Goal: Transaction & Acquisition: Purchase product/service

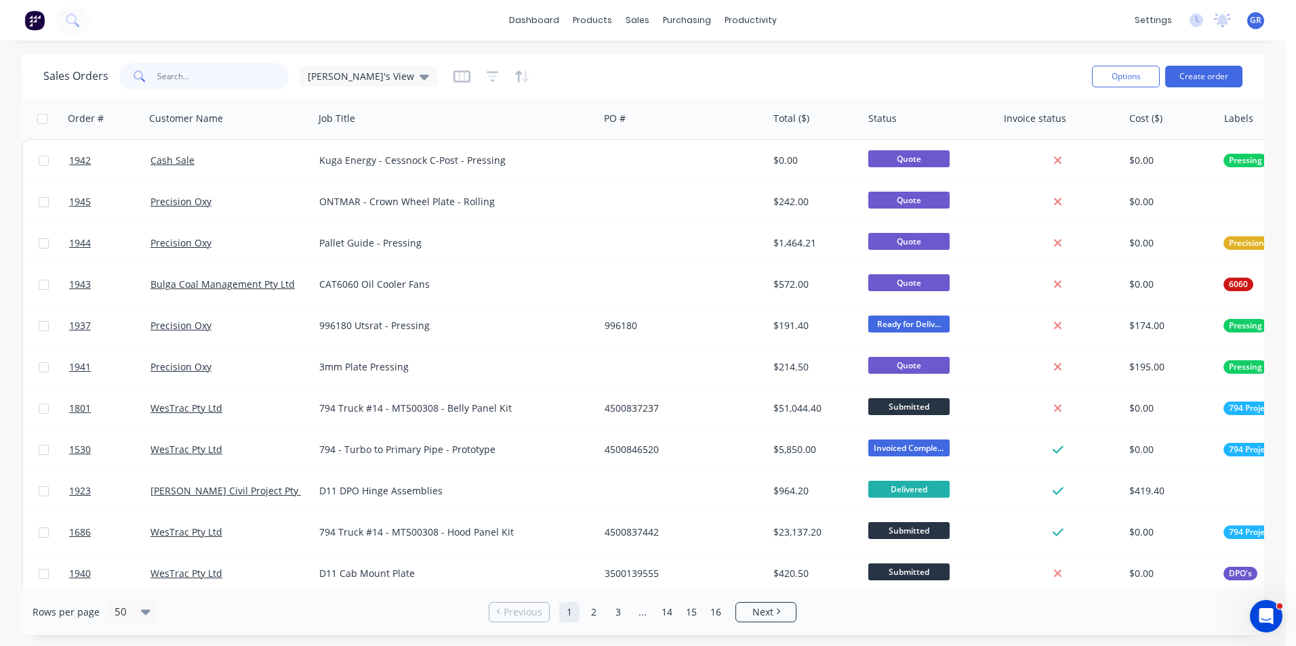
click at [177, 77] on input "text" at bounding box center [223, 76] width 132 height 27
paste input "4501209684"
type input "4501209684"
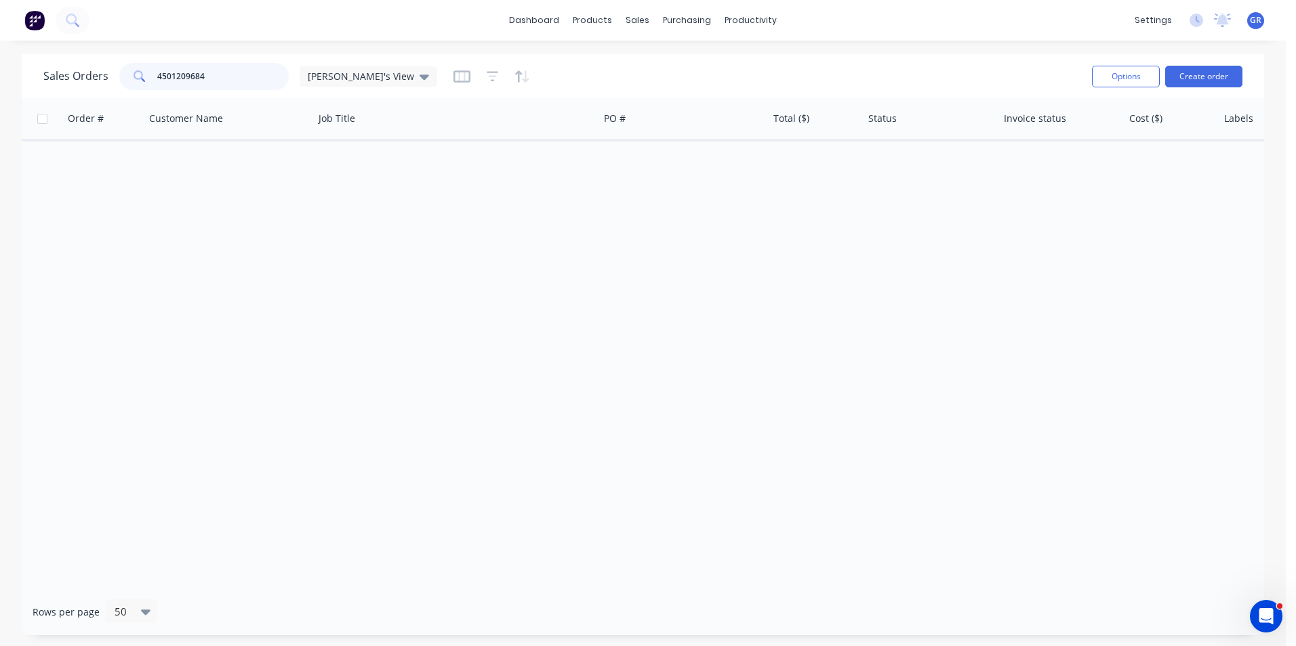
drag, startPoint x: 209, startPoint y: 76, endPoint x: 152, endPoint y: 77, distance: 57.6
click at [152, 77] on div "4501209684" at bounding box center [203, 76] width 169 height 27
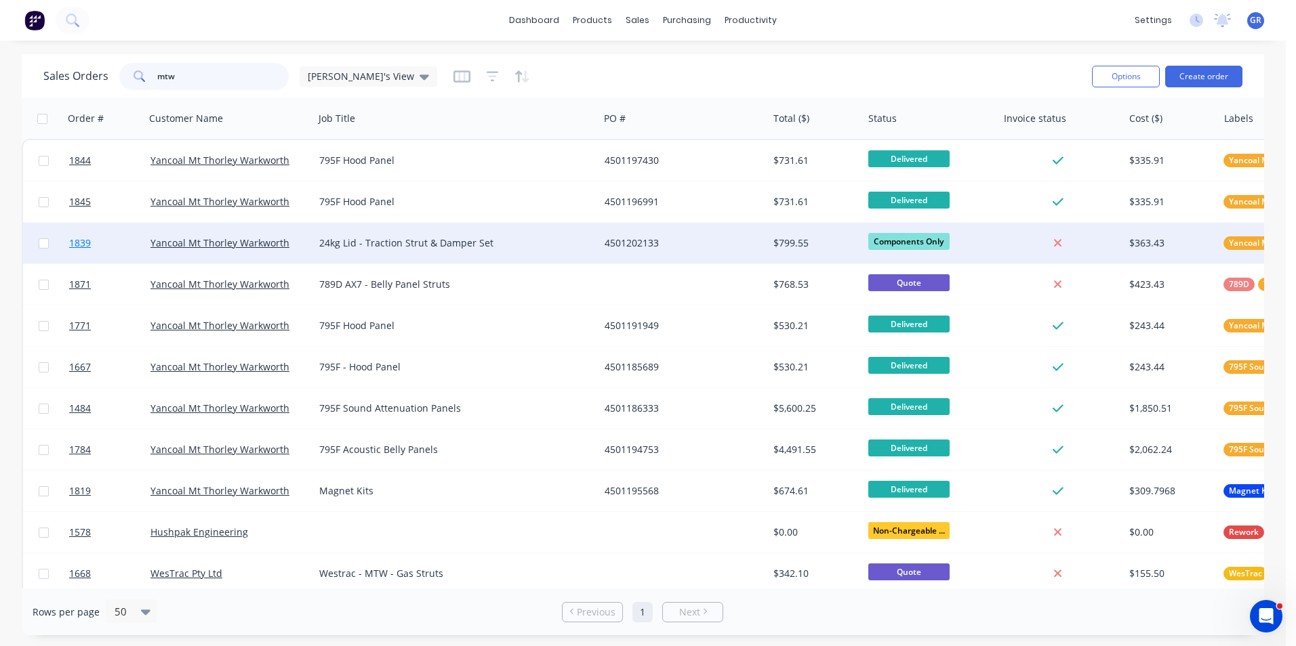
type input "mtw"
click at [83, 244] on span "1839" at bounding box center [80, 243] width 22 height 14
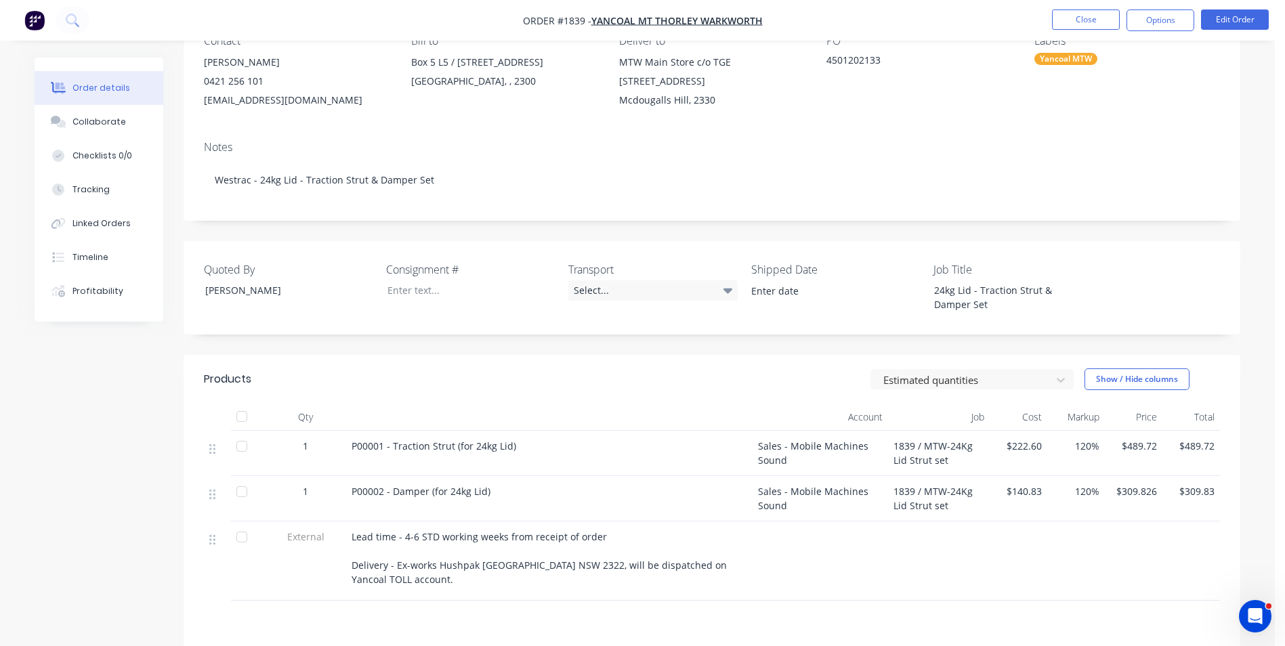
scroll to position [68, 0]
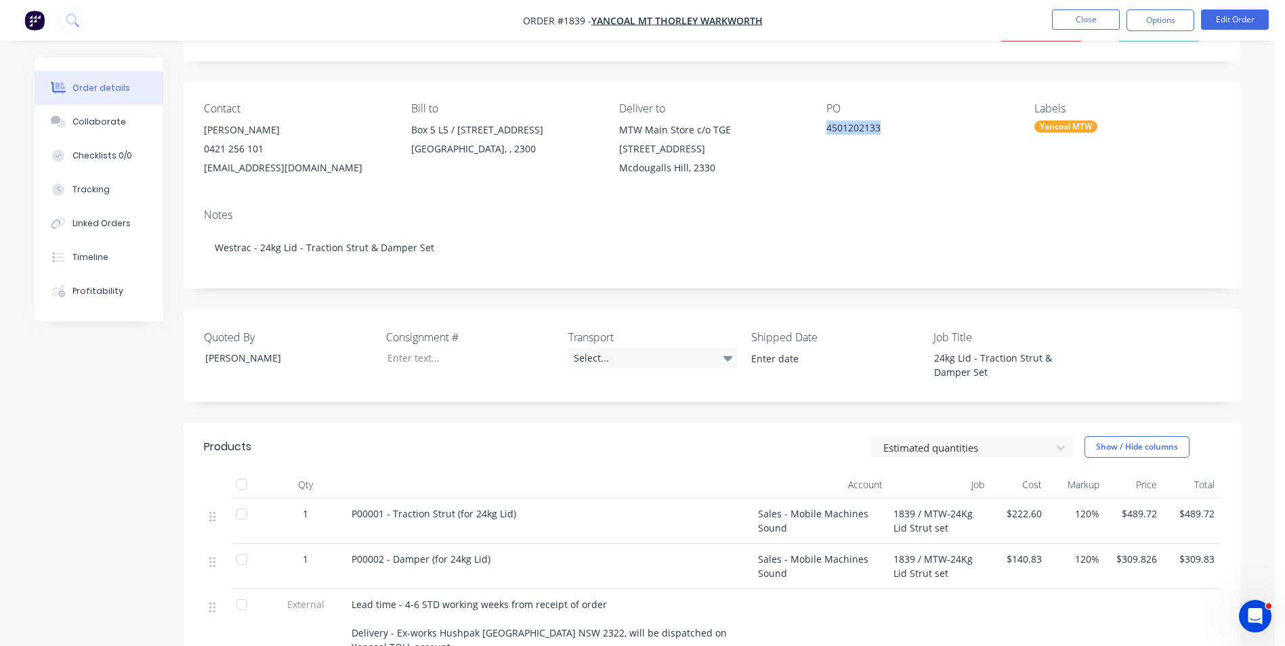
drag, startPoint x: 884, startPoint y: 129, endPoint x: 829, endPoint y: 131, distance: 55.6
click at [829, 131] on div "4501202133" at bounding box center [911, 130] width 169 height 19
drag, startPoint x: 829, startPoint y: 131, endPoint x: 837, endPoint y: 127, distance: 9.4
copy div "4501202133"
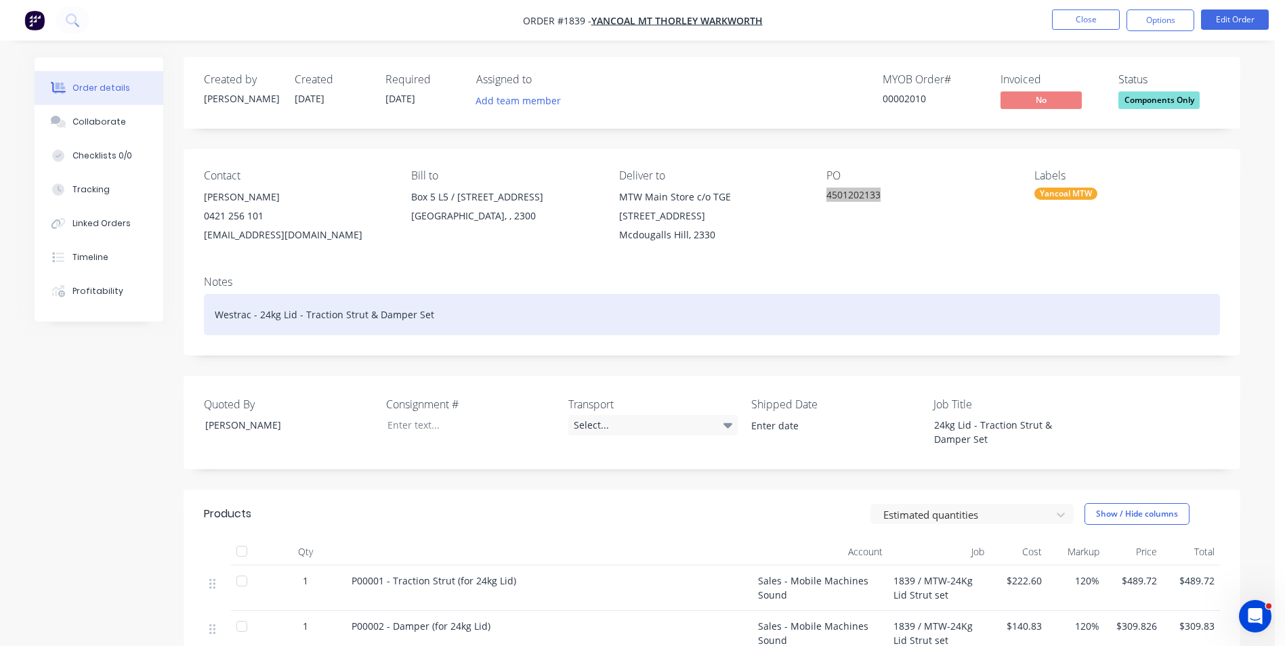
scroll to position [0, 0]
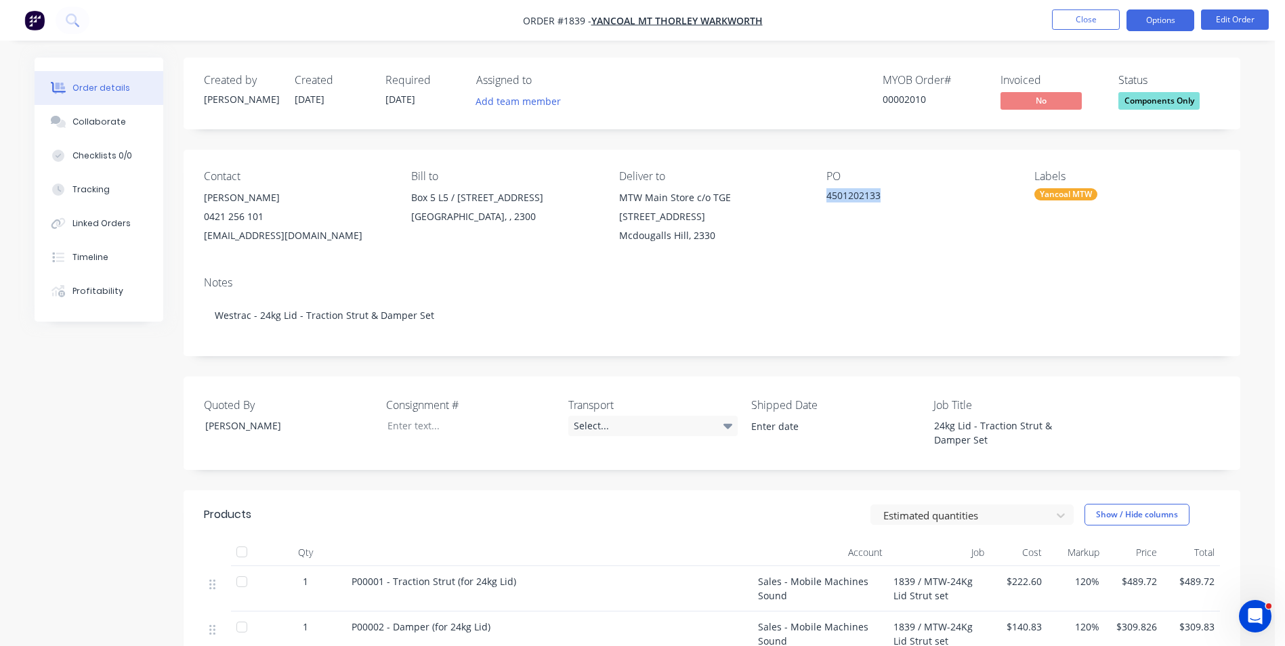
click at [1168, 21] on button "Options" at bounding box center [1161, 20] width 68 height 22
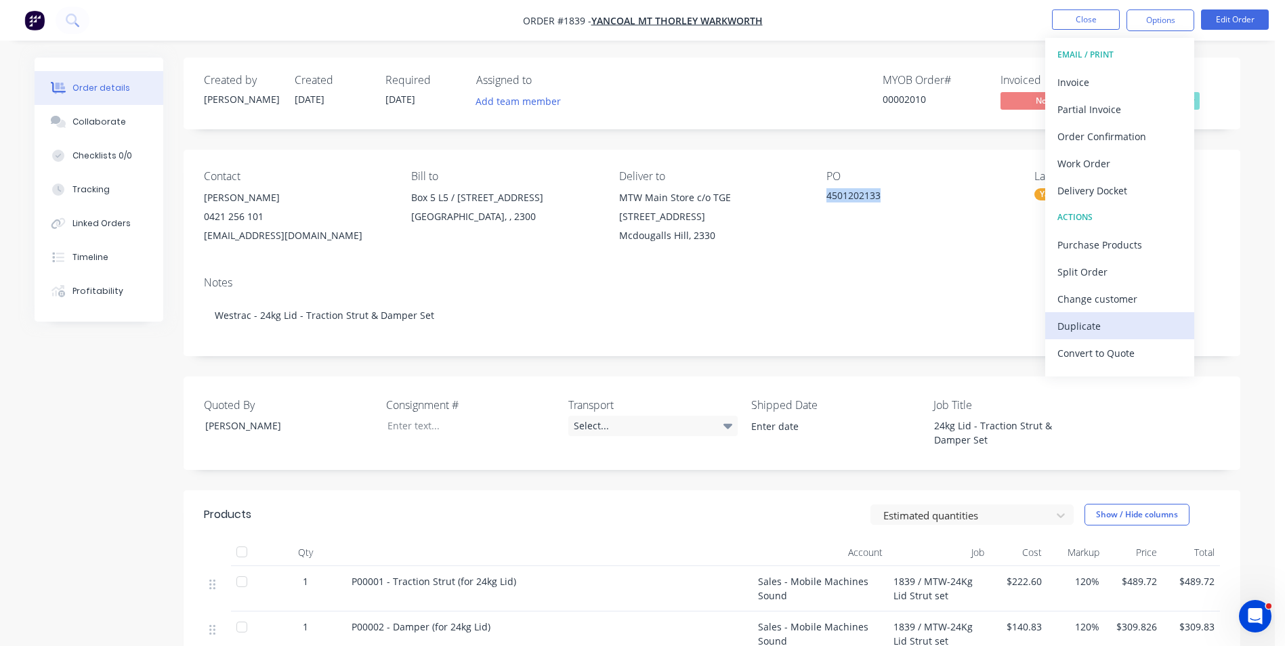
click at [1086, 326] on div "Duplicate" at bounding box center [1120, 326] width 125 height 20
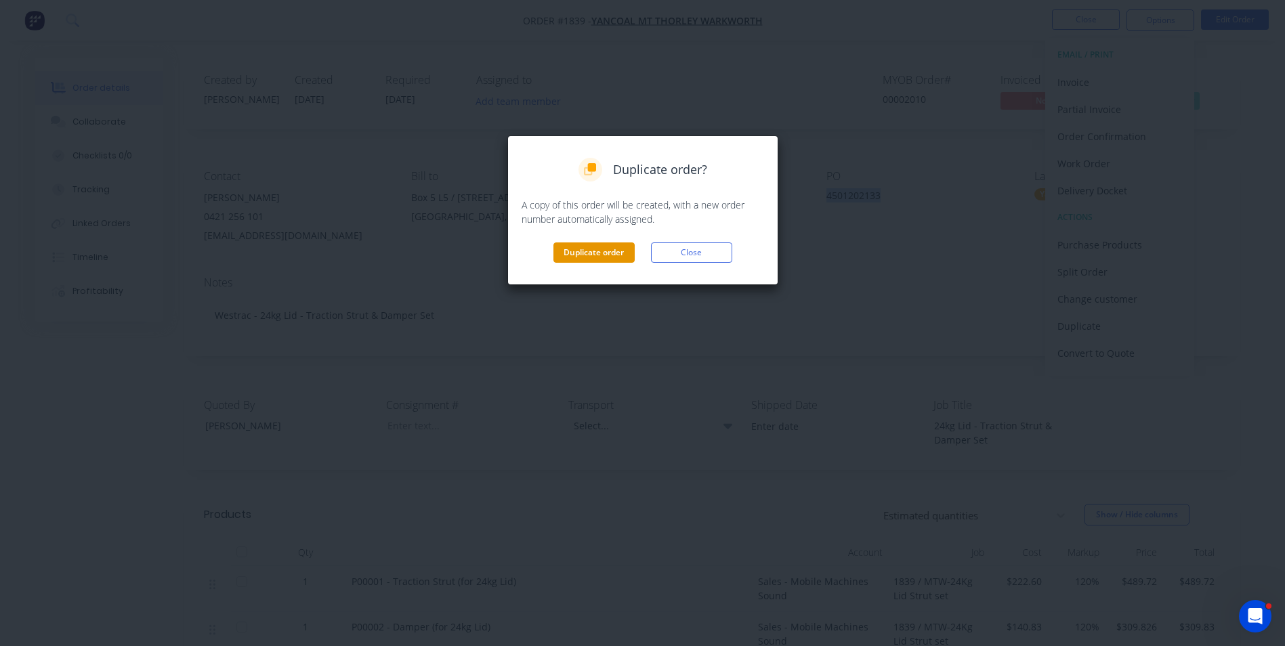
click at [592, 249] on button "Duplicate order" at bounding box center [594, 253] width 81 height 20
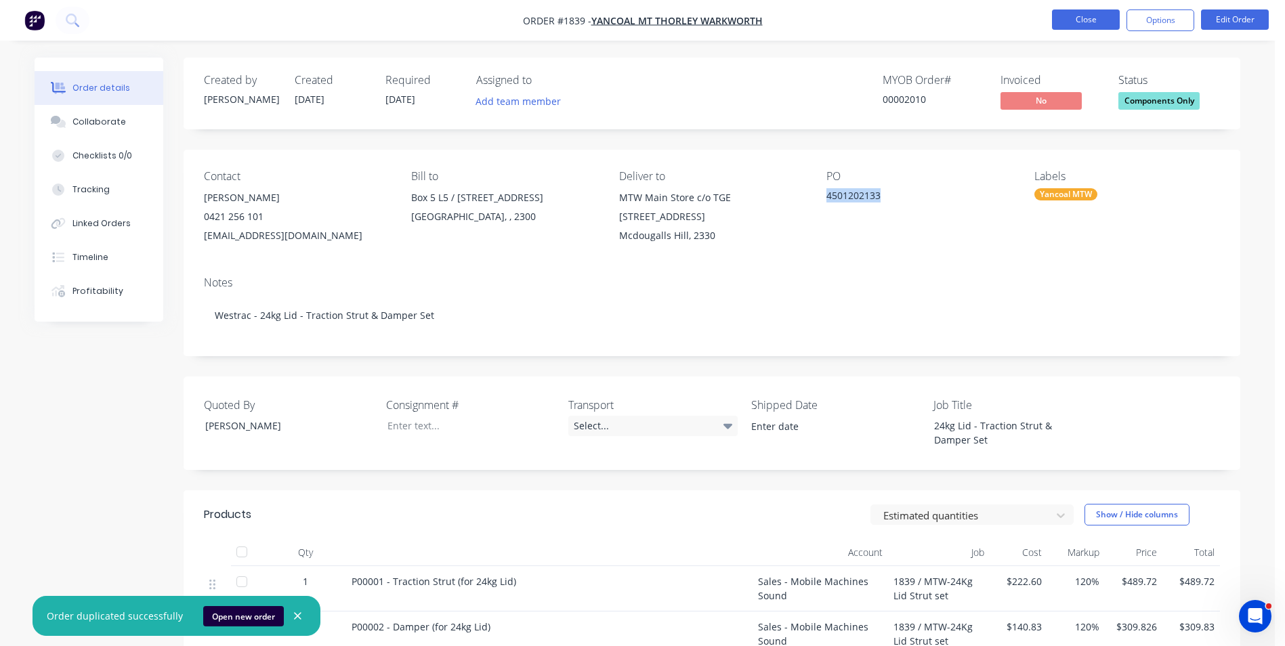
click at [1089, 16] on button "Close" at bounding box center [1086, 19] width 68 height 20
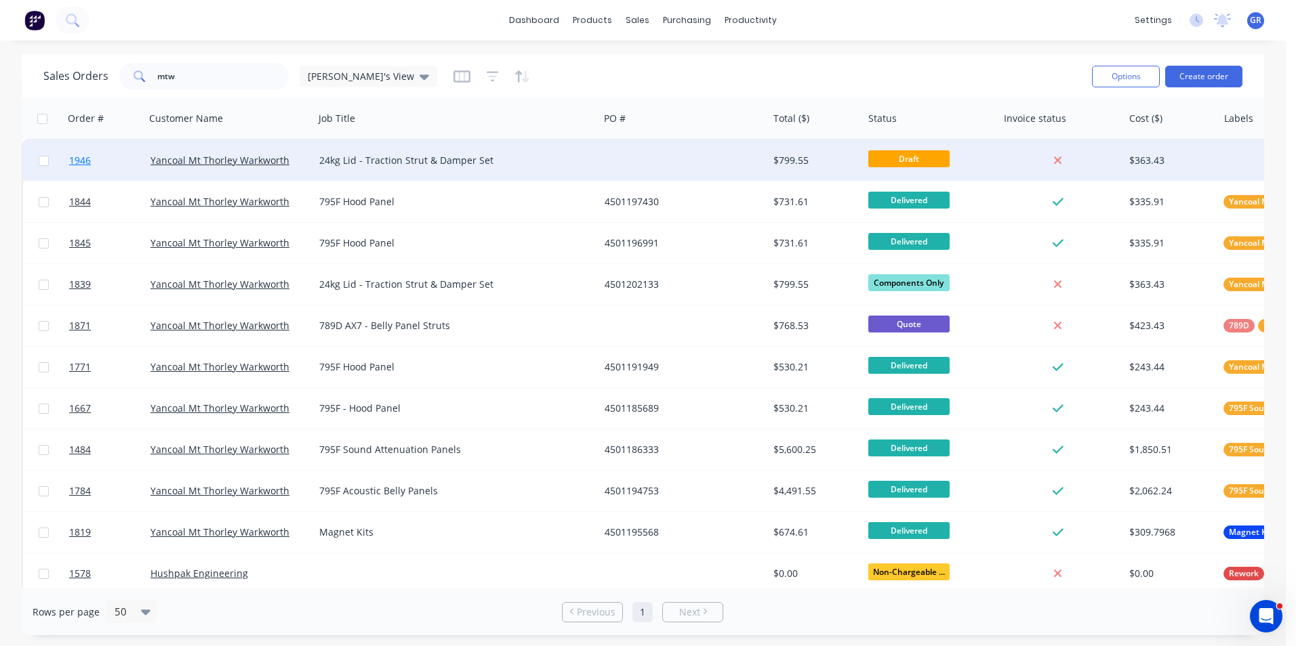
click at [82, 161] on span "1946" at bounding box center [80, 161] width 22 height 14
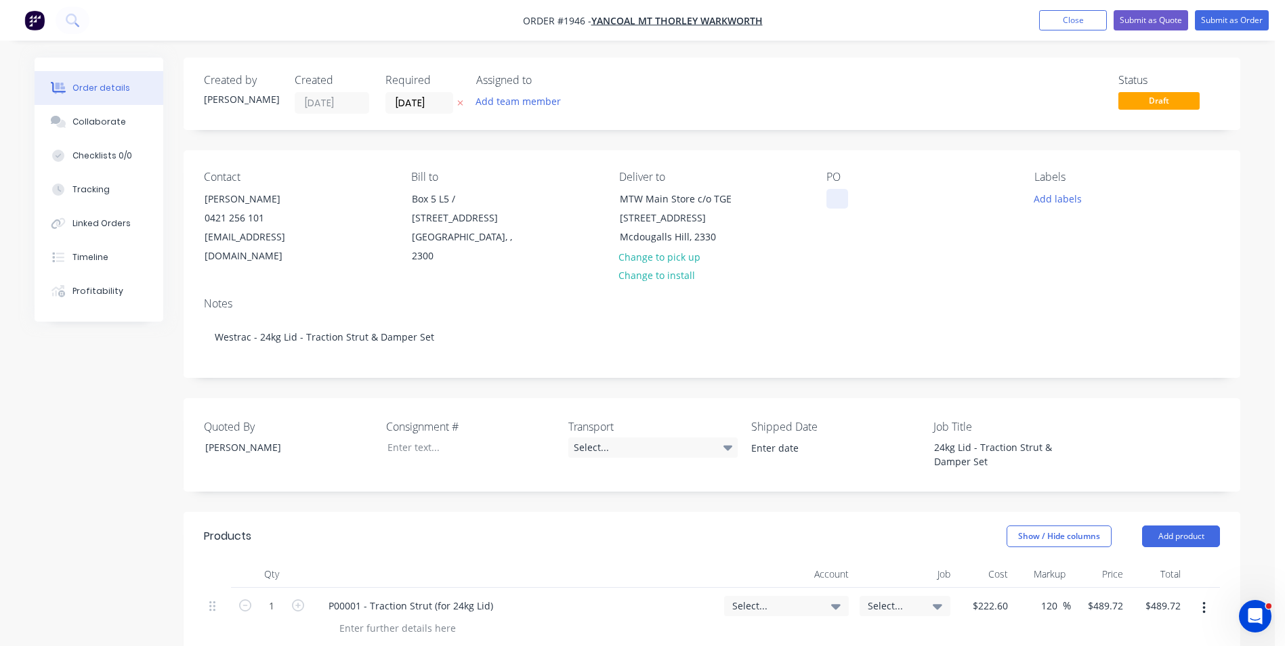
click at [833, 200] on div at bounding box center [838, 199] width 22 height 20
paste div
click at [1065, 199] on button "Add labels" at bounding box center [1058, 198] width 62 height 18
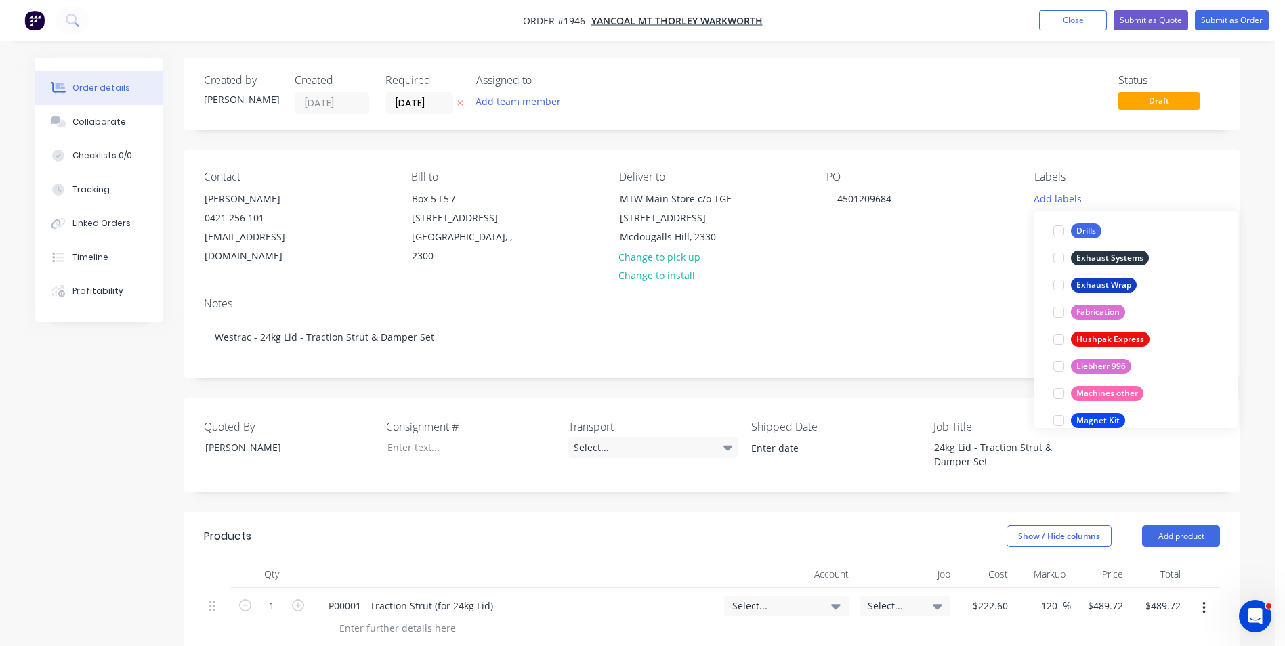
scroll to position [922, 0]
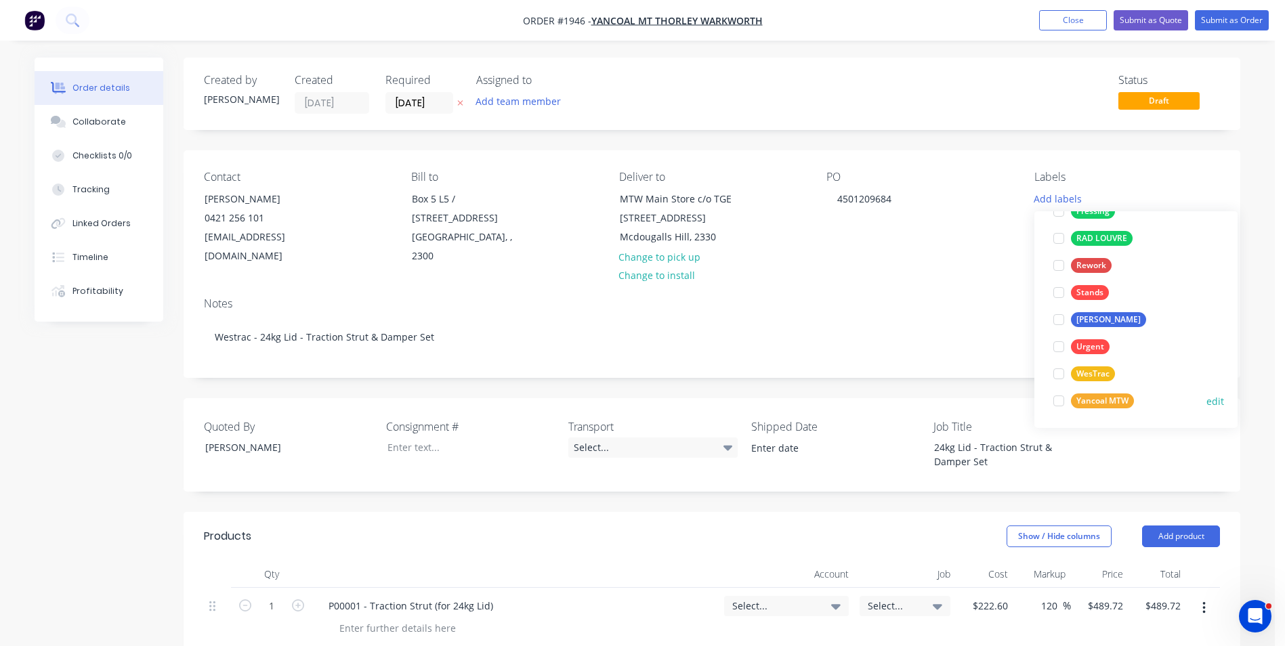
click at [1109, 398] on div "Yancoal MTW" at bounding box center [1102, 401] width 63 height 15
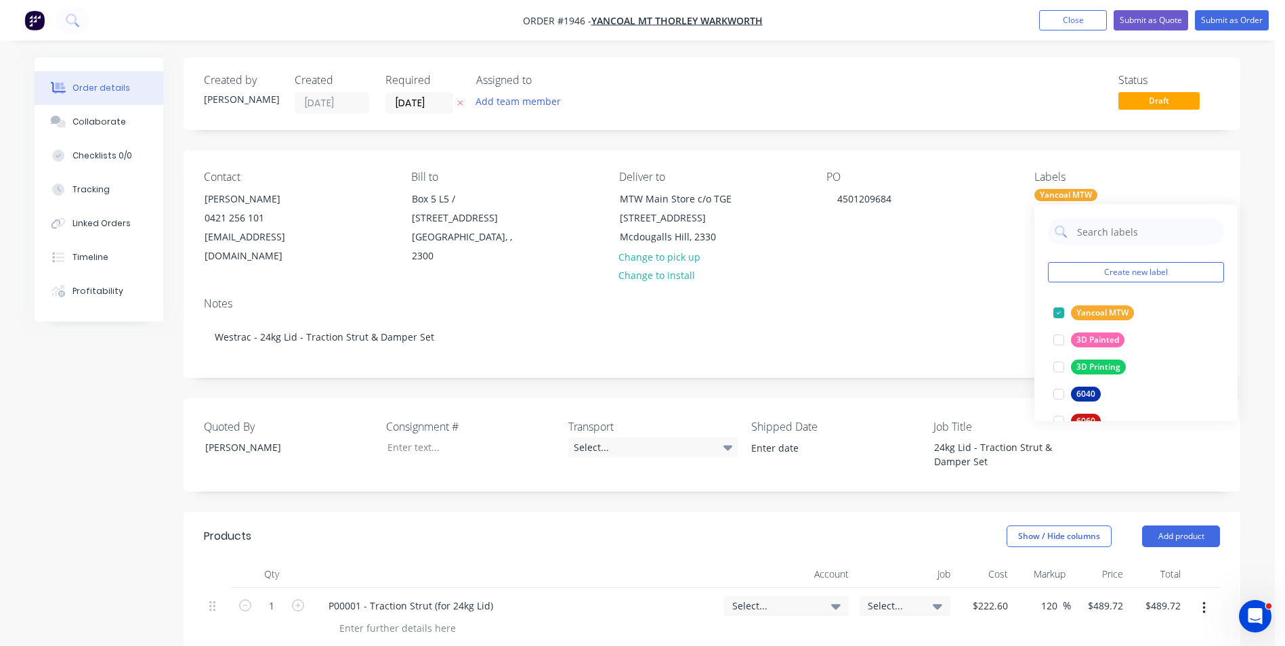
click at [749, 297] on div "Notes" at bounding box center [712, 303] width 1016 height 13
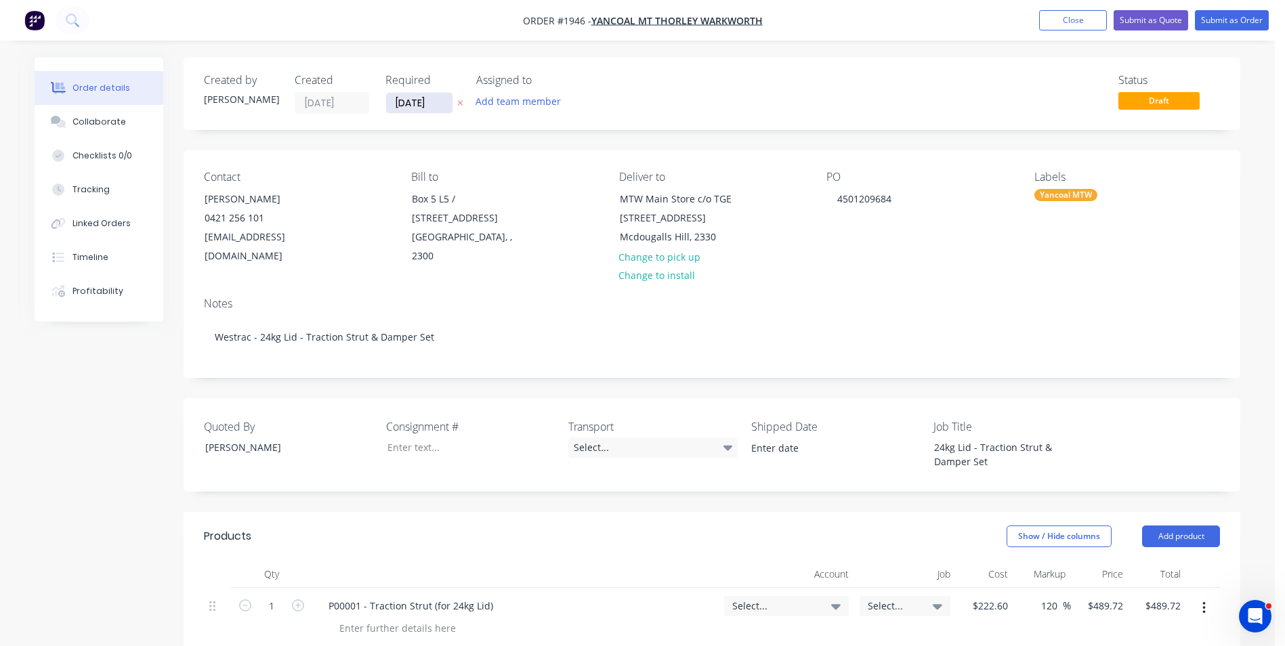
click at [412, 102] on input "[DATE]" at bounding box center [419, 103] width 66 height 20
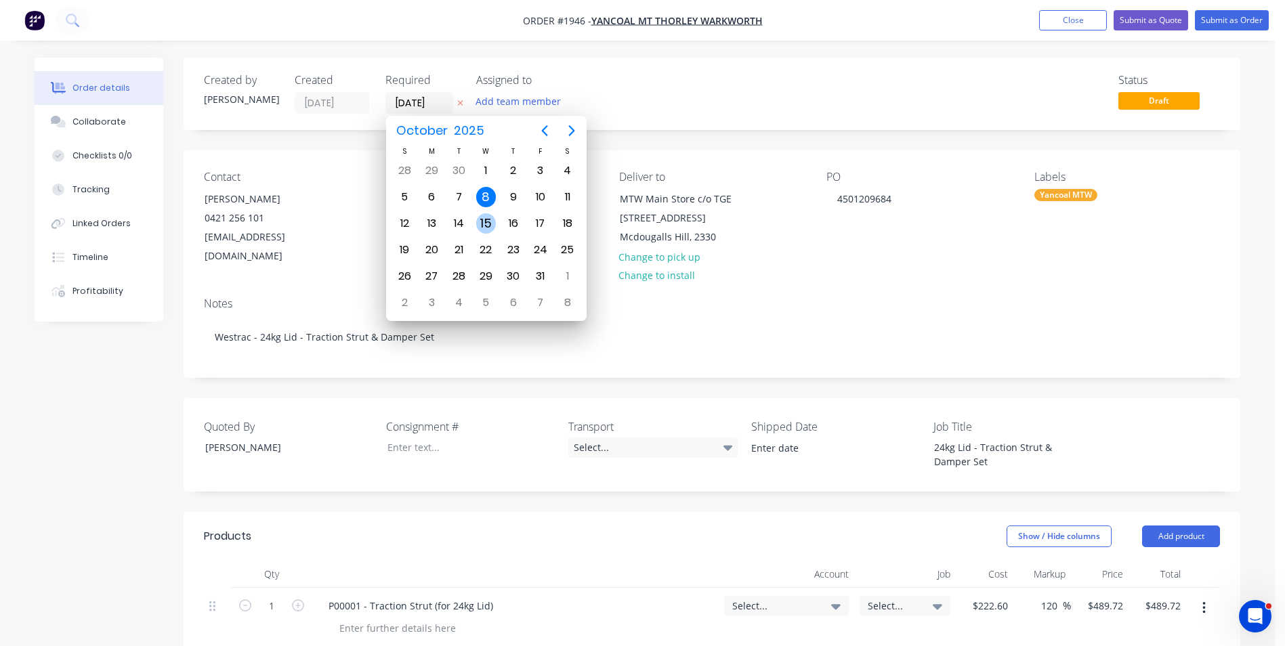
click at [487, 216] on div "15" at bounding box center [486, 223] width 20 height 20
type input "15/10/25"
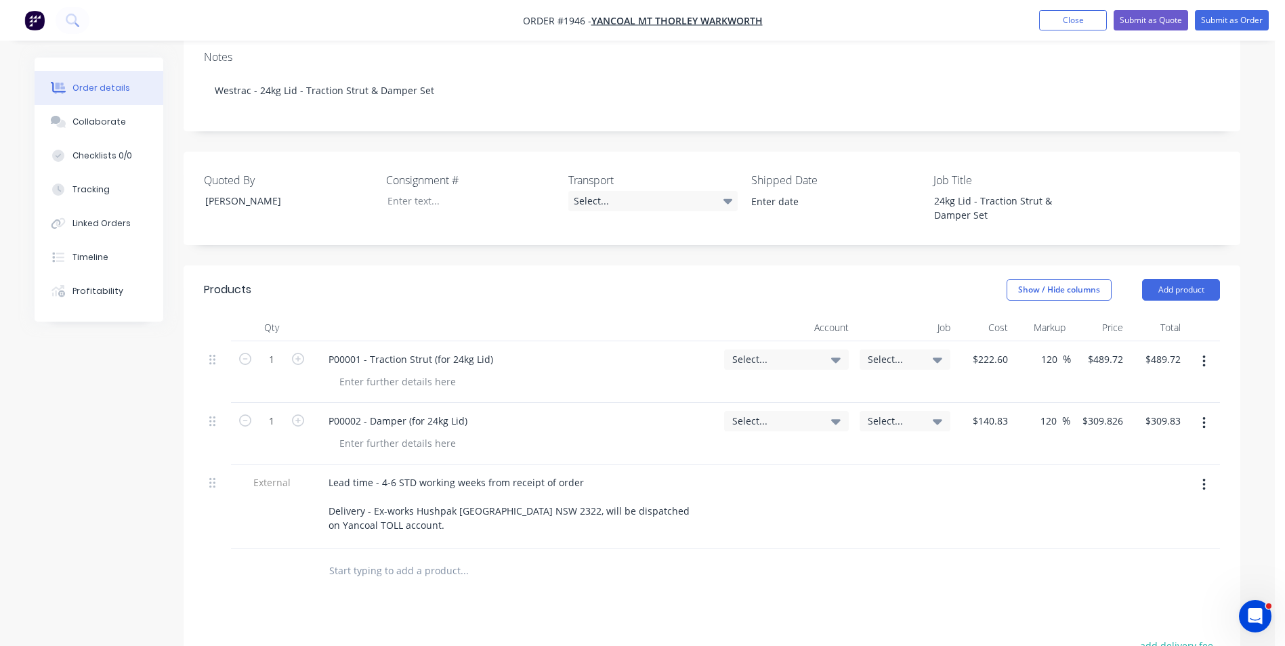
scroll to position [271, 0]
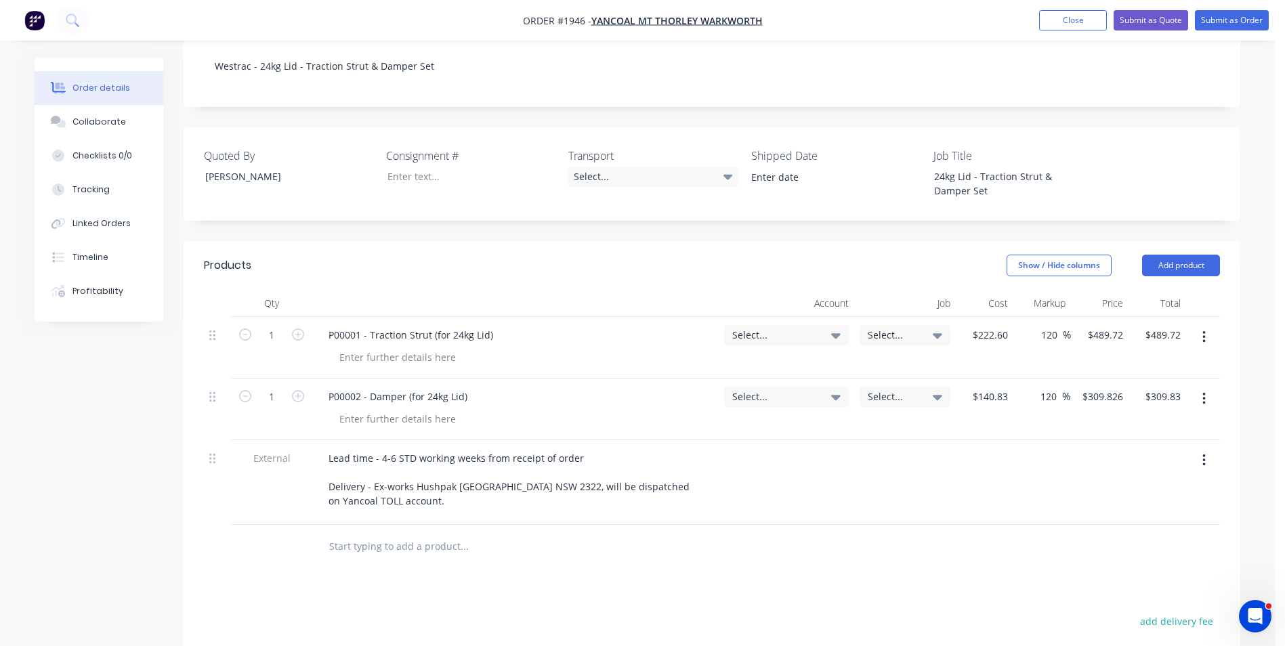
click at [756, 328] on span "Select..." at bounding box center [774, 335] width 85 height 14
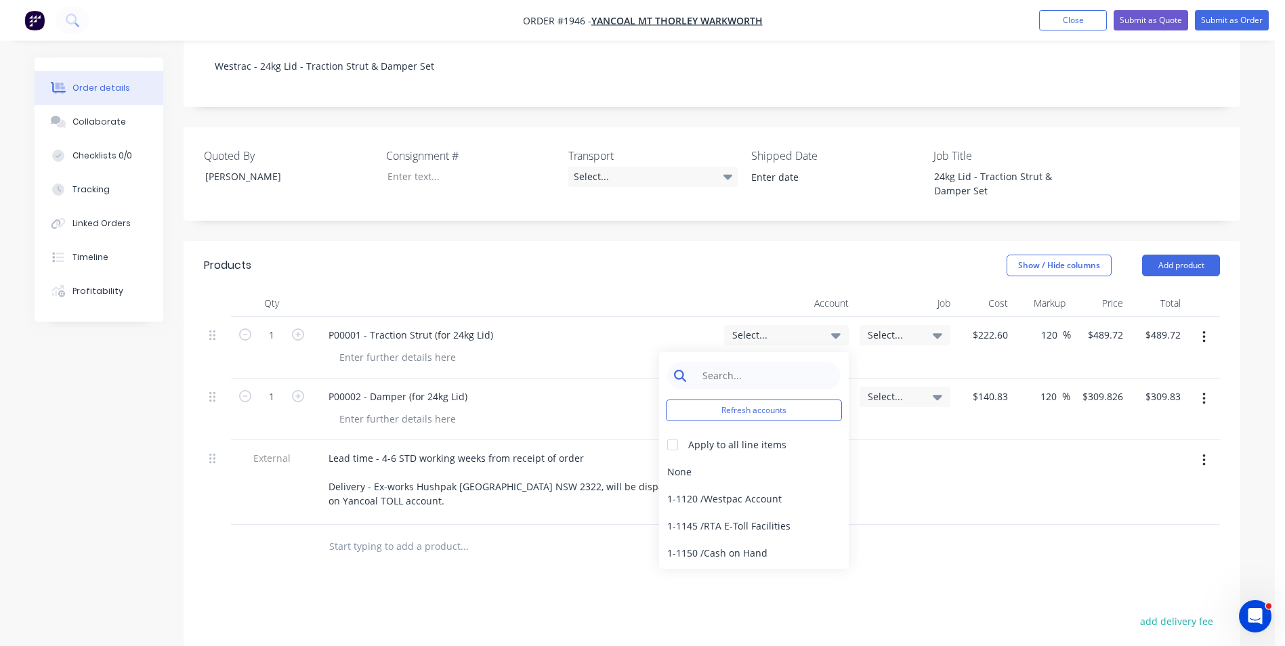
click at [719, 363] on input at bounding box center [764, 376] width 139 height 27
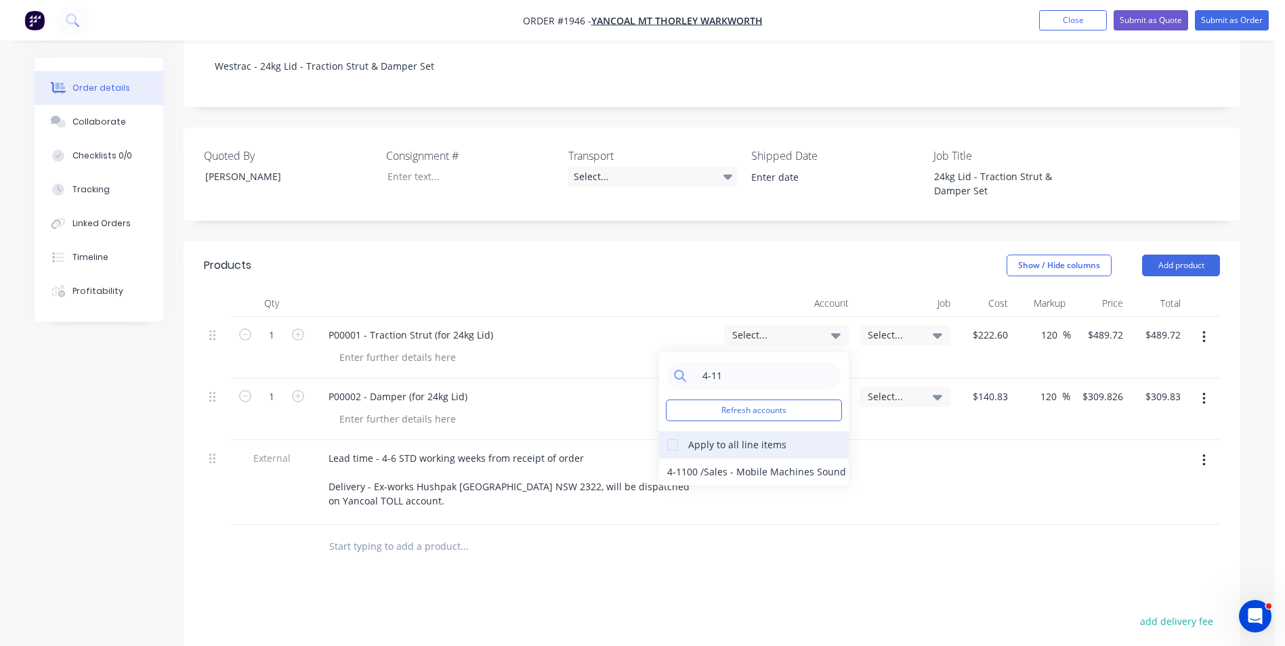
type input "4-11"
click at [673, 432] on div at bounding box center [672, 445] width 27 height 27
click at [690, 459] on div "4-1100 / Sales - Mobile Machines Sound" at bounding box center [754, 472] width 190 height 27
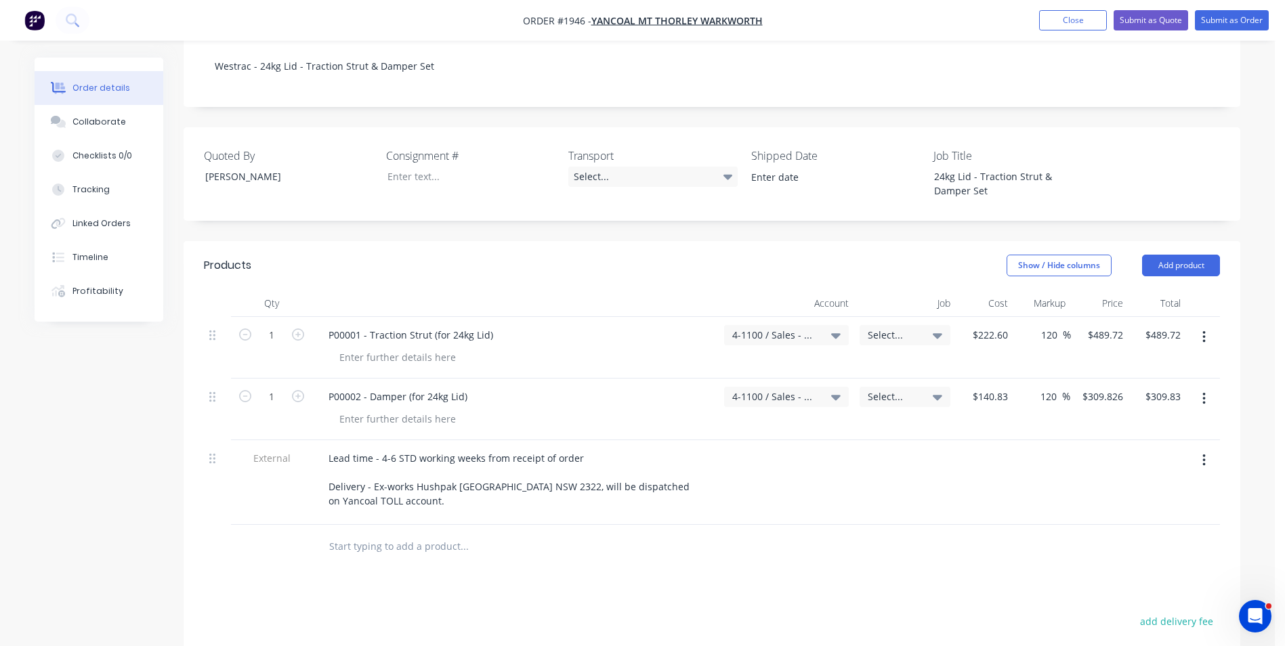
click at [890, 328] on span "Select..." at bounding box center [893, 335] width 51 height 14
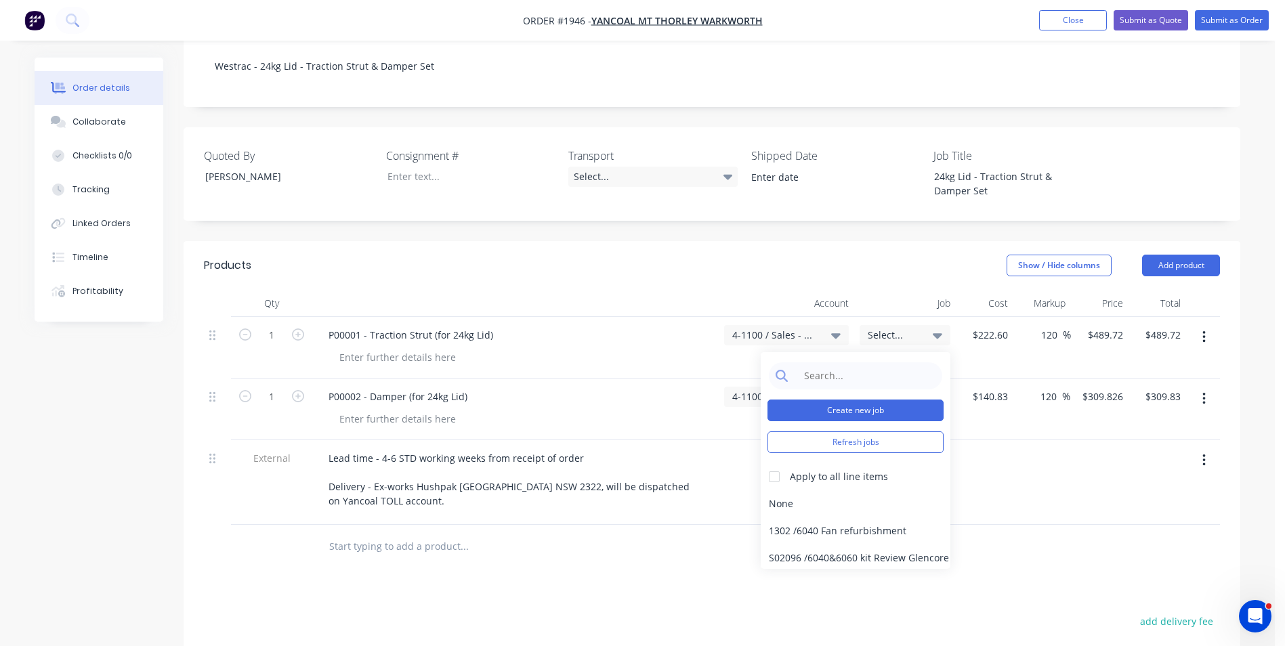
click at [861, 400] on button "Create new job" at bounding box center [856, 411] width 176 height 22
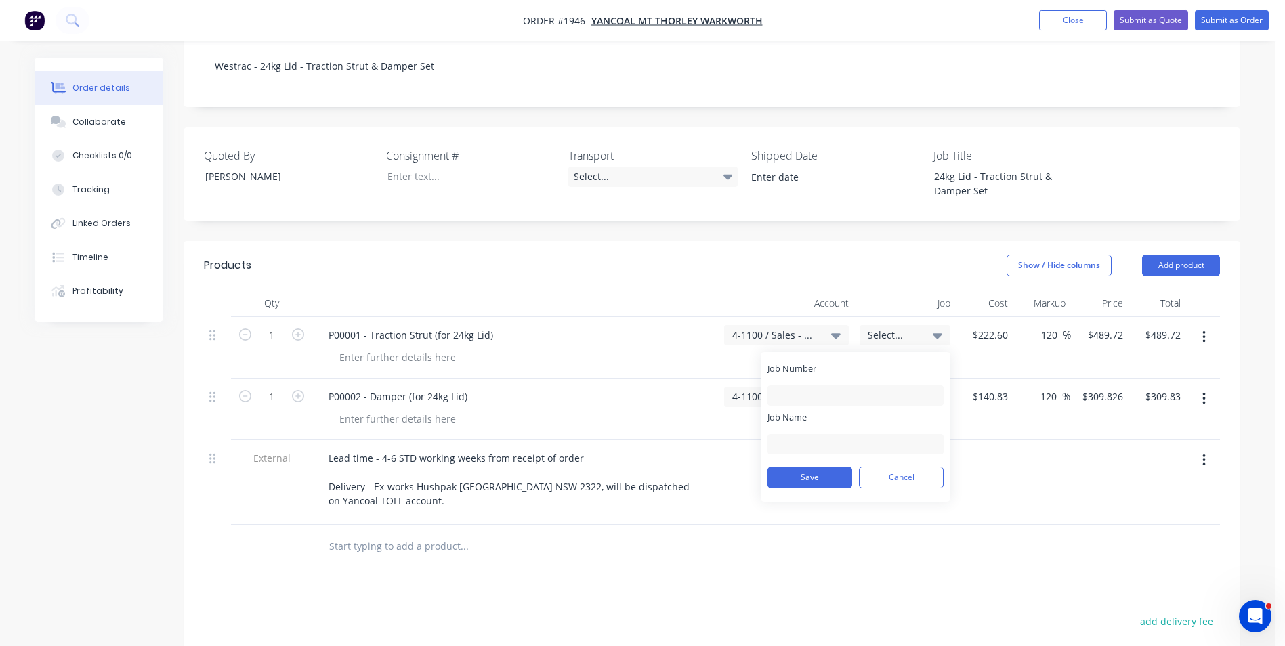
click at [800, 364] on div "Job Number" at bounding box center [856, 384] width 176 height 43
click at [784, 386] on input "Job Number" at bounding box center [856, 396] width 176 height 20
type input "1946"
click at [789, 434] on input "Job Name" at bounding box center [856, 444] width 176 height 20
type input "MTW-24Kg Lid Strut set"
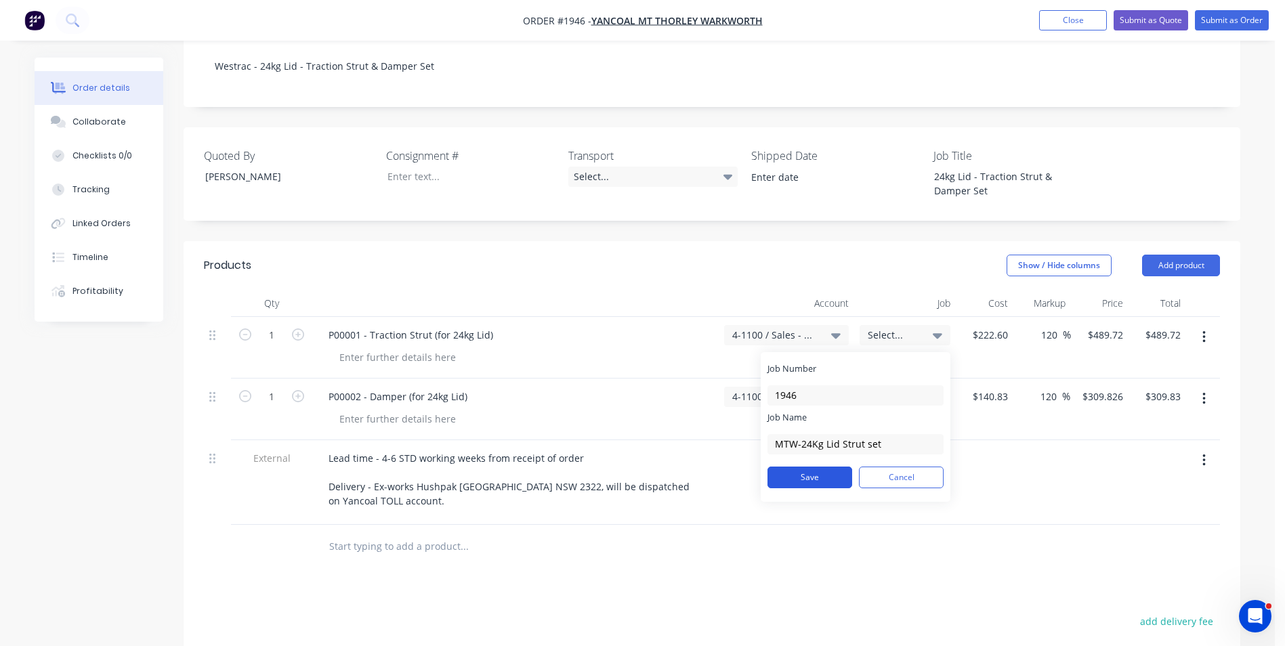
click at [814, 467] on button "Save" at bounding box center [810, 478] width 85 height 22
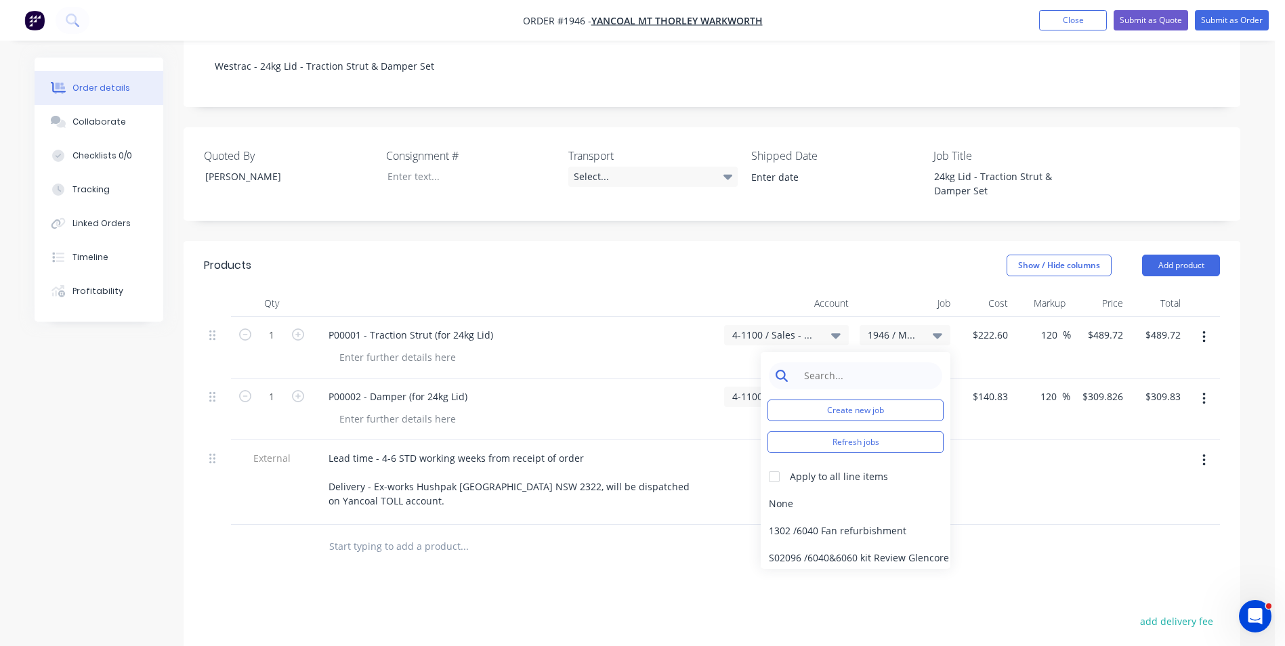
click at [823, 363] on input at bounding box center [866, 376] width 139 height 27
type input "1946"
click at [778, 463] on div at bounding box center [774, 476] width 27 height 27
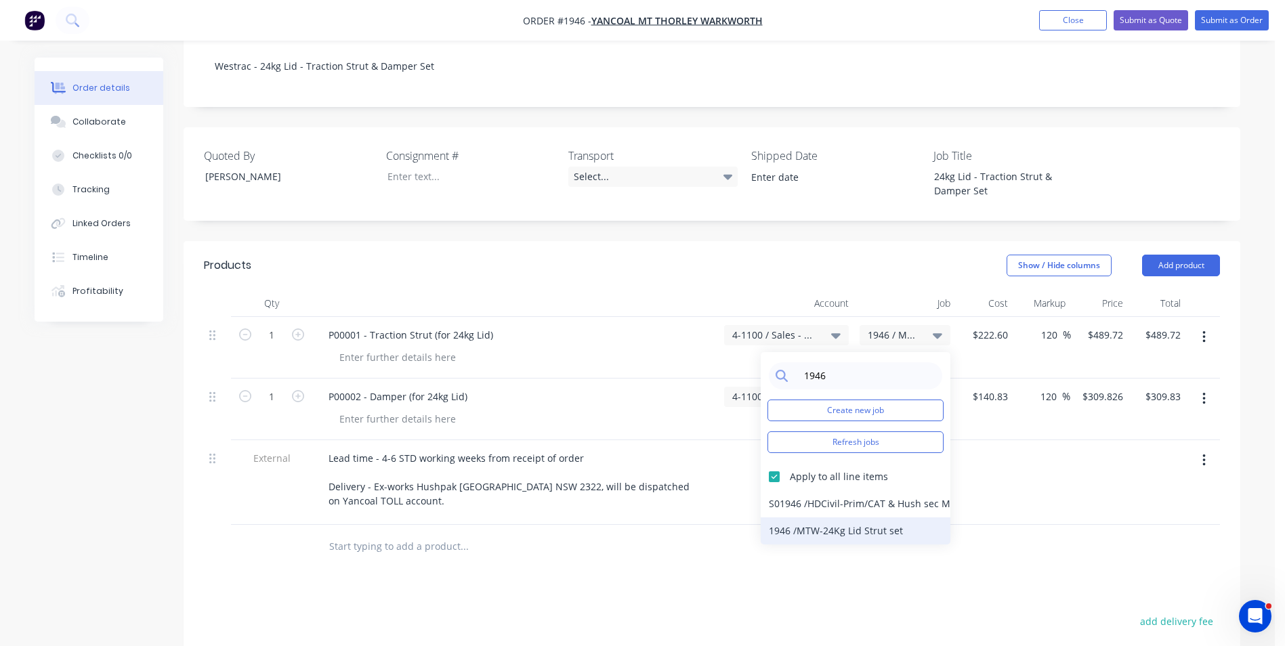
click at [789, 518] on div "1946 / MTW-24Kg Lid Strut set" at bounding box center [856, 531] width 190 height 27
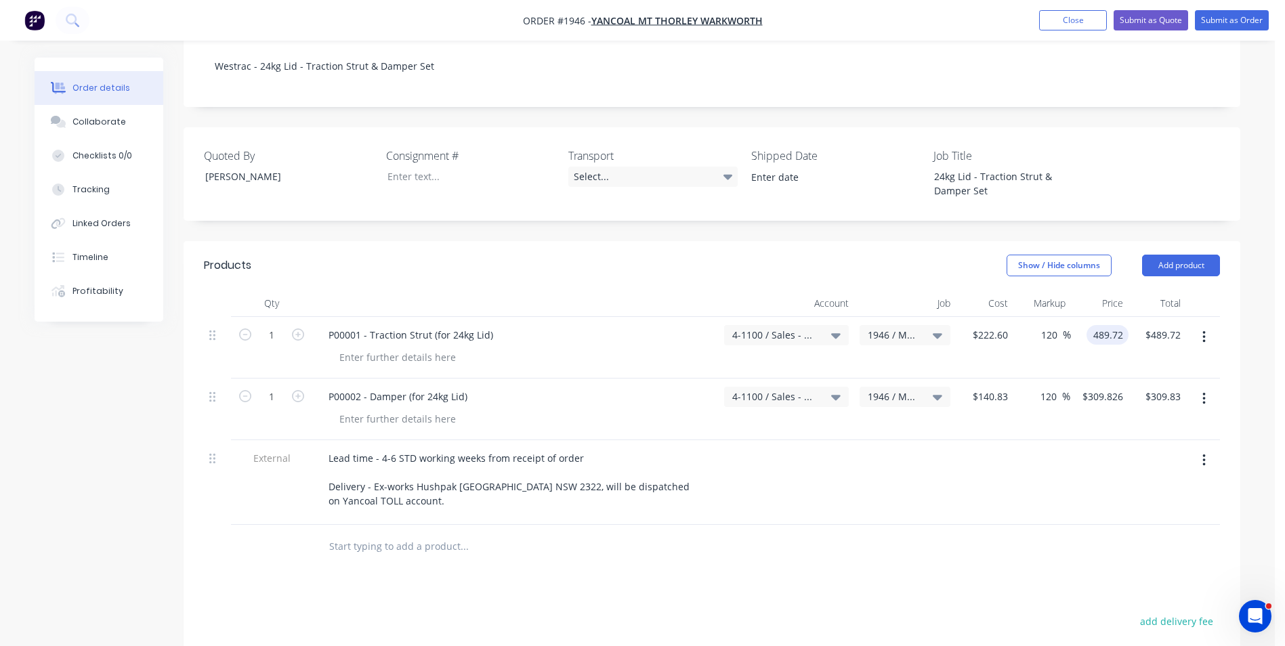
click at [1105, 325] on input "489.72" at bounding box center [1110, 335] width 37 height 20
type input "499.60"
type input "124.44"
type input "$499.60"
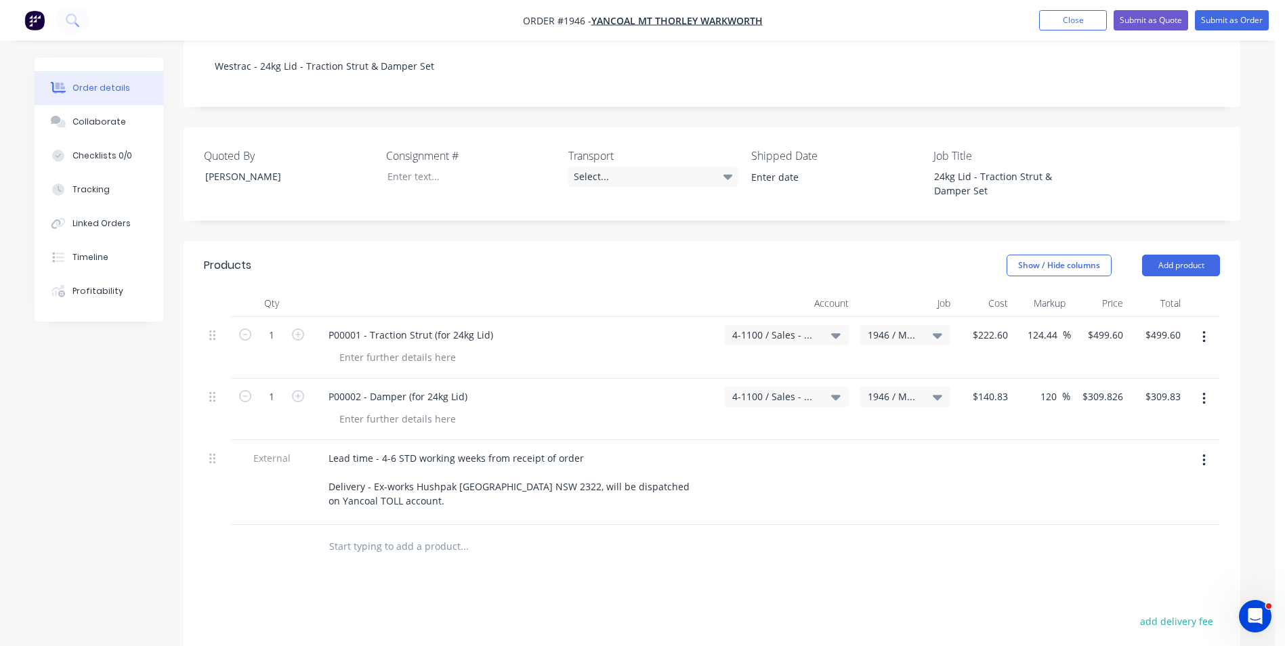
click at [1110, 334] on div "$499.60 $499.60" at bounding box center [1100, 348] width 58 height 62
click at [1103, 387] on input "309.826" at bounding box center [1104, 397] width 47 height 20
click at [1103, 387] on input "309.826" at bounding box center [1108, 397] width 42 height 20
type input "379.60"
type input "169.54"
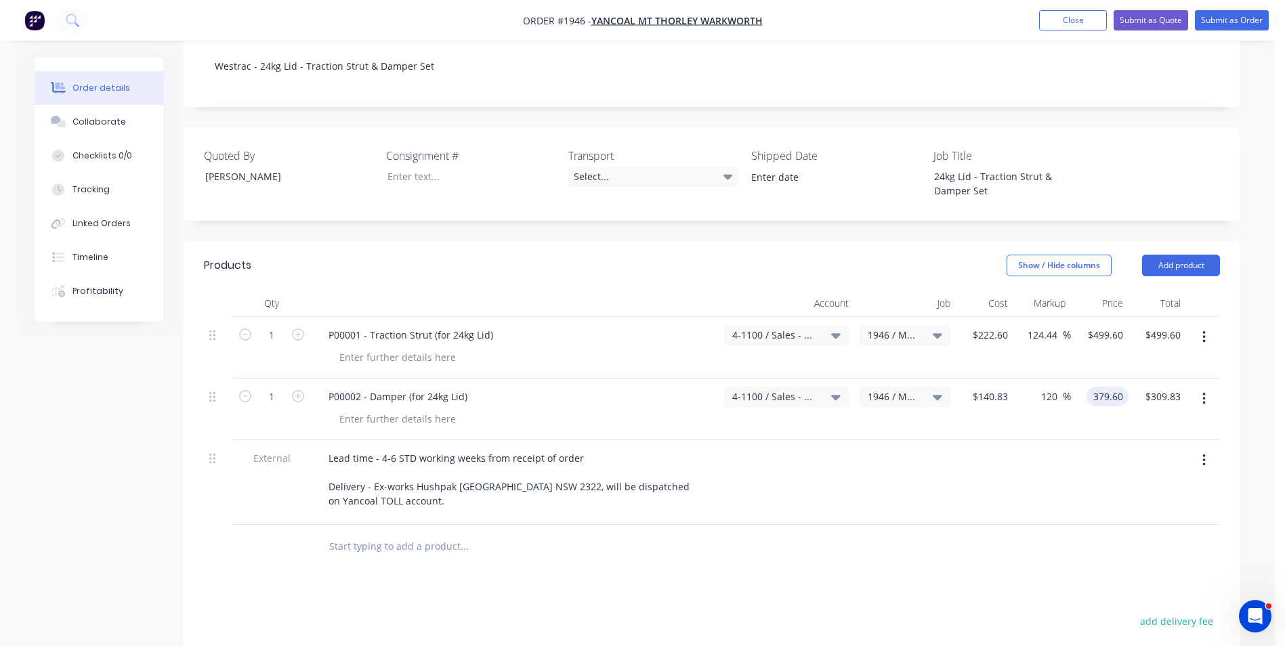
type input "$379.60"
click at [1102, 407] on div "$379.60 $379.60" at bounding box center [1100, 410] width 58 height 62
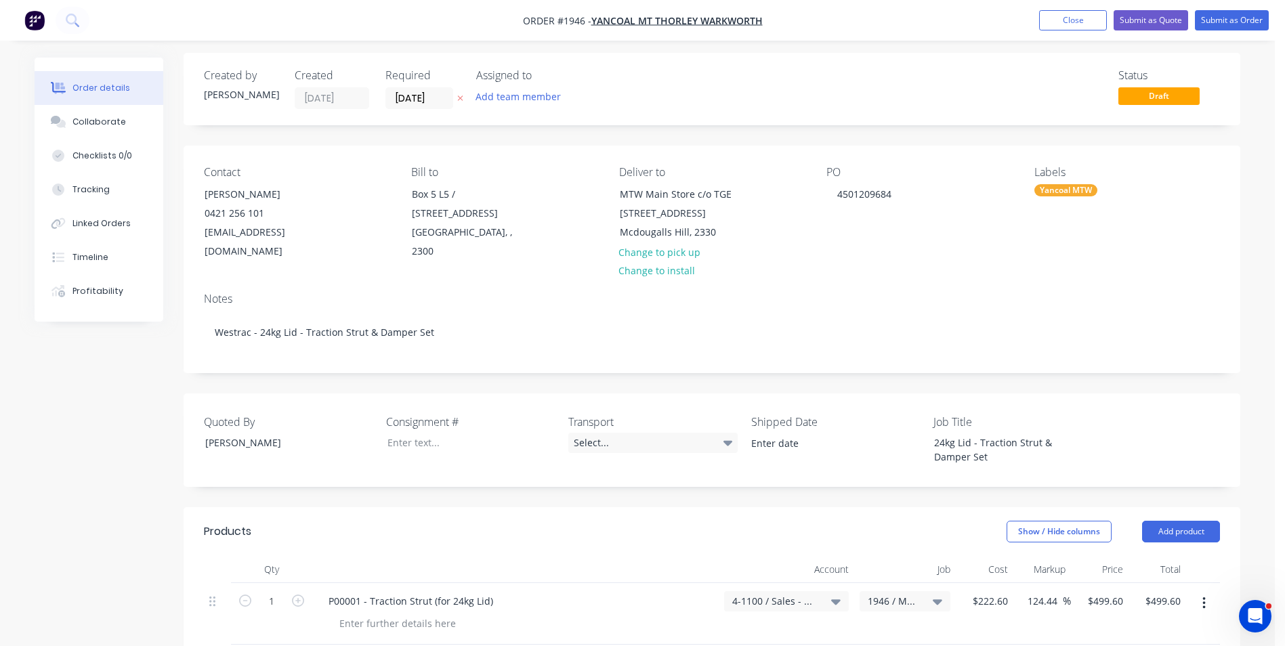
scroll to position [0, 0]
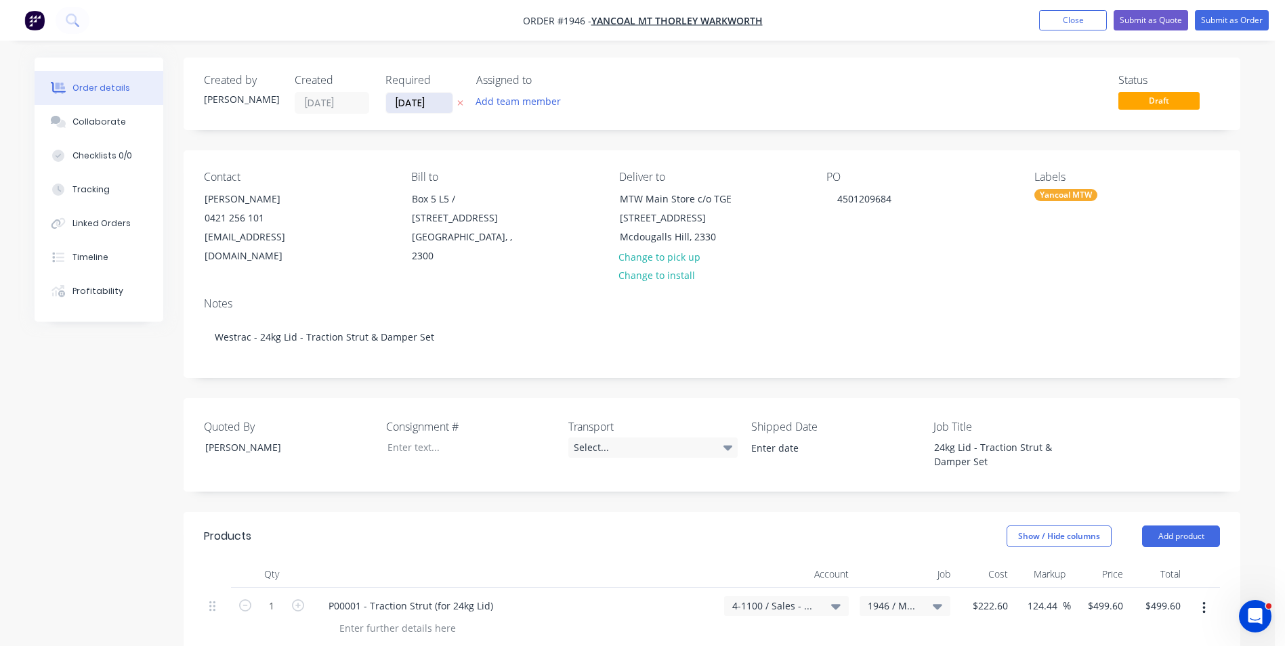
click at [412, 101] on input "15/10/25" at bounding box center [419, 103] width 66 height 20
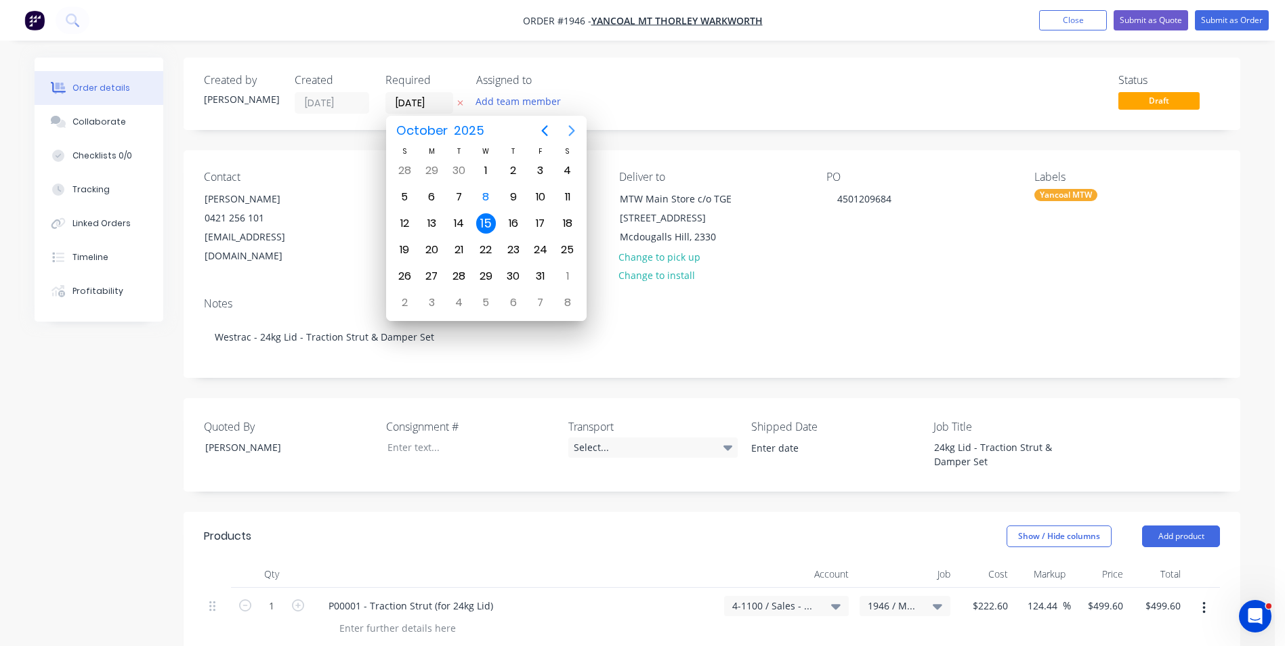
click at [576, 127] on icon "Next page" at bounding box center [572, 131] width 16 height 16
click at [459, 248] on div "18" at bounding box center [459, 250] width 20 height 20
type input "18/11/25"
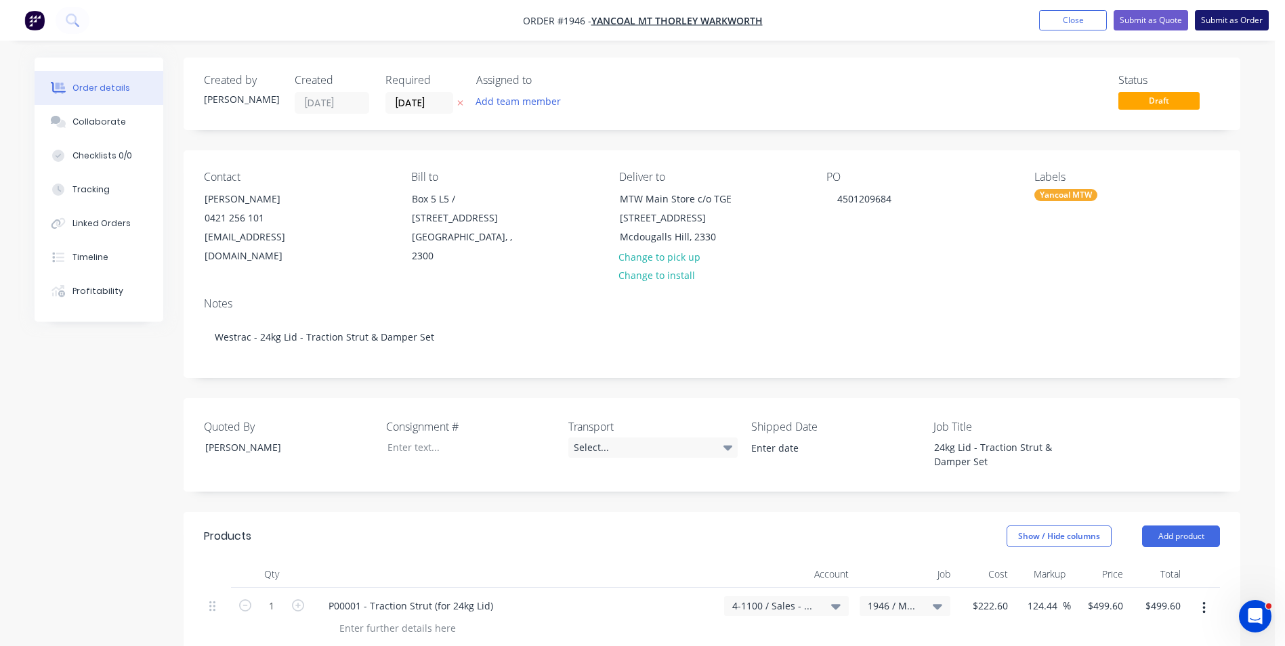
click at [1229, 21] on button "Submit as Order" at bounding box center [1232, 20] width 74 height 20
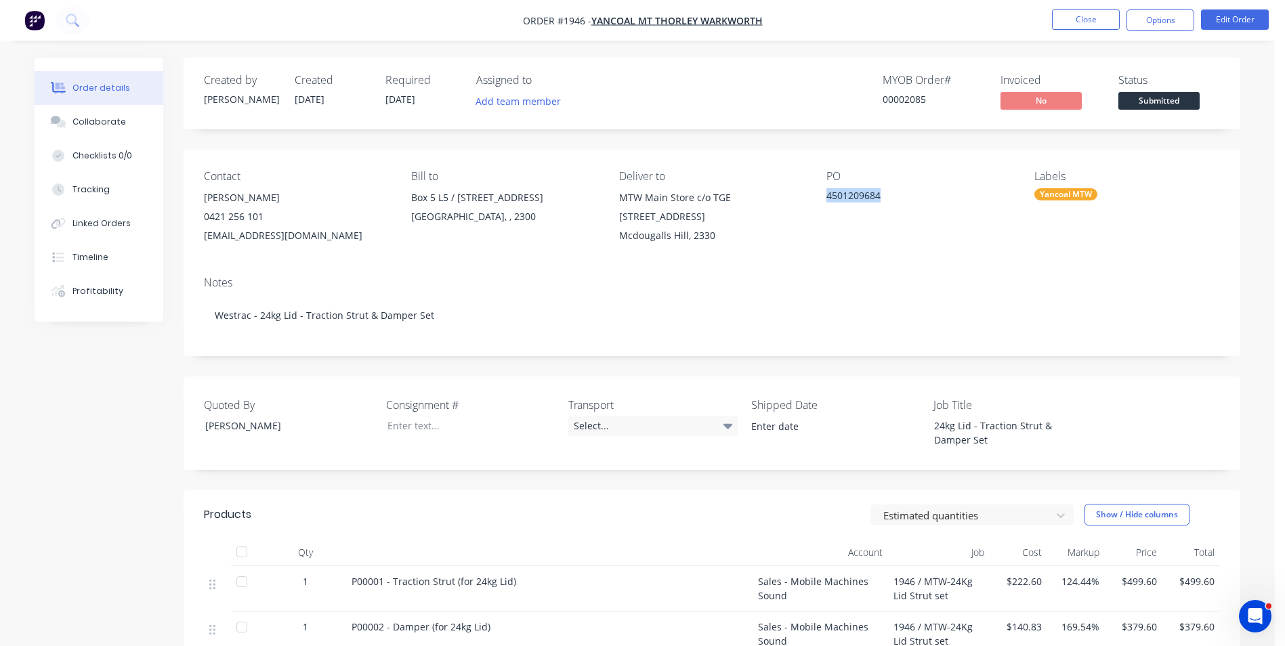
drag, startPoint x: 884, startPoint y: 196, endPoint x: 827, endPoint y: 196, distance: 57.6
click at [827, 196] on div "4501209684" at bounding box center [911, 197] width 169 height 19
drag, startPoint x: 827, startPoint y: 196, endPoint x: 838, endPoint y: 194, distance: 11.0
copy div "4501209684"
click at [106, 221] on div "Linked Orders" at bounding box center [102, 224] width 58 height 12
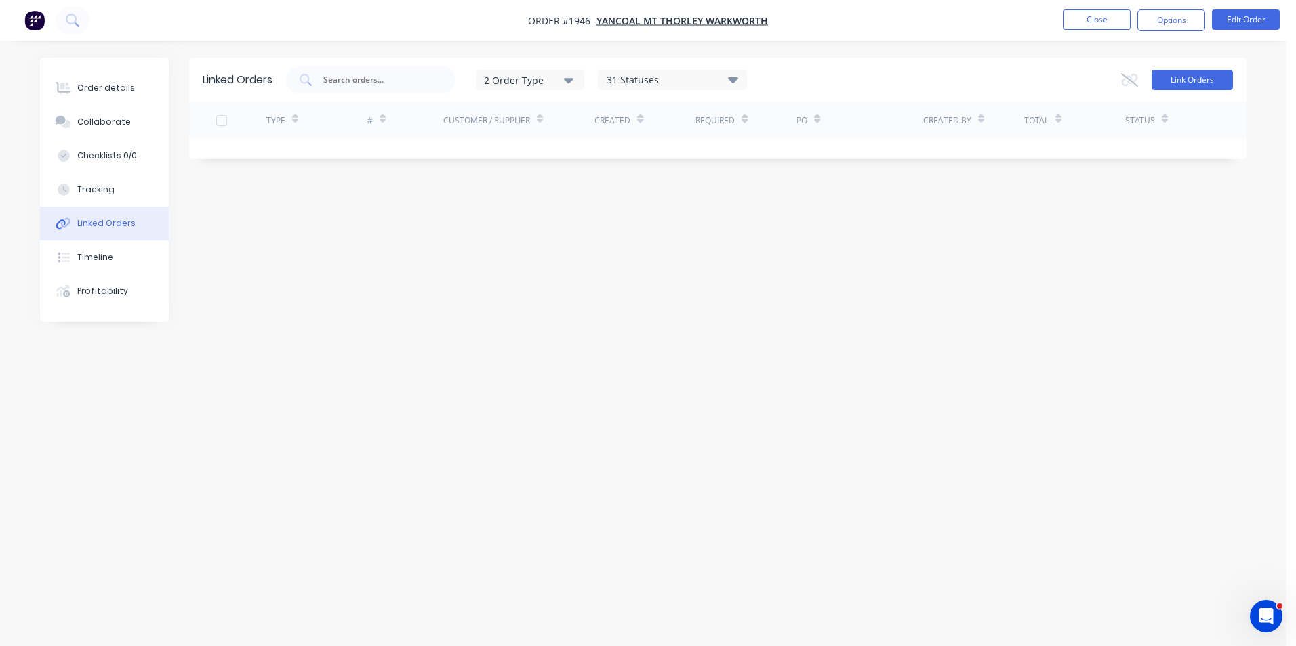
click at [1186, 79] on button "Link Orders" at bounding box center [1191, 80] width 81 height 20
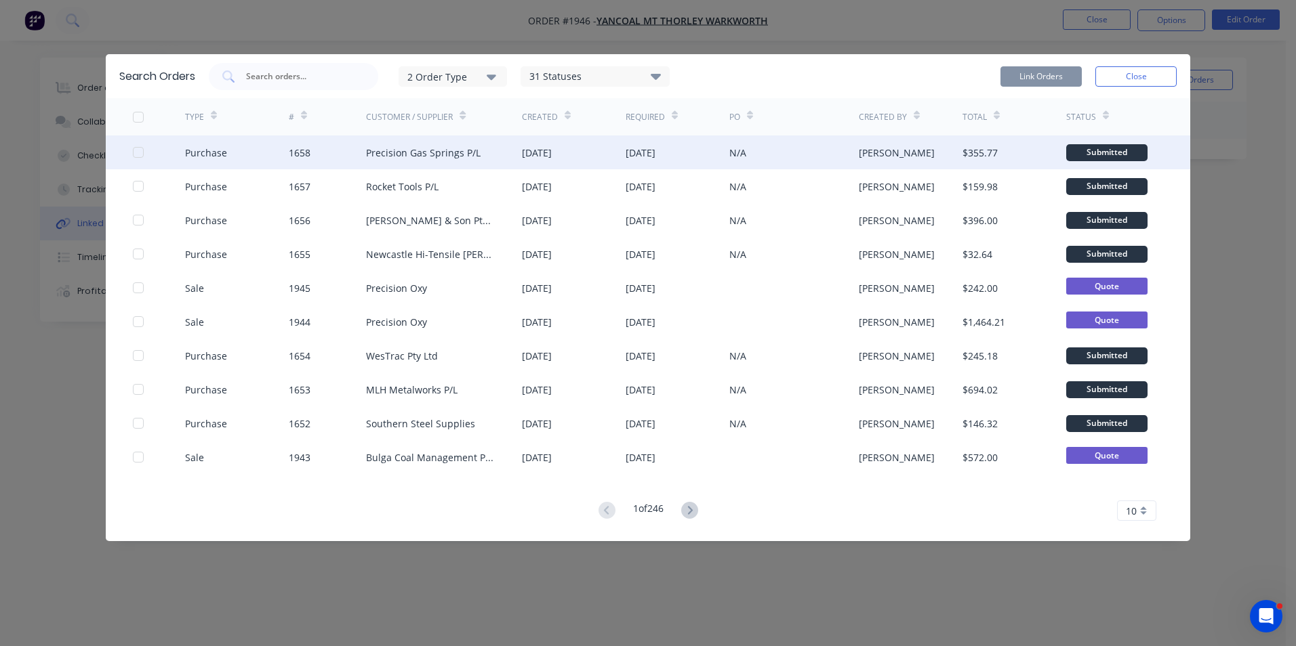
click at [140, 149] on div at bounding box center [138, 152] width 27 height 27
click at [1035, 73] on button "Link Orders" at bounding box center [1040, 76] width 81 height 20
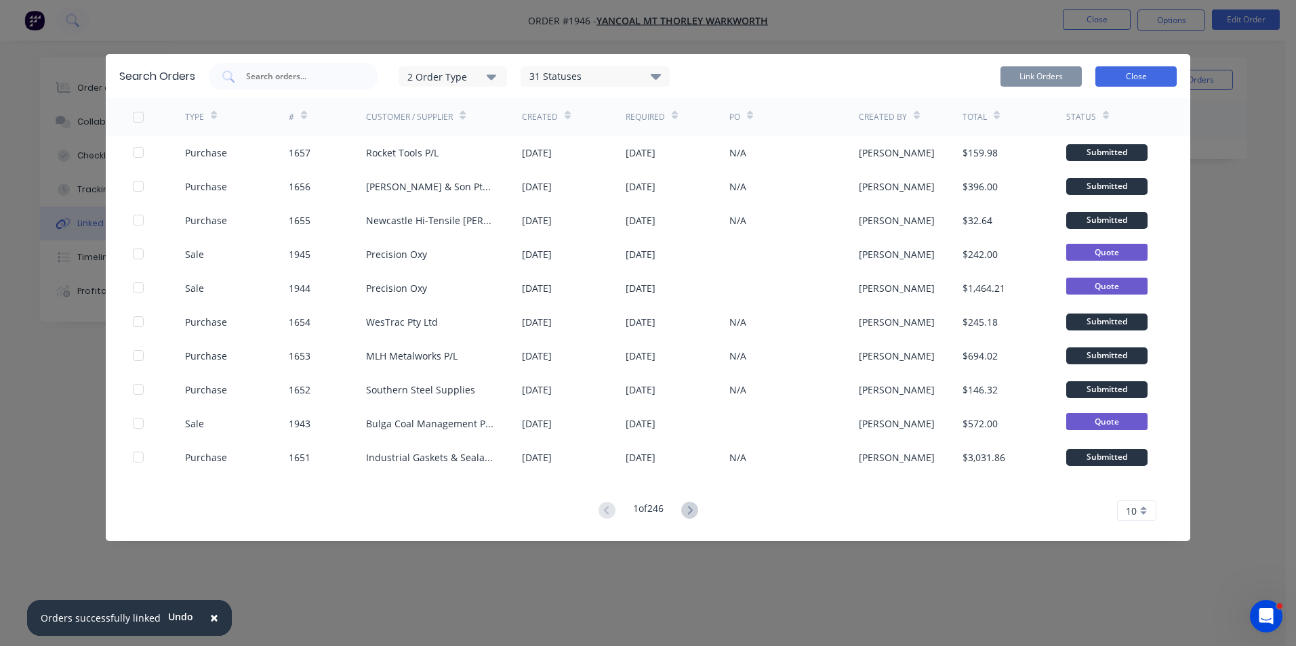
click at [1130, 74] on button "Close" at bounding box center [1135, 76] width 81 height 20
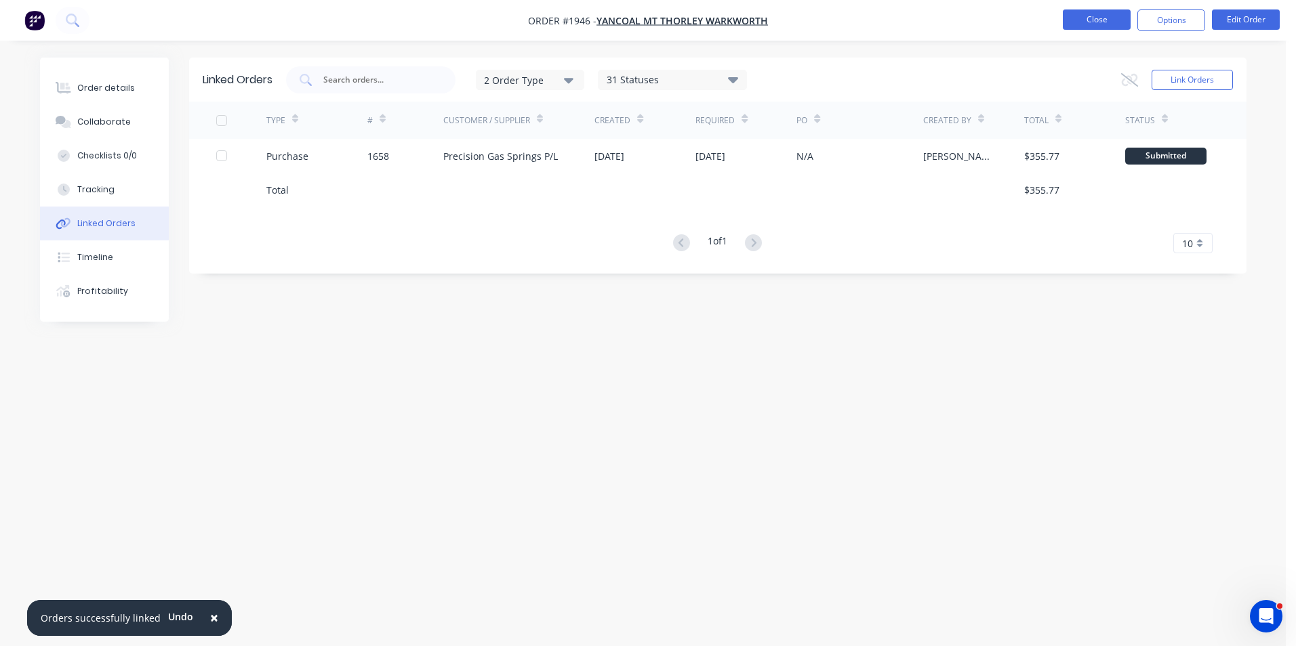
click at [1096, 20] on button "Close" at bounding box center [1096, 19] width 68 height 20
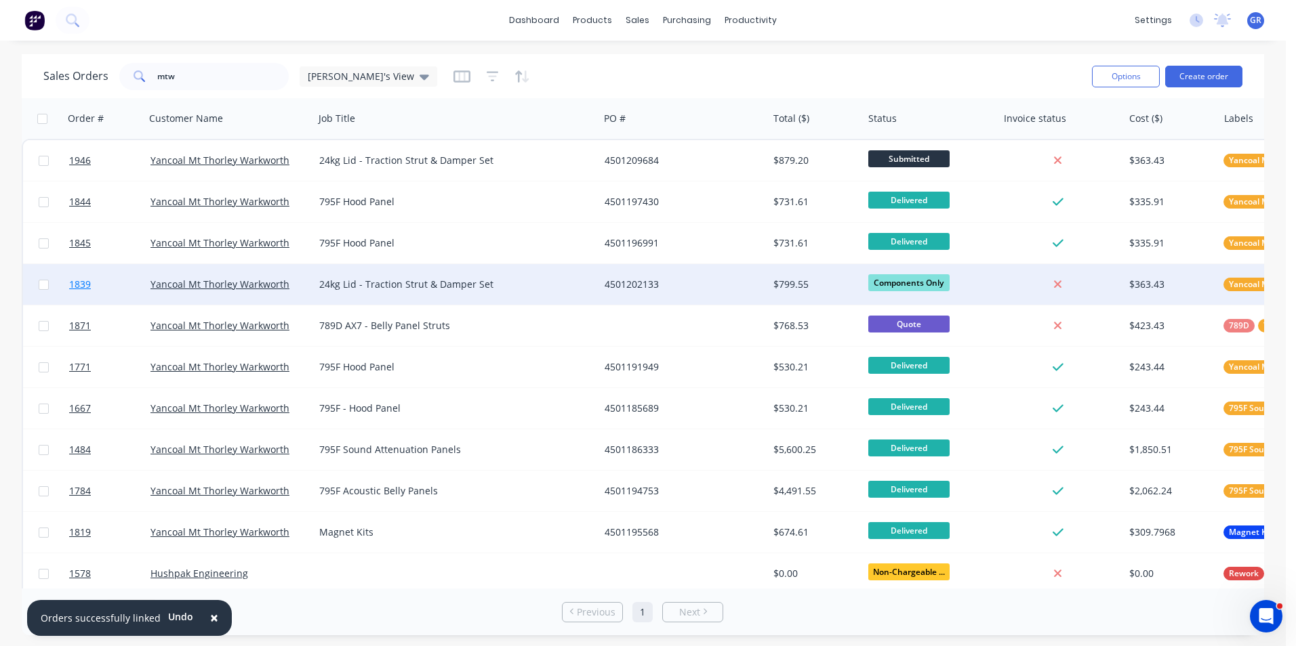
click at [81, 285] on span "1839" at bounding box center [80, 285] width 22 height 14
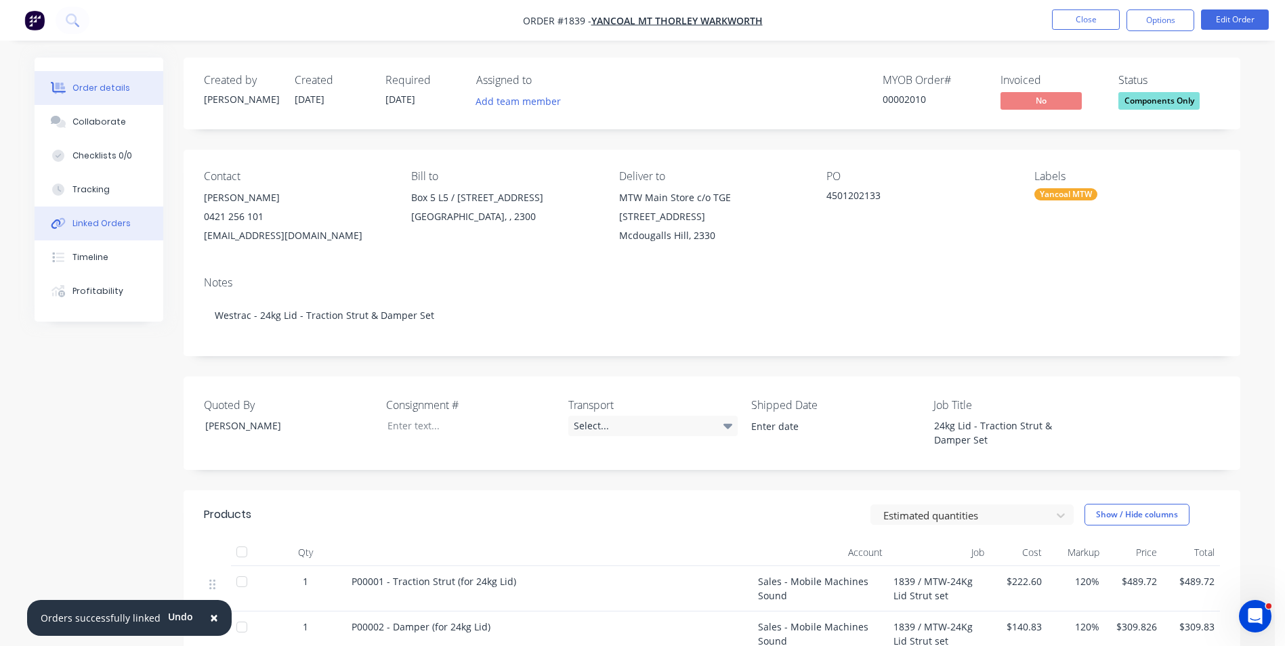
click at [105, 223] on div "Linked Orders" at bounding box center [102, 224] width 58 height 12
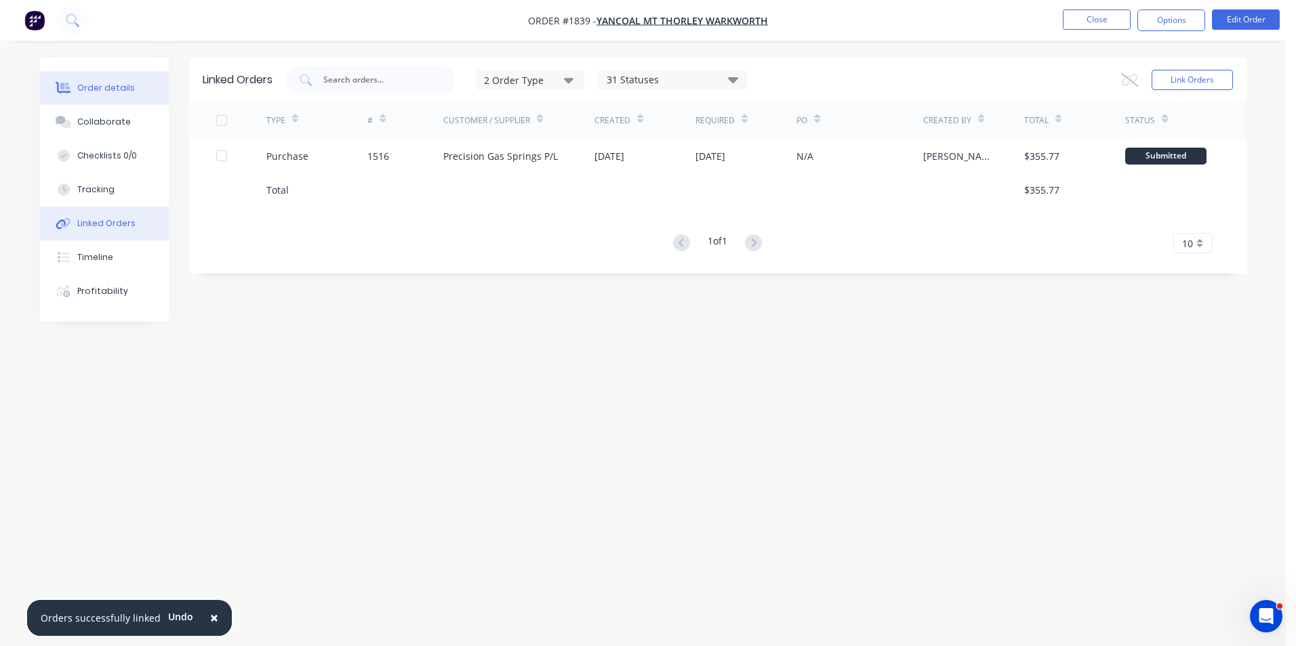
click at [102, 92] on div "Order details" at bounding box center [106, 88] width 58 height 12
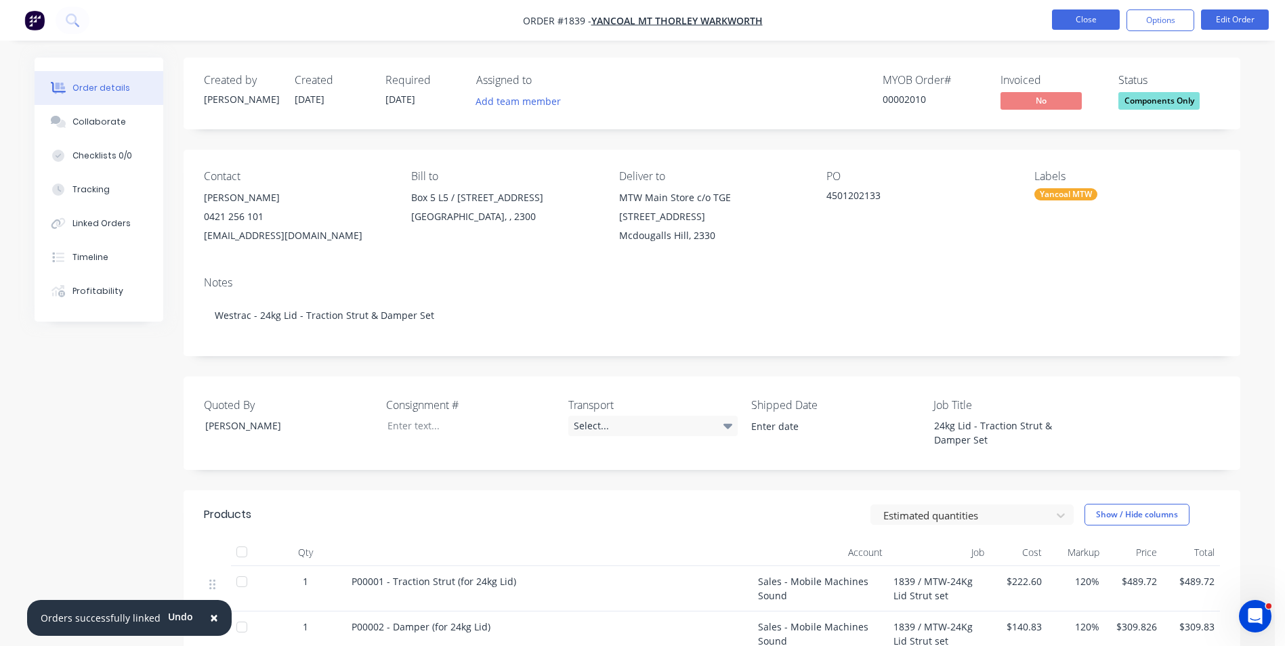
click at [1088, 21] on button "Close" at bounding box center [1086, 19] width 68 height 20
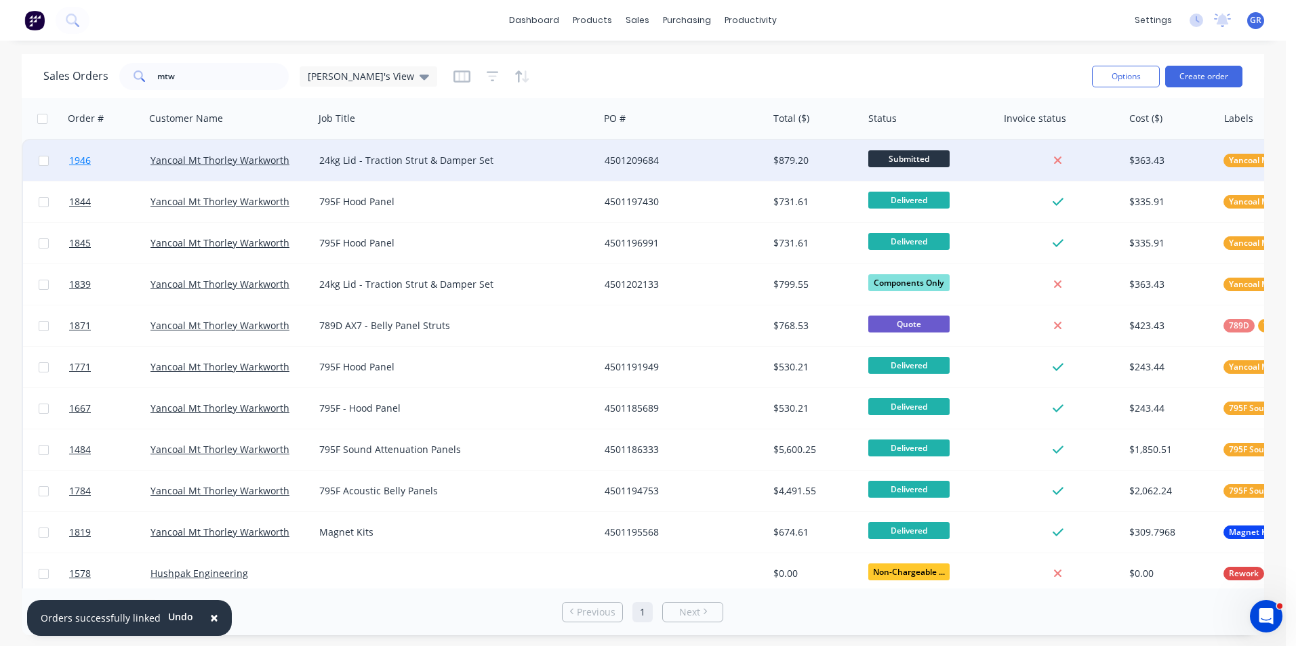
click at [87, 162] on span "1946" at bounding box center [80, 161] width 22 height 14
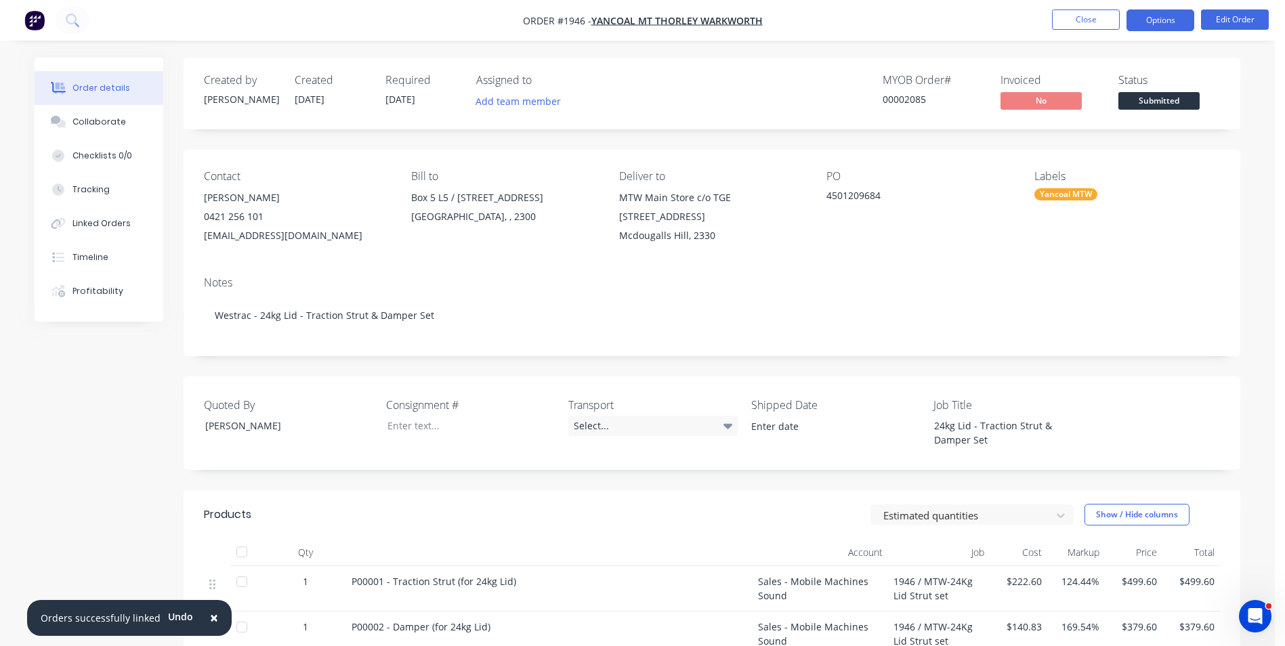
click at [1155, 20] on button "Options" at bounding box center [1161, 20] width 68 height 22
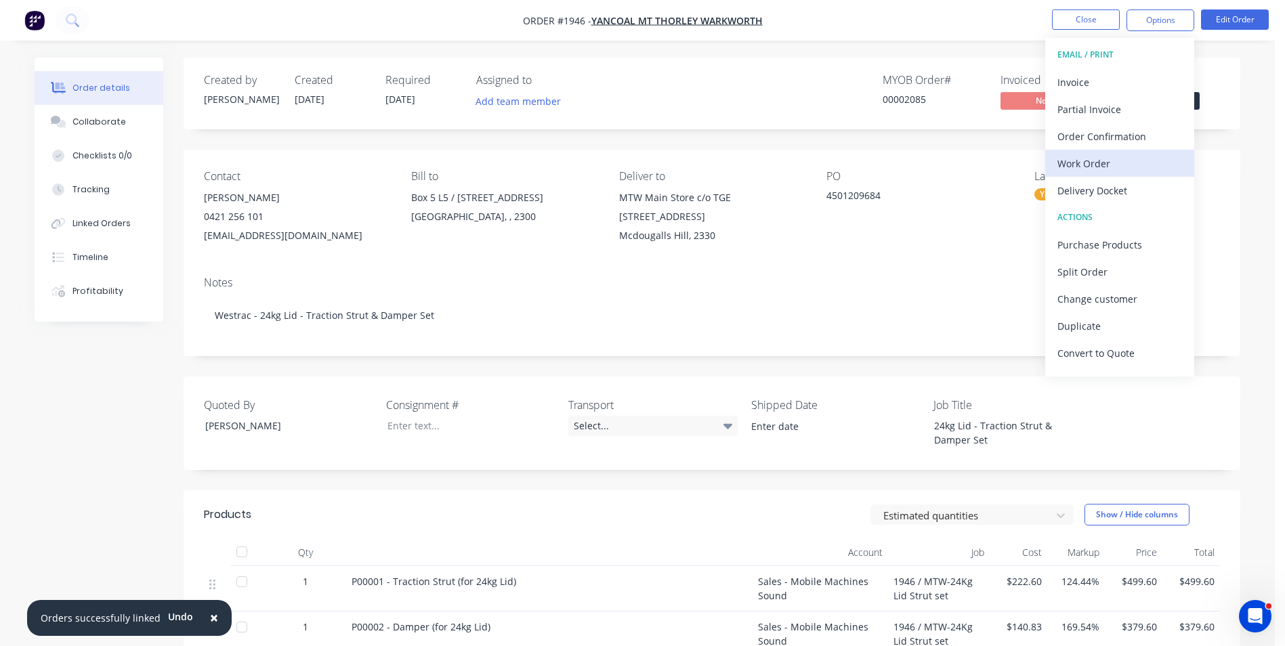
click at [1088, 165] on div "Work Order" at bounding box center [1120, 164] width 125 height 20
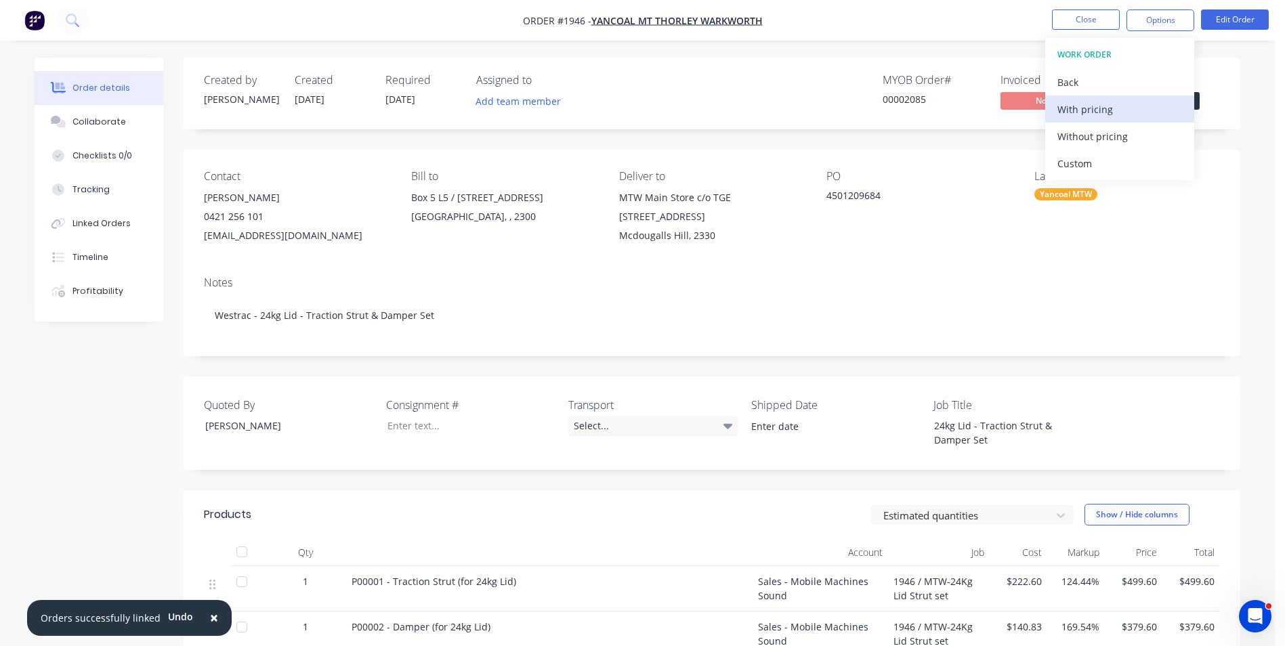
click at [1096, 106] on div "With pricing" at bounding box center [1120, 110] width 125 height 20
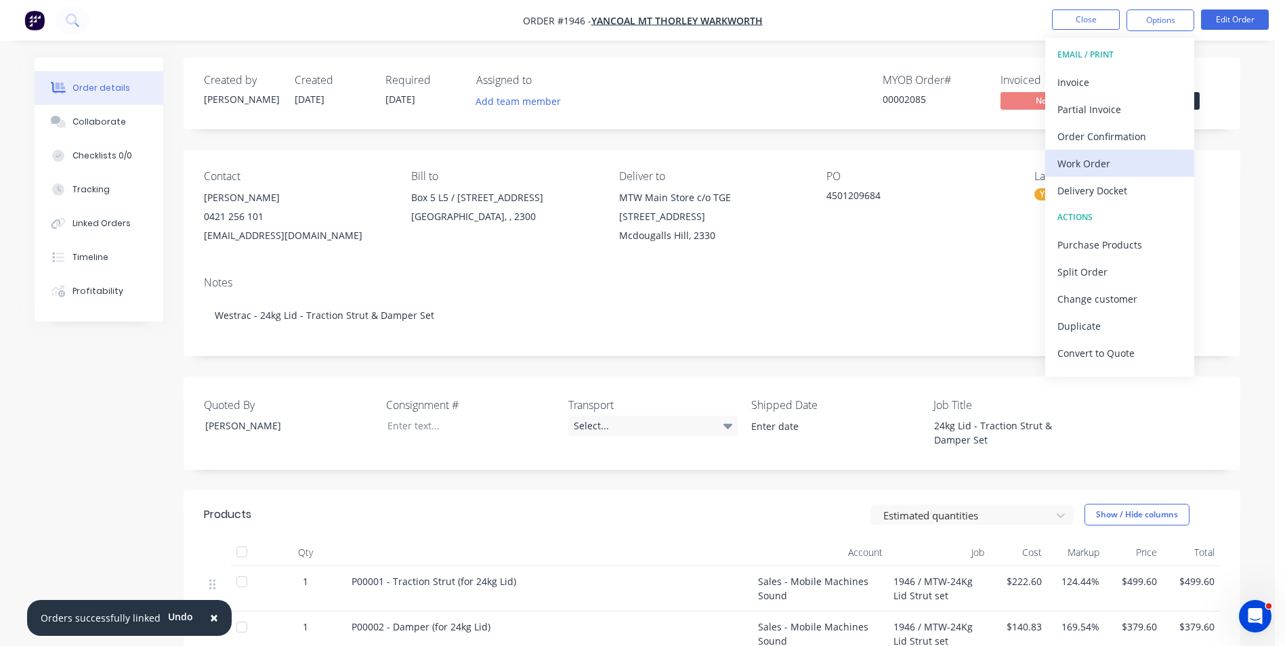
click at [1081, 157] on div "Work Order" at bounding box center [1120, 164] width 125 height 20
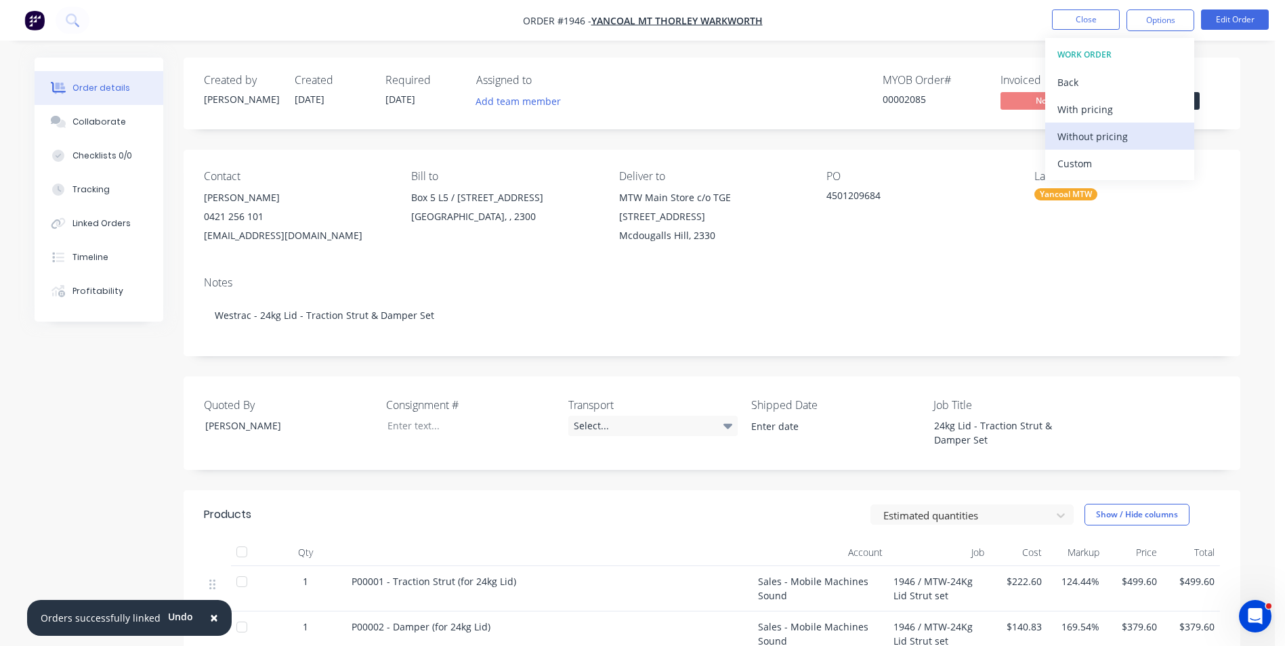
click at [1083, 136] on div "Without pricing" at bounding box center [1120, 137] width 125 height 20
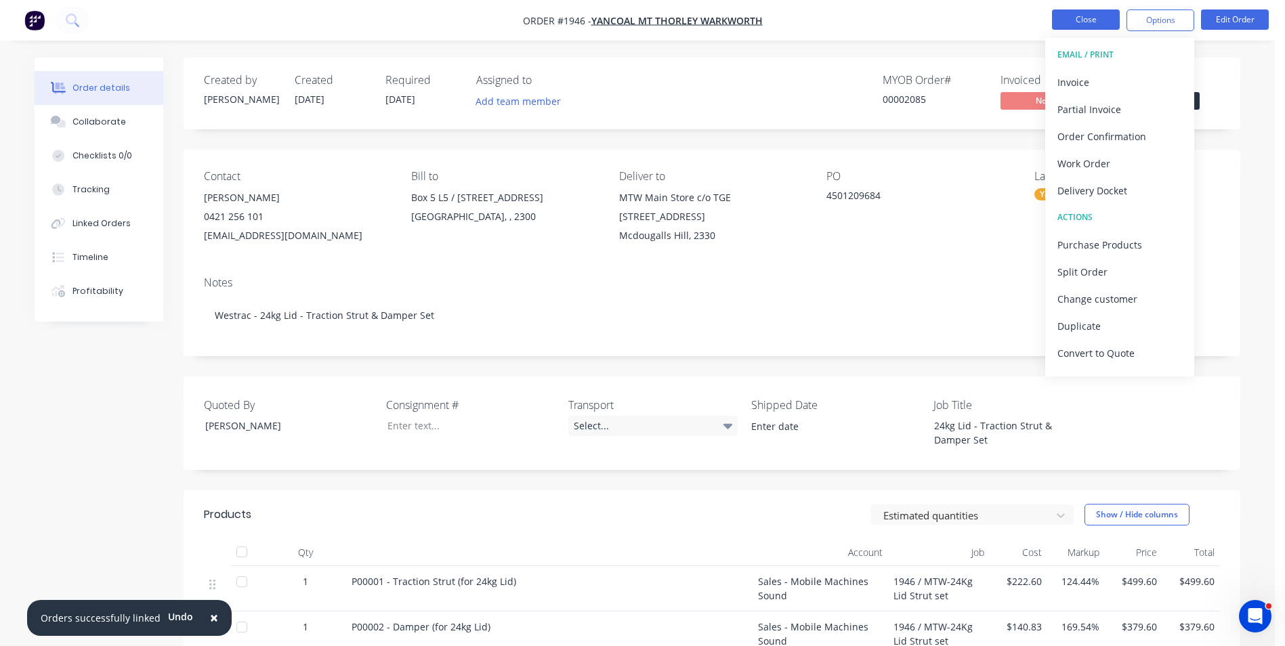
click at [1093, 20] on button "Close" at bounding box center [1086, 19] width 68 height 20
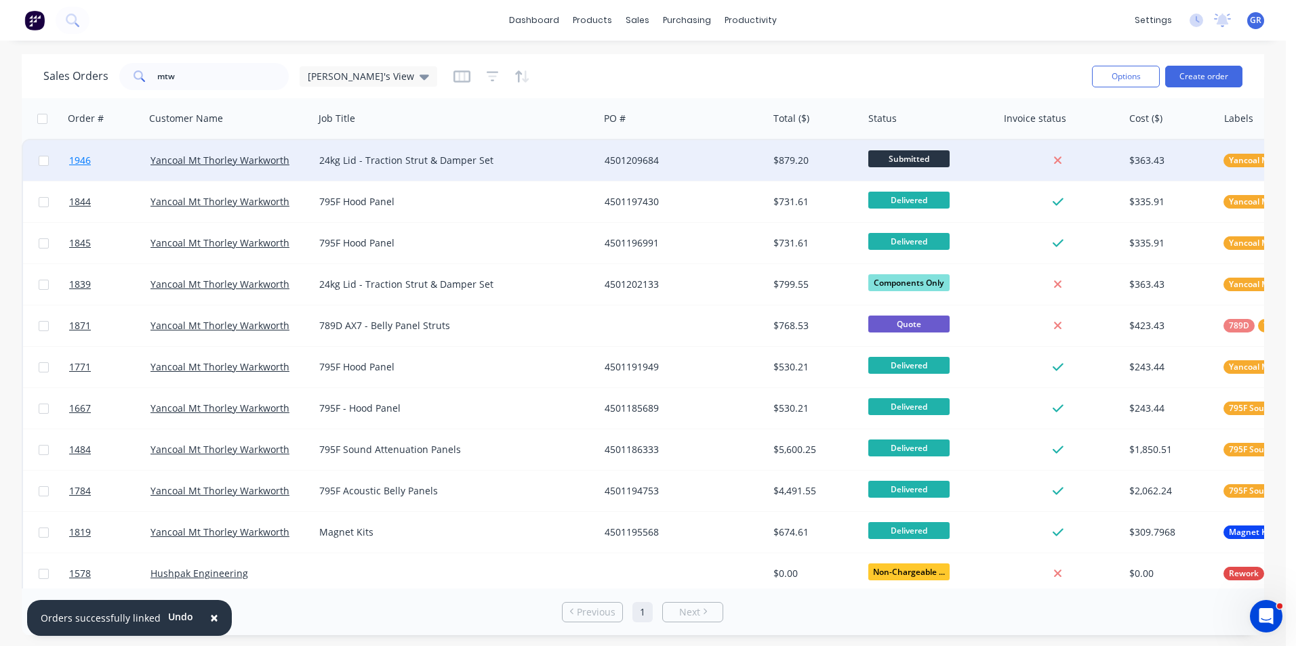
click at [79, 161] on span "1946" at bounding box center [80, 161] width 22 height 14
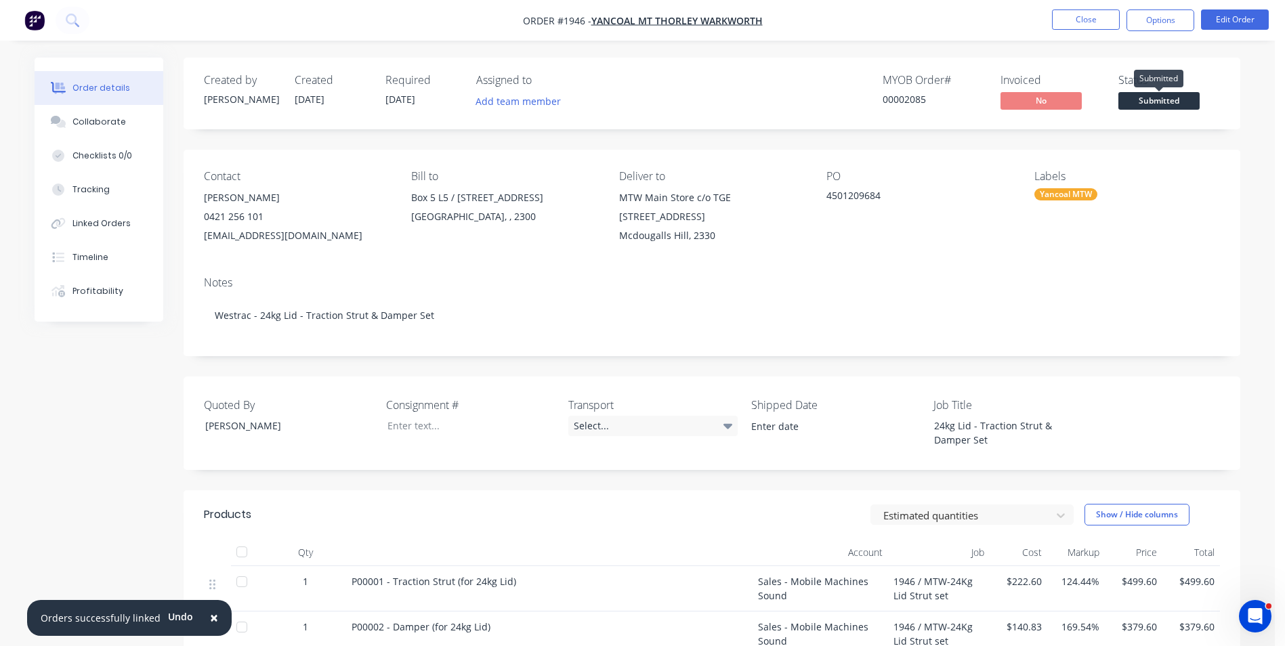
click at [1157, 98] on span "Submitted" at bounding box center [1159, 100] width 81 height 17
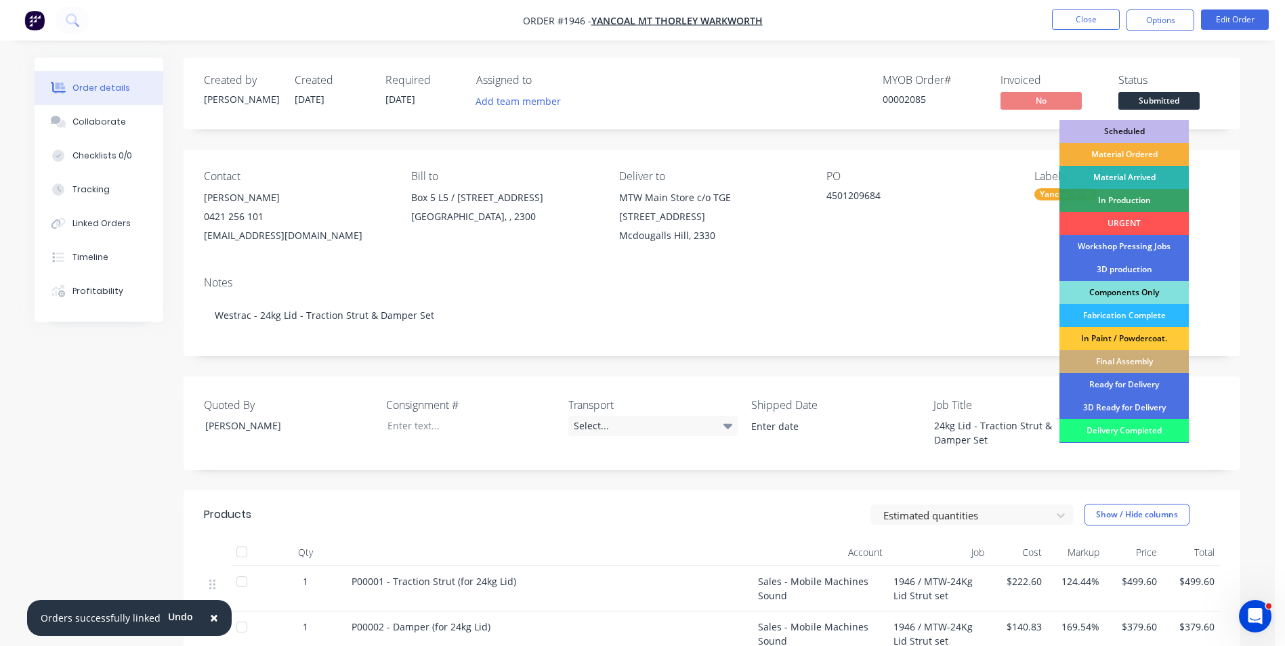
click at [1134, 289] on div "Components Only" at bounding box center [1124, 292] width 129 height 23
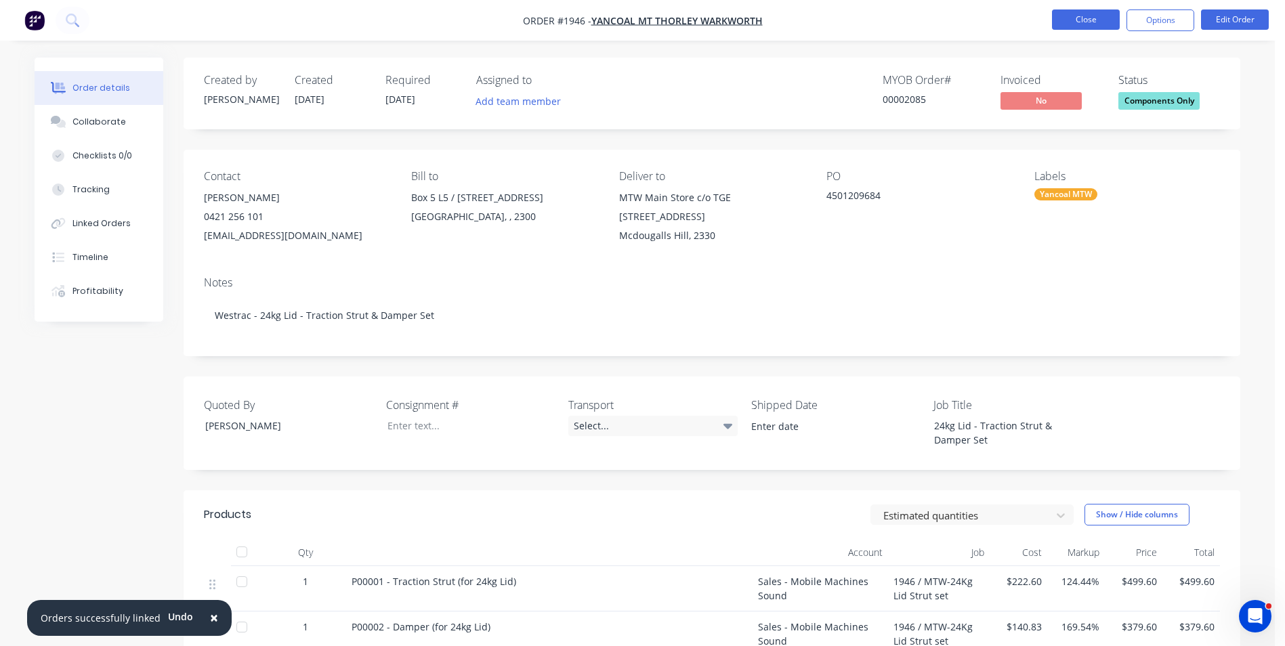
click at [1079, 16] on button "Close" at bounding box center [1086, 19] width 68 height 20
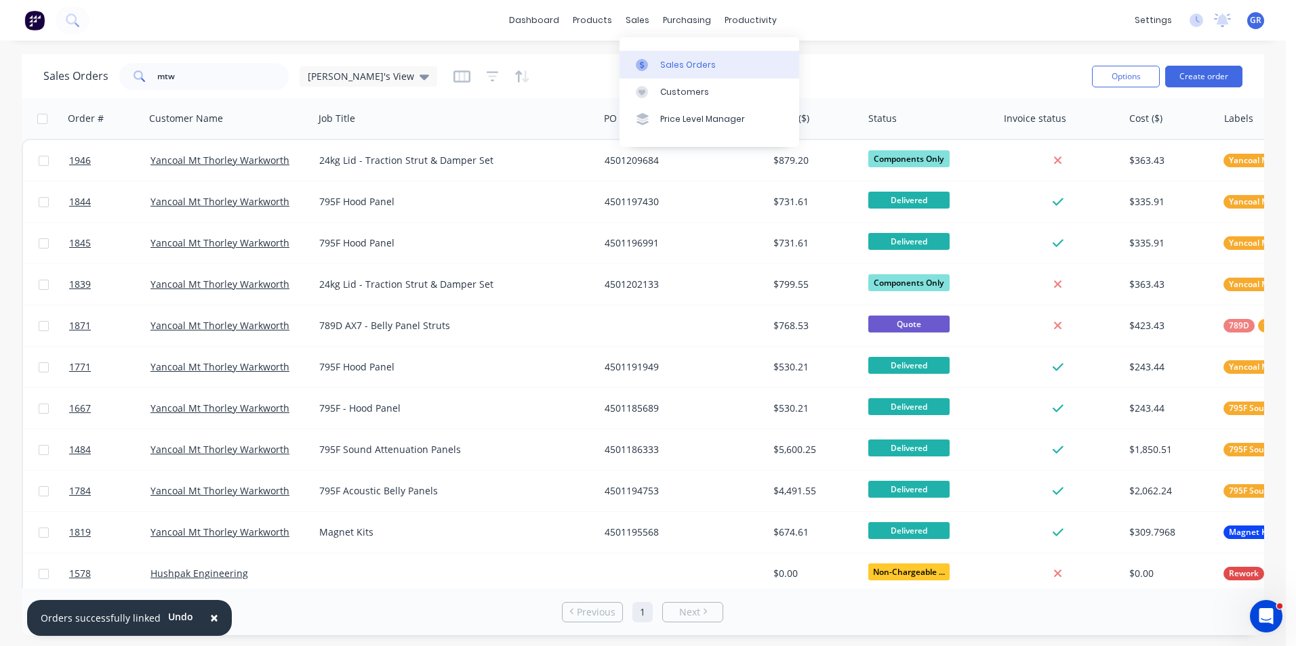
click at [670, 58] on link "Sales Orders" at bounding box center [709, 64] width 180 height 27
drag, startPoint x: 159, startPoint y: 77, endPoint x: 150, endPoint y: 76, distance: 8.8
click at [150, 76] on div "mtw" at bounding box center [203, 76] width 169 height 27
drag, startPoint x: 181, startPoint y: 73, endPoint x: 126, endPoint y: 75, distance: 54.9
click at [126, 75] on div "mtw" at bounding box center [203, 76] width 169 height 27
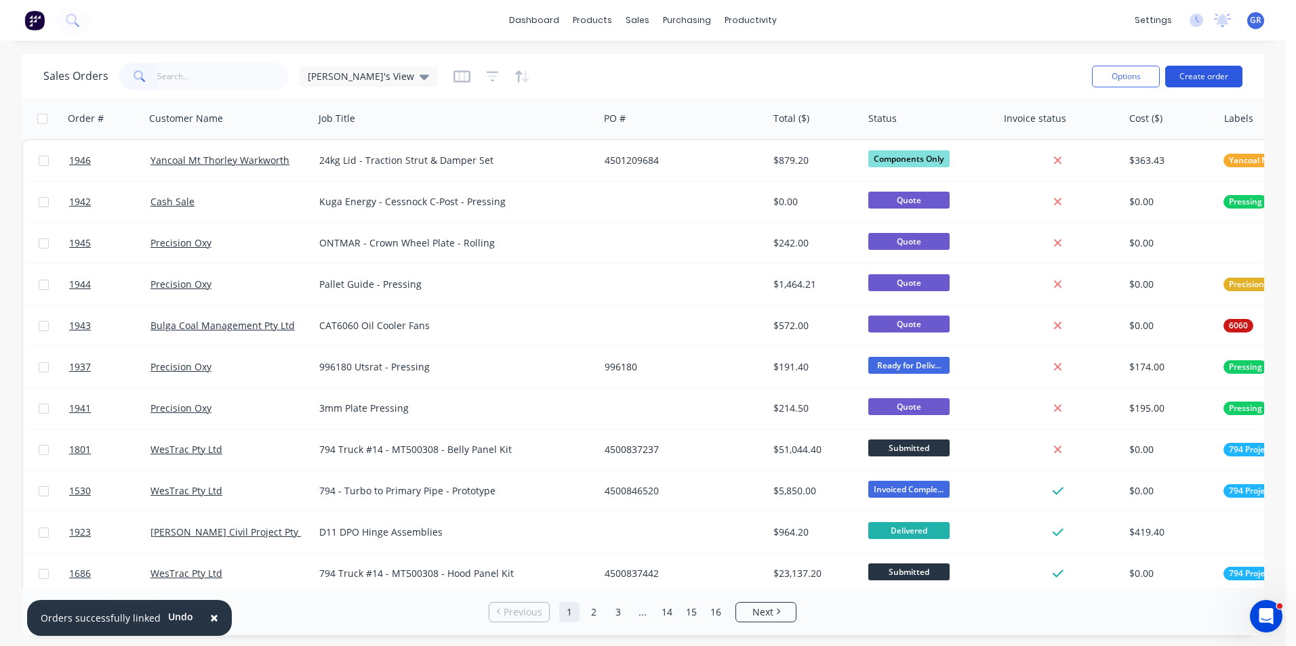
click at [1206, 75] on button "Create order" at bounding box center [1203, 77] width 77 height 22
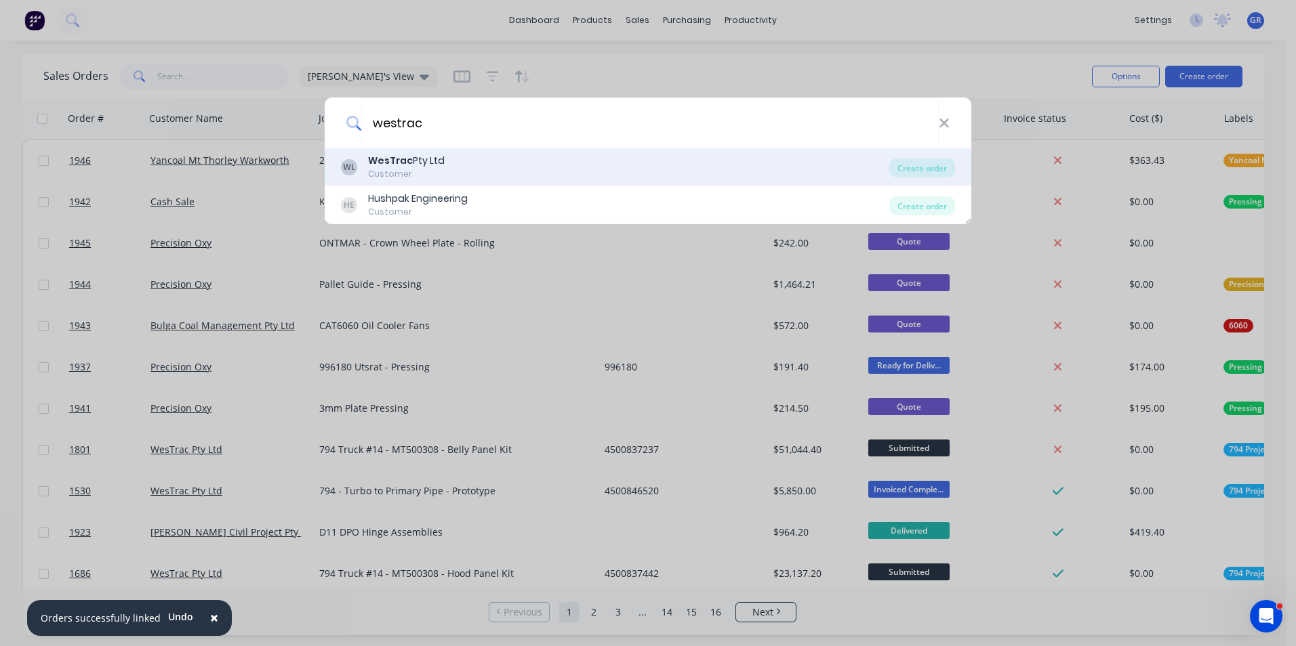
type input "westrac"
click at [417, 161] on div "WesTrac Pty Ltd" at bounding box center [406, 161] width 77 height 14
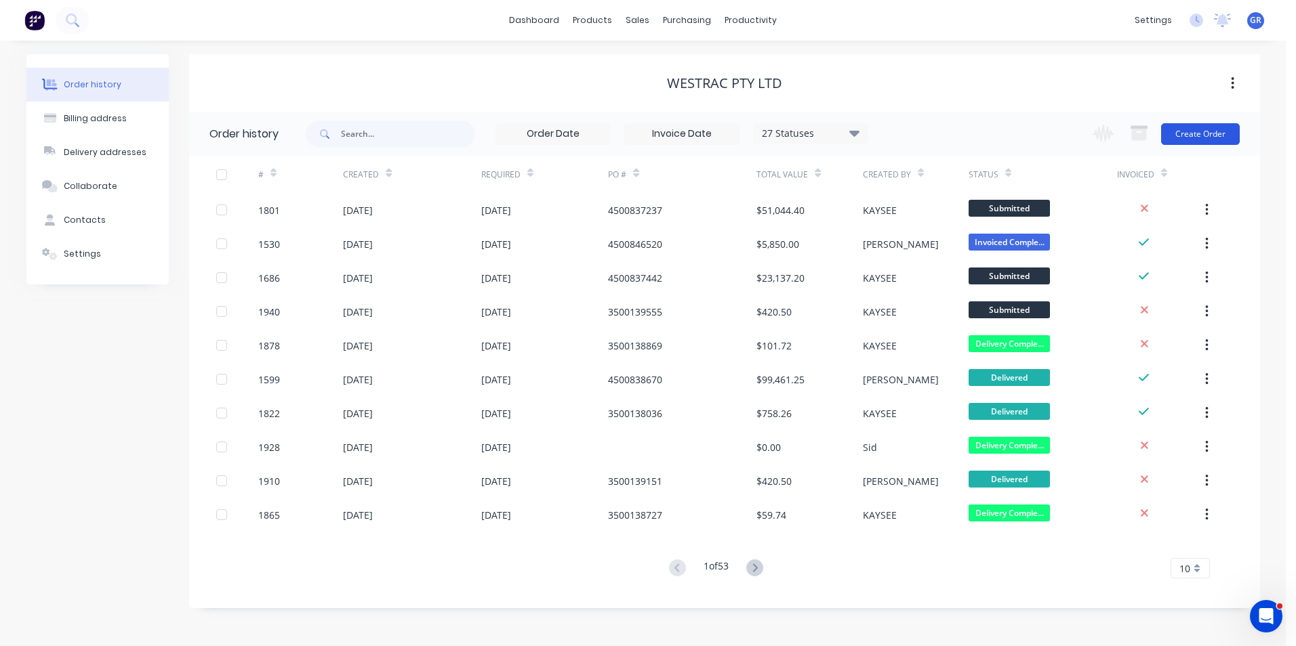
click at [1209, 138] on button "Create Order" at bounding box center [1200, 134] width 79 height 22
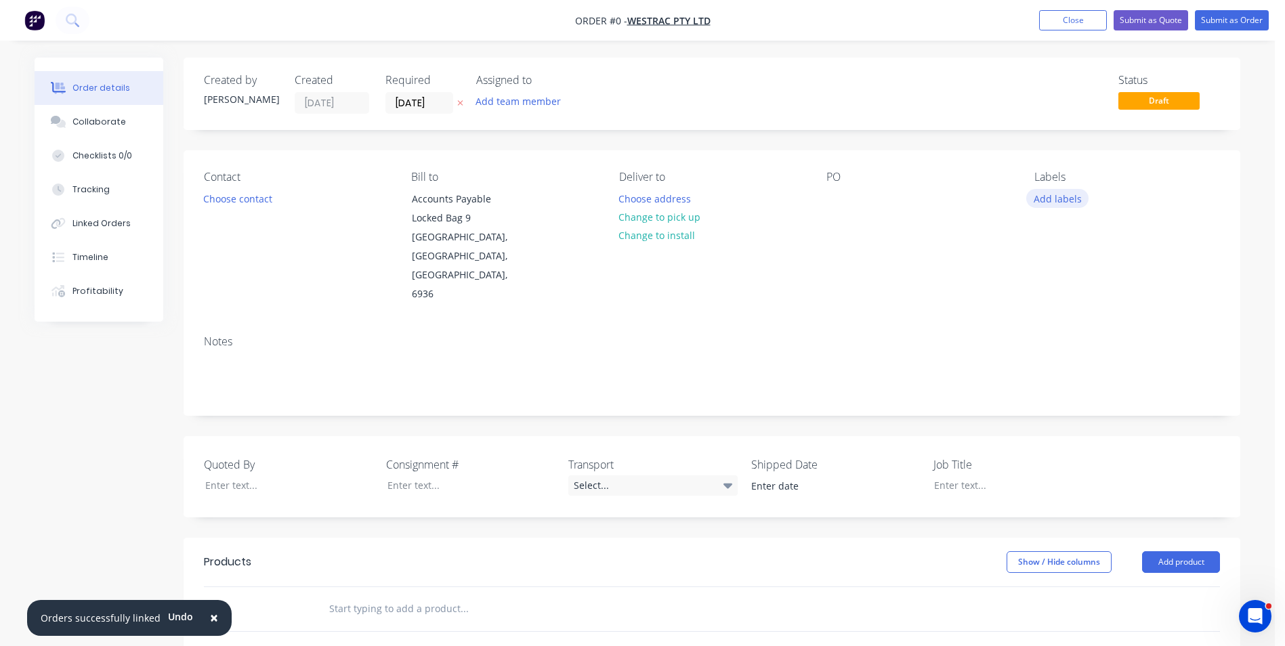
click at [1063, 202] on button "Add labels" at bounding box center [1058, 198] width 62 height 18
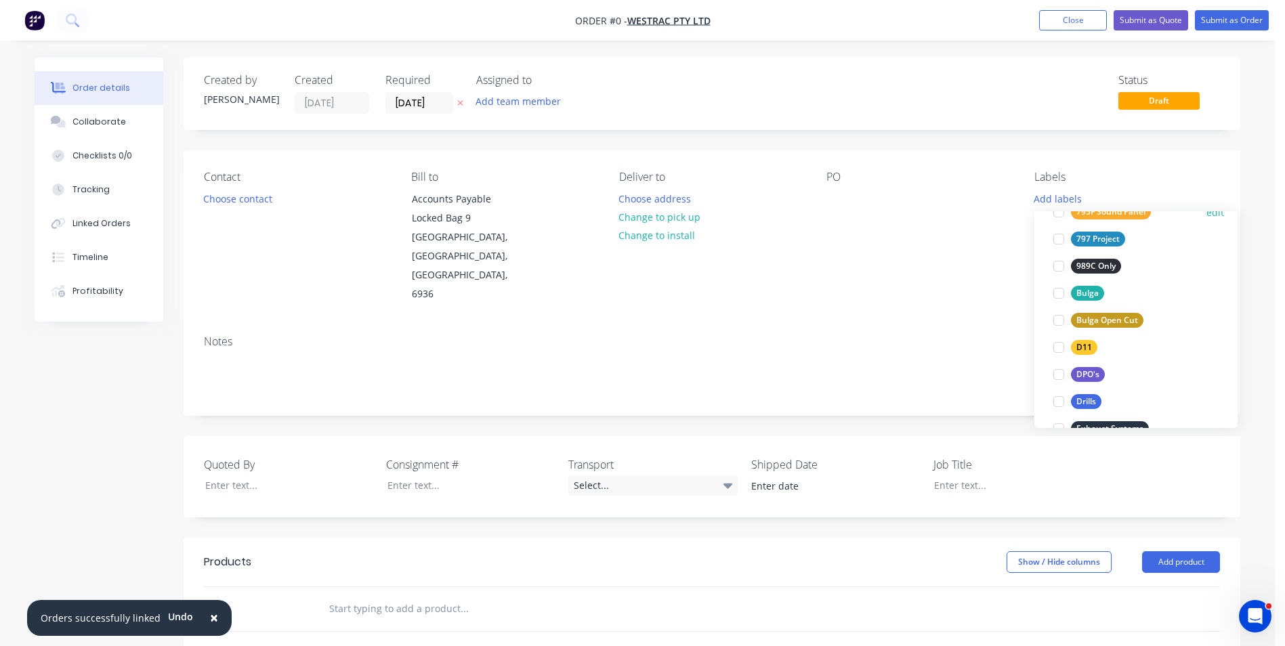
scroll to position [407, 0]
click at [1092, 371] on div "DPO's" at bounding box center [1088, 374] width 34 height 15
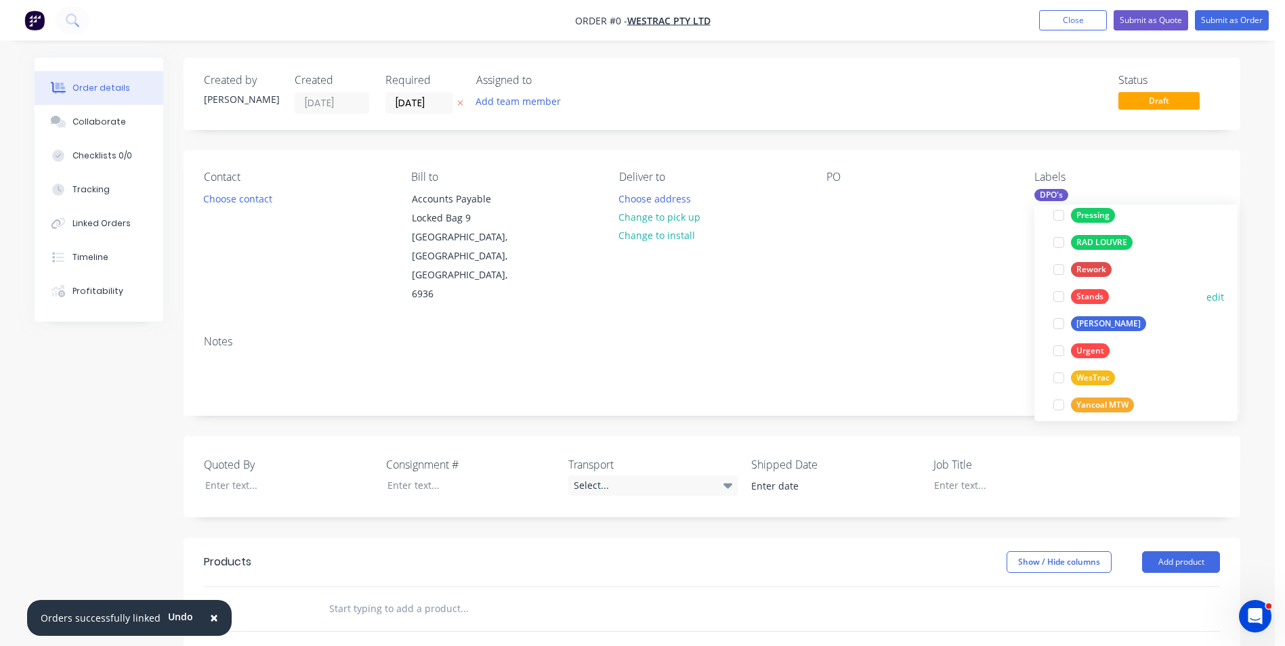
scroll to position [922, 0]
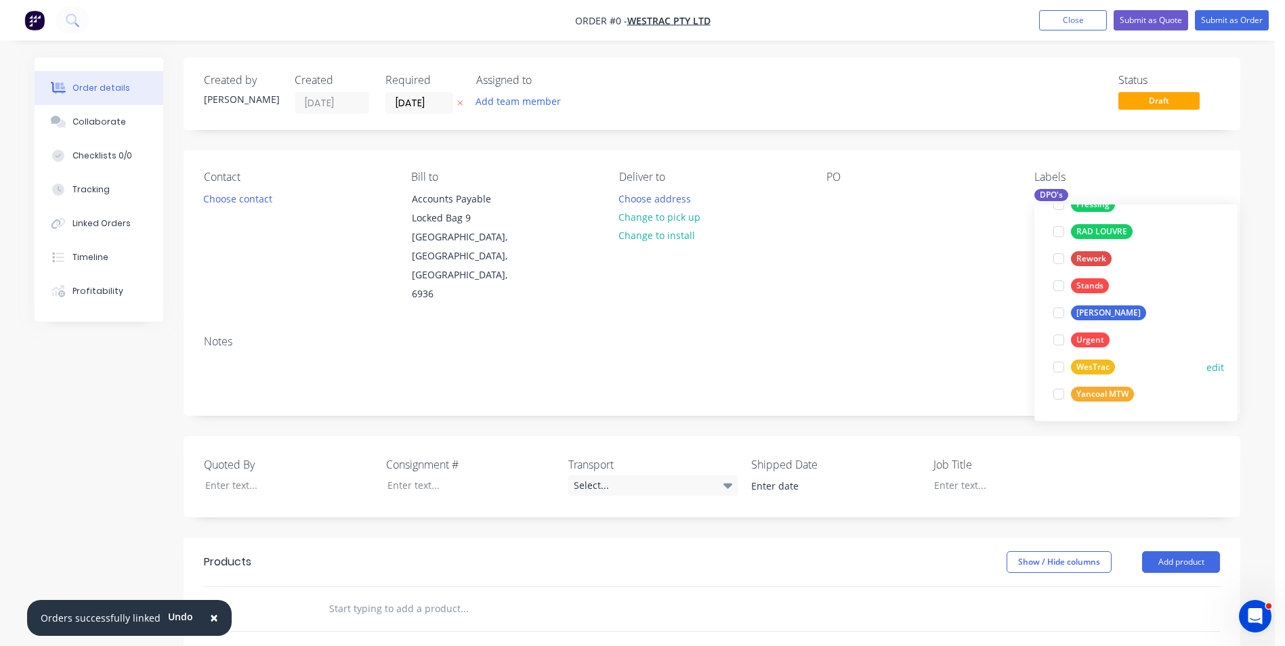
click at [1087, 367] on div "WesTrac" at bounding box center [1093, 367] width 44 height 15
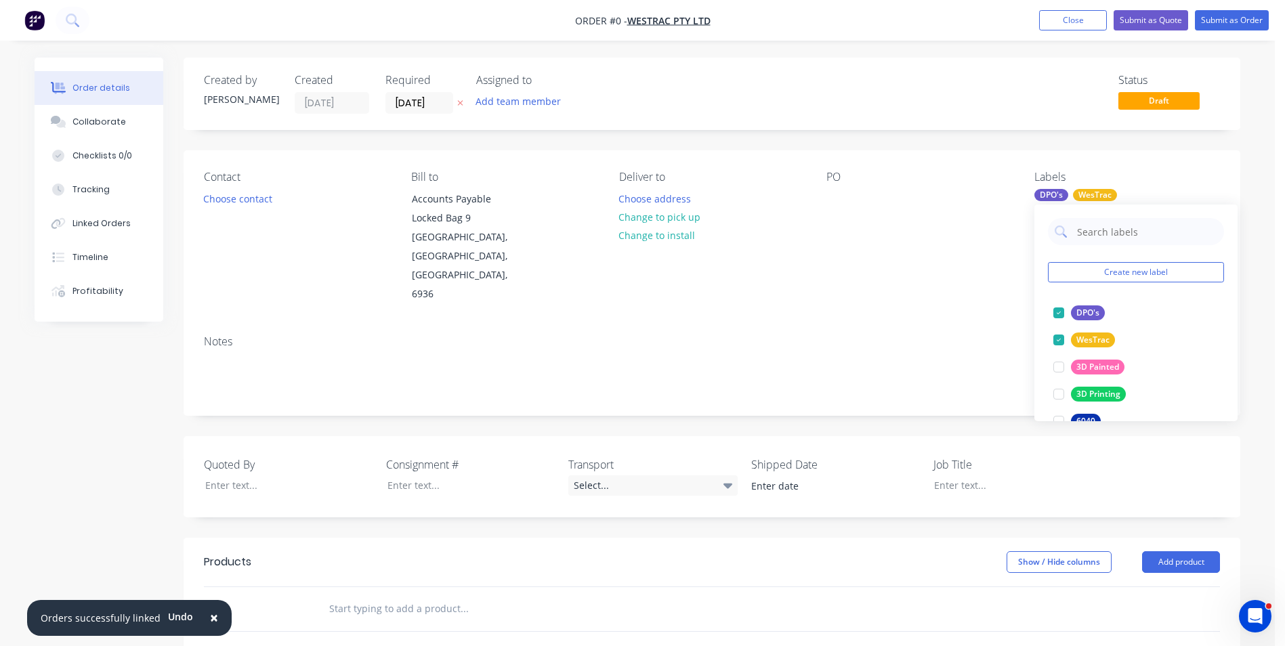
click at [930, 259] on div "Order details Collaborate Checklists 0/0 Tracking Linked Orders Timeline Profit…" at bounding box center [637, 518] width 1233 height 920
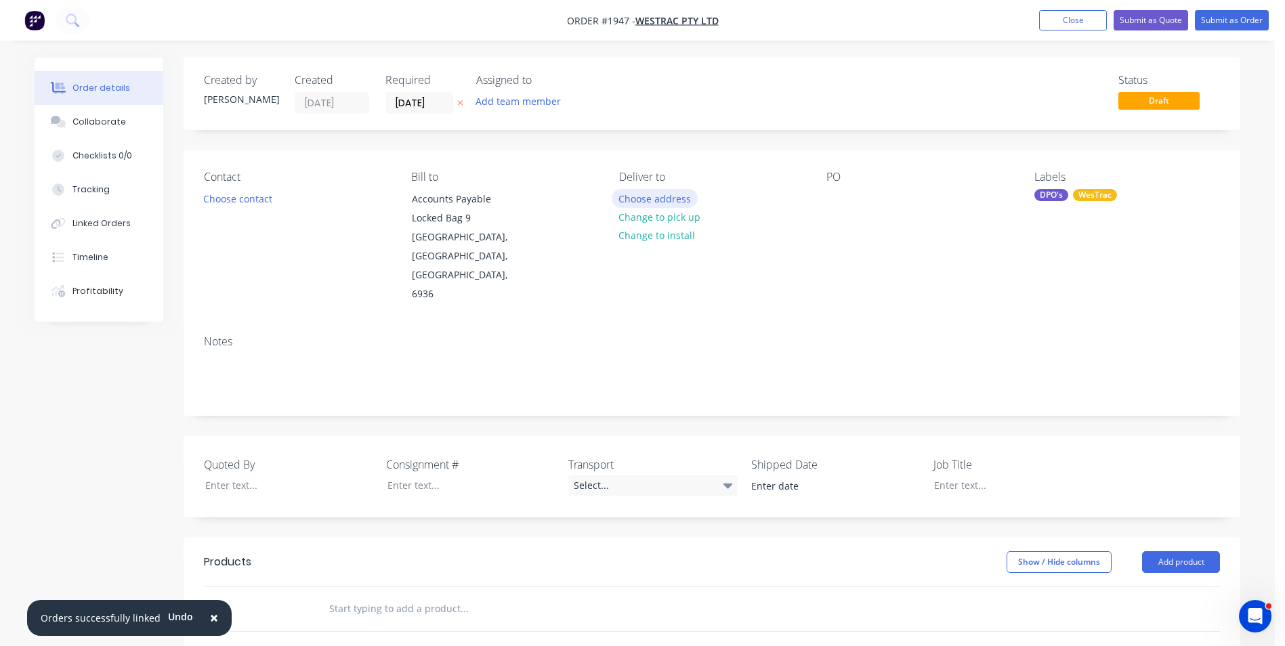
click at [667, 198] on button "Choose address" at bounding box center [655, 198] width 87 height 18
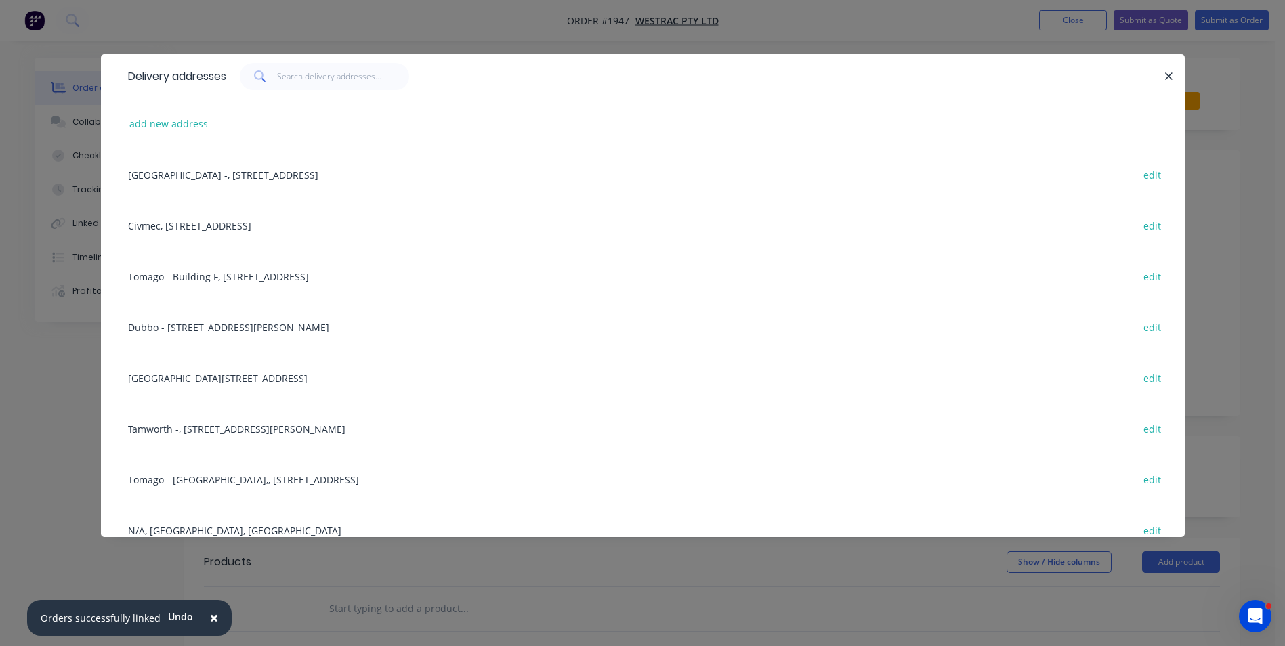
scroll to position [474, 0]
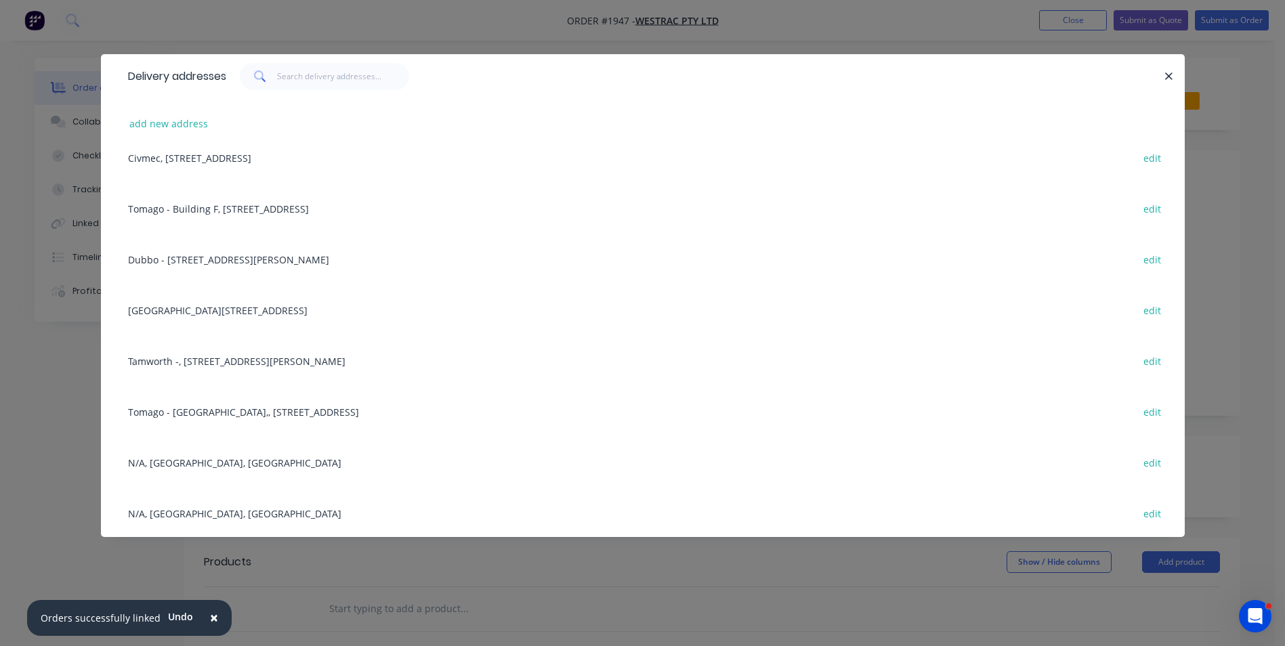
click at [264, 309] on div "Tomago - Building C, 1 Westrac Drive, Tomago, New South Wales, Australia, 2283 …" at bounding box center [643, 310] width 1044 height 51
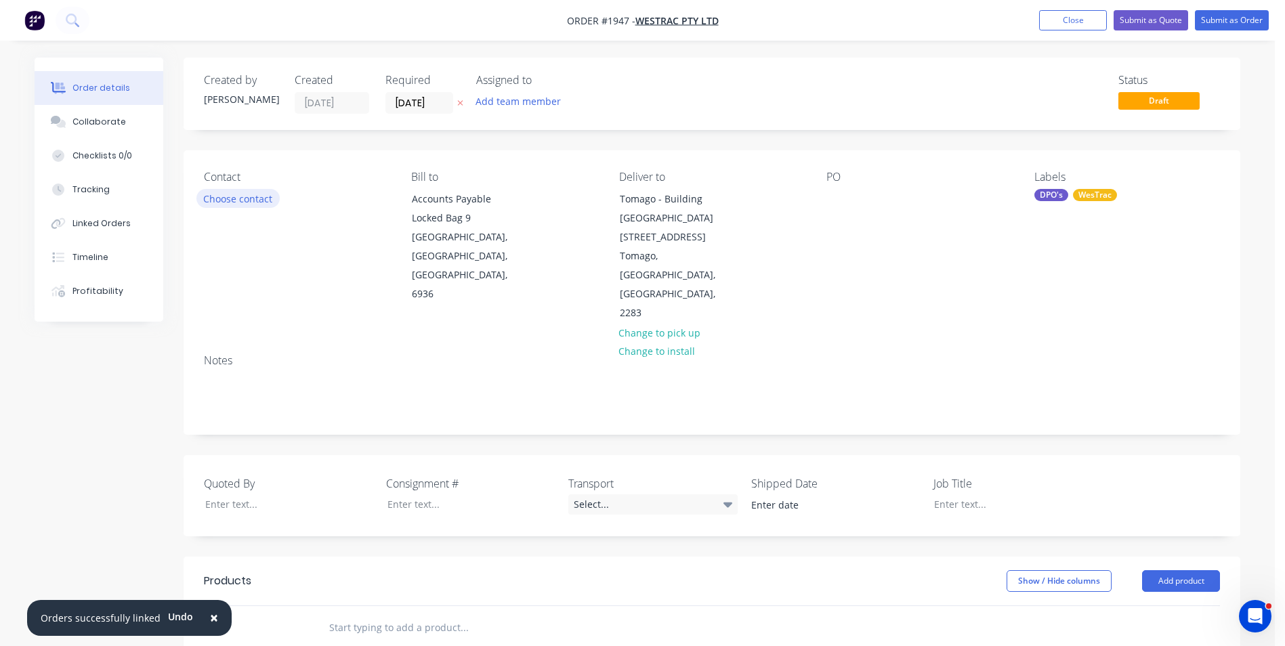
click at [242, 199] on button "Choose contact" at bounding box center [238, 198] width 83 height 18
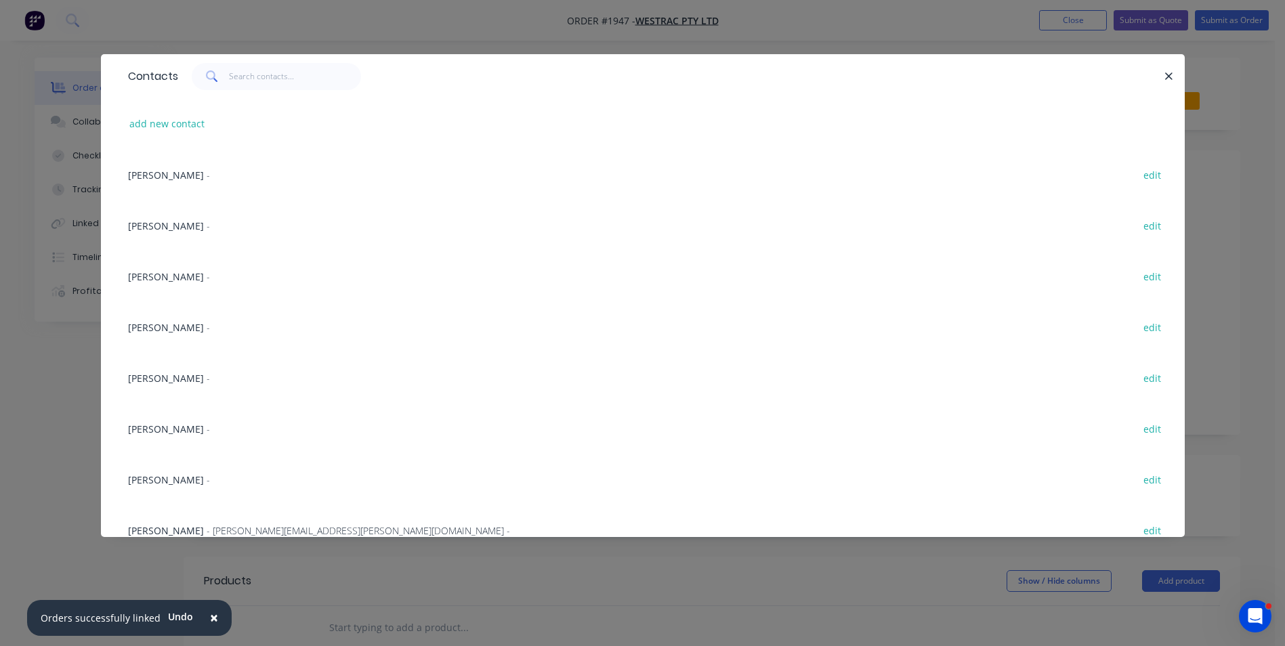
click at [157, 481] on span "Ed Burley" at bounding box center [166, 480] width 76 height 13
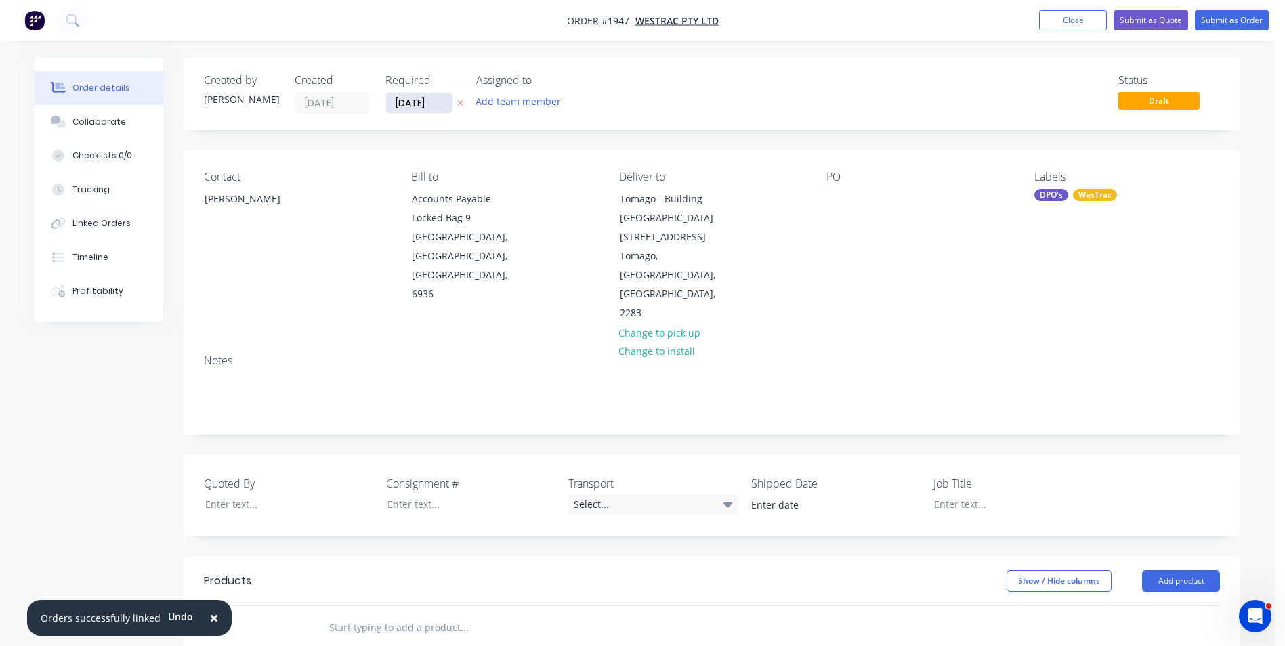
click at [421, 103] on input "[DATE]" at bounding box center [419, 103] width 66 height 20
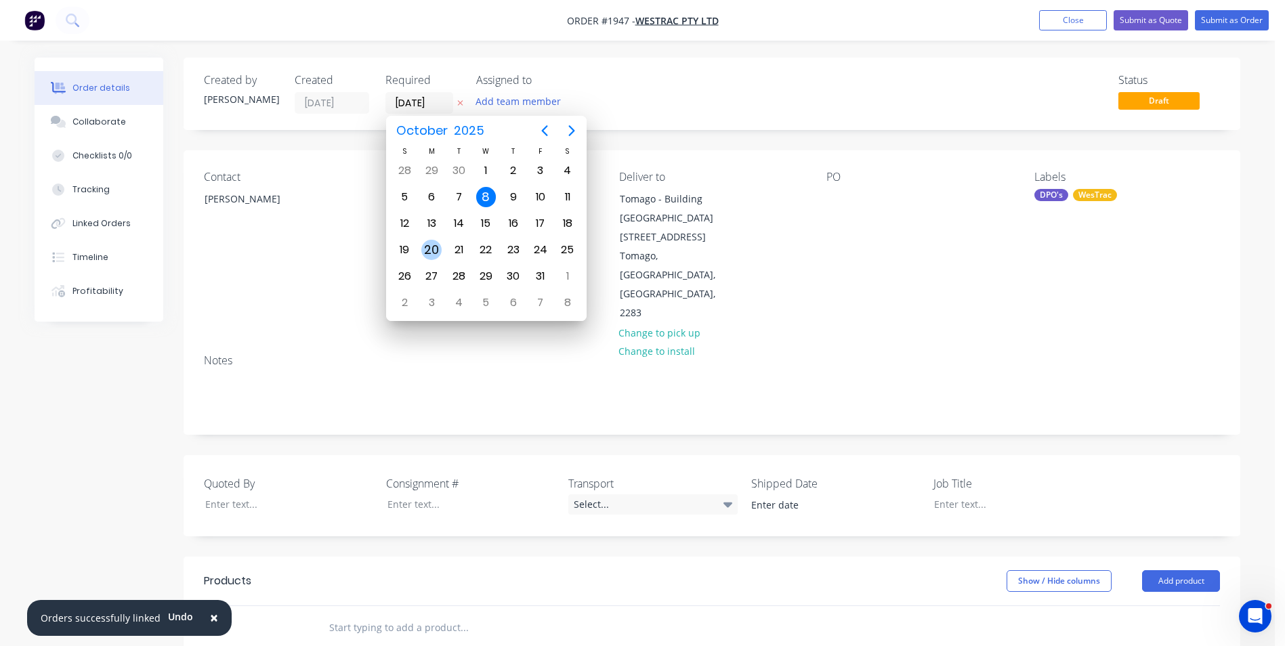
click at [434, 247] on div "20" at bounding box center [431, 250] width 20 height 20
type input "20/10/25"
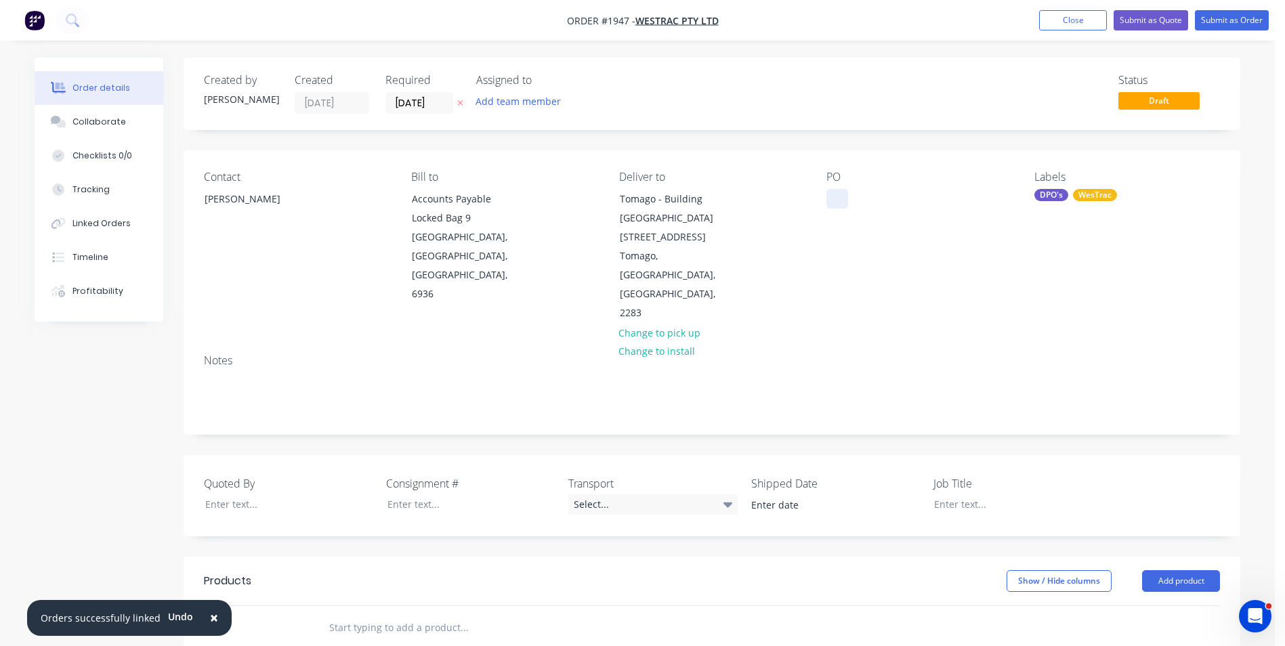
drag, startPoint x: 831, startPoint y: 205, endPoint x: 840, endPoint y: 202, distance: 9.2
click at [831, 205] on div at bounding box center [838, 199] width 22 height 20
paste div
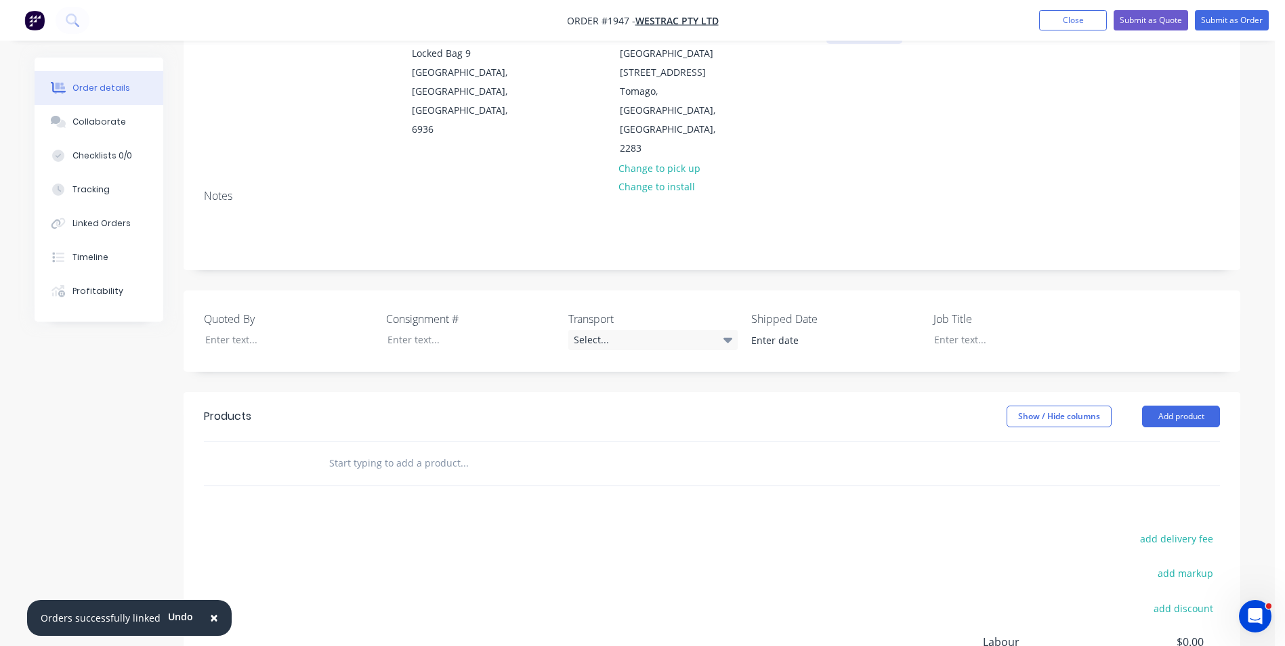
scroll to position [203, 0]
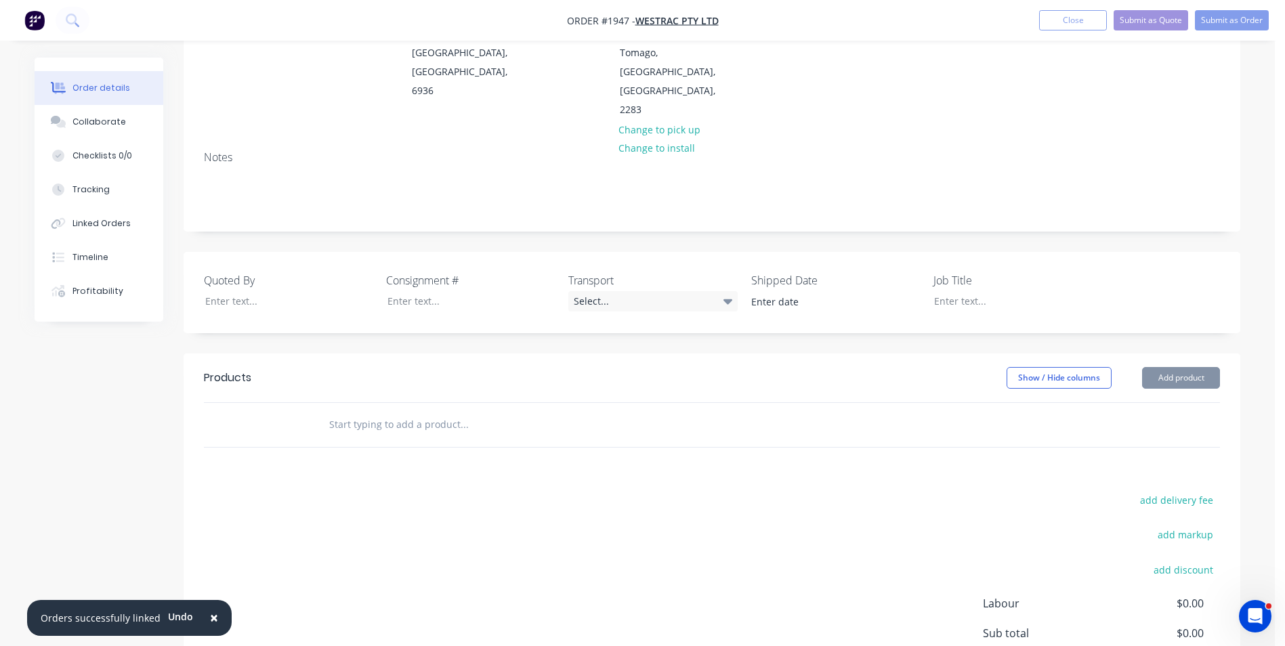
click at [374, 411] on input "text" at bounding box center [464, 424] width 271 height 27
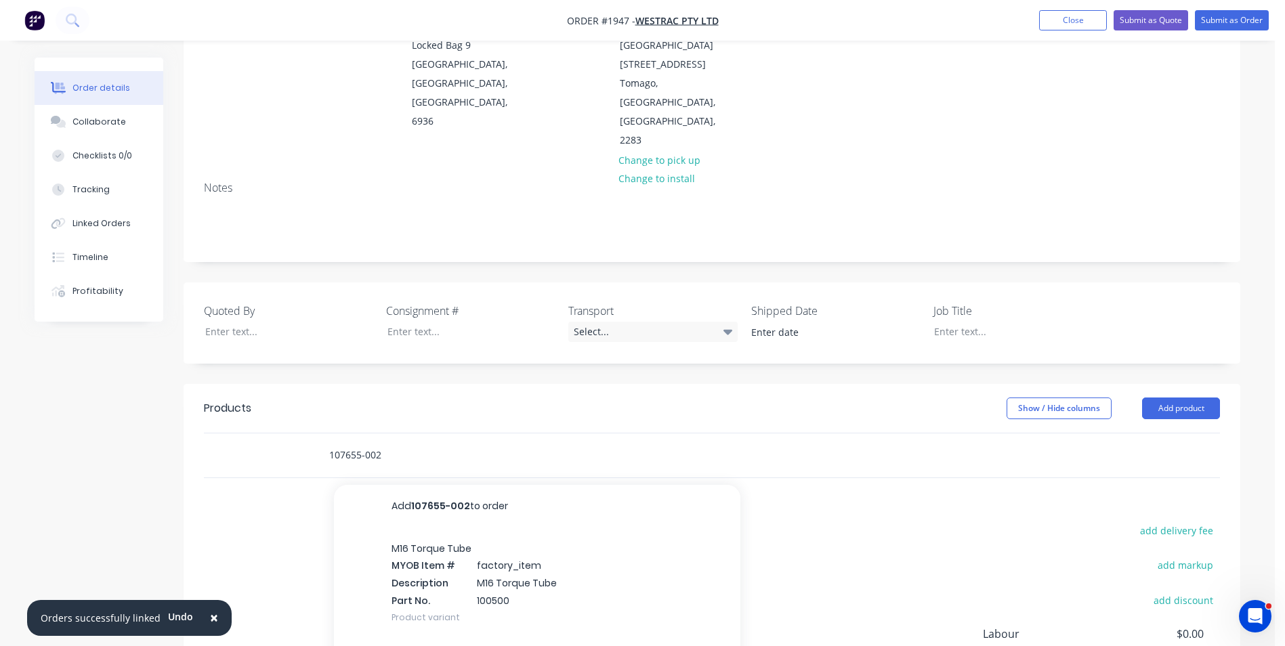
scroll to position [158, 0]
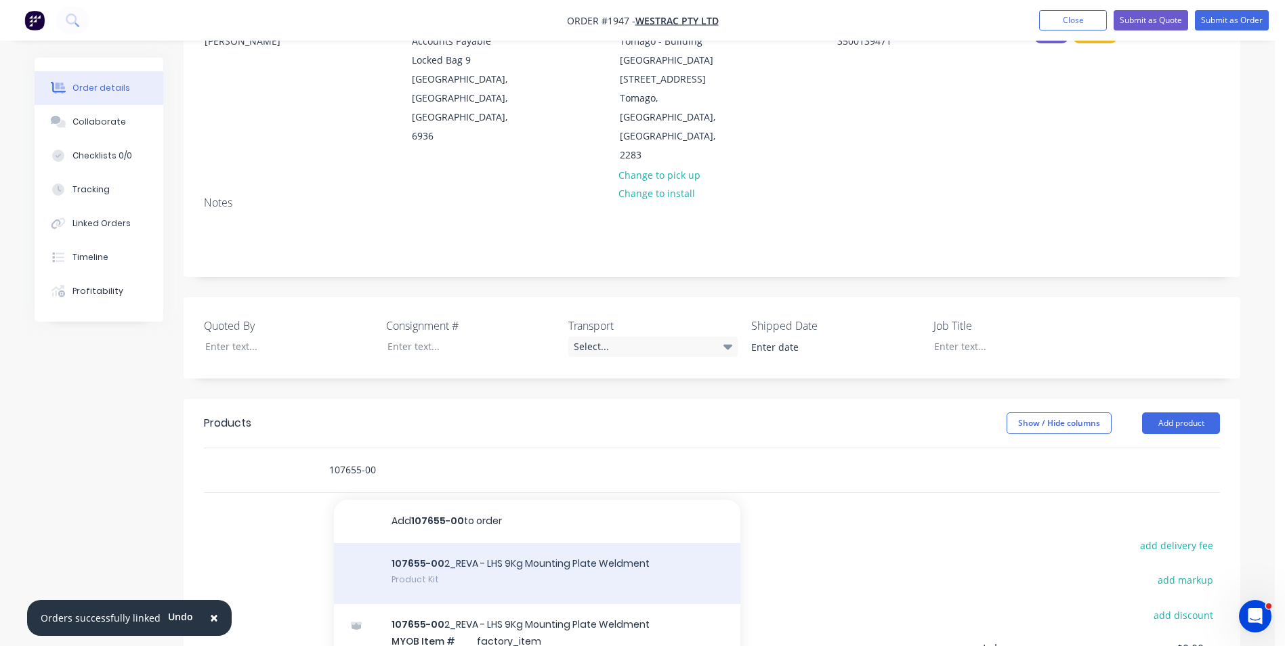
type input "107655-00"
click at [432, 543] on div "107655-00 2_REVA - LHS 9Kg Mounting Plate Weldment Product Kit" at bounding box center [537, 573] width 407 height 61
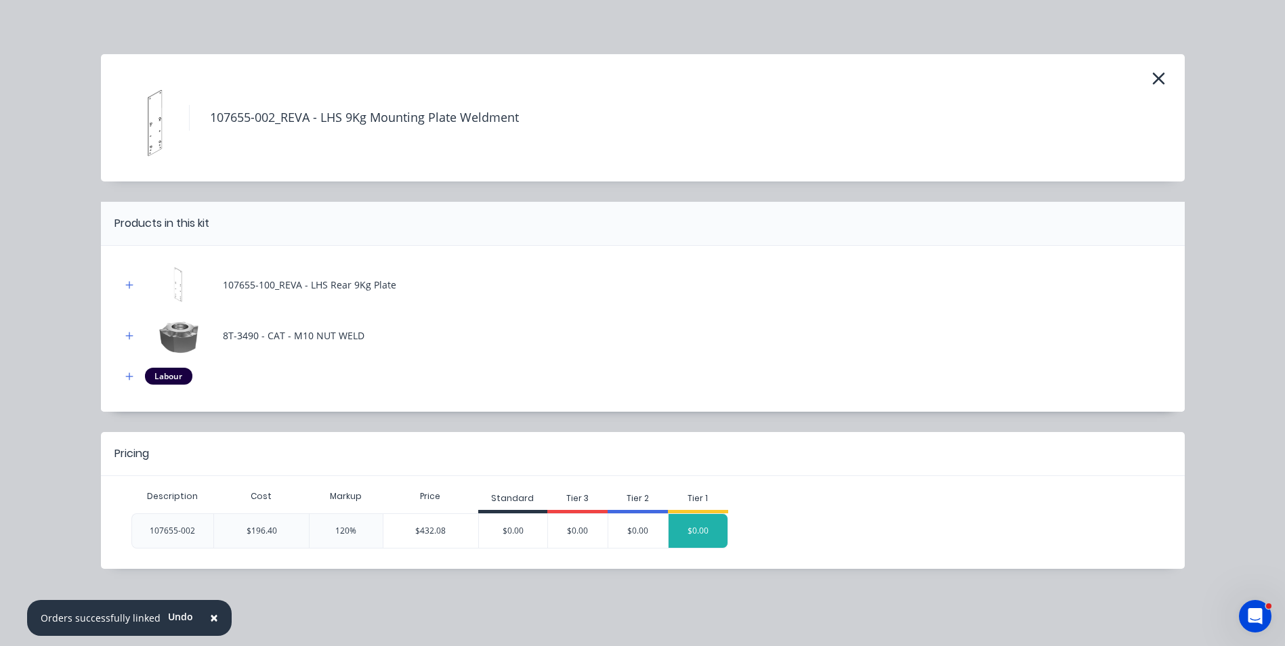
click at [700, 529] on div "$0.00" at bounding box center [698, 531] width 59 height 34
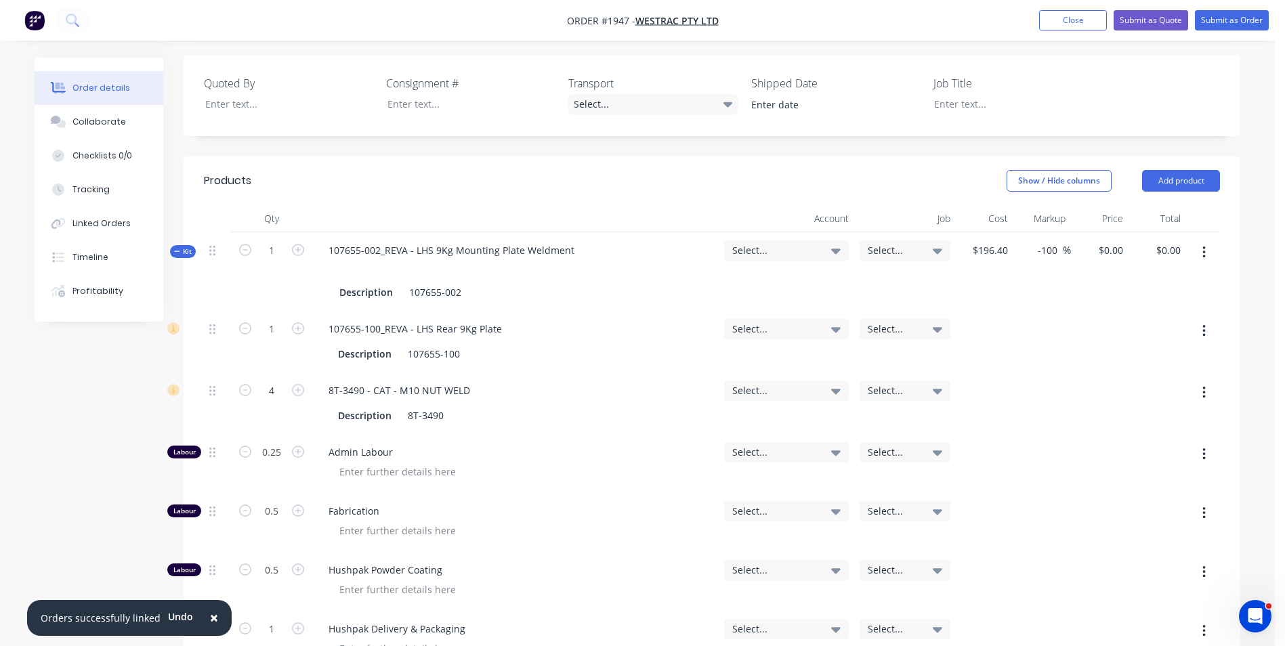
scroll to position [361, 0]
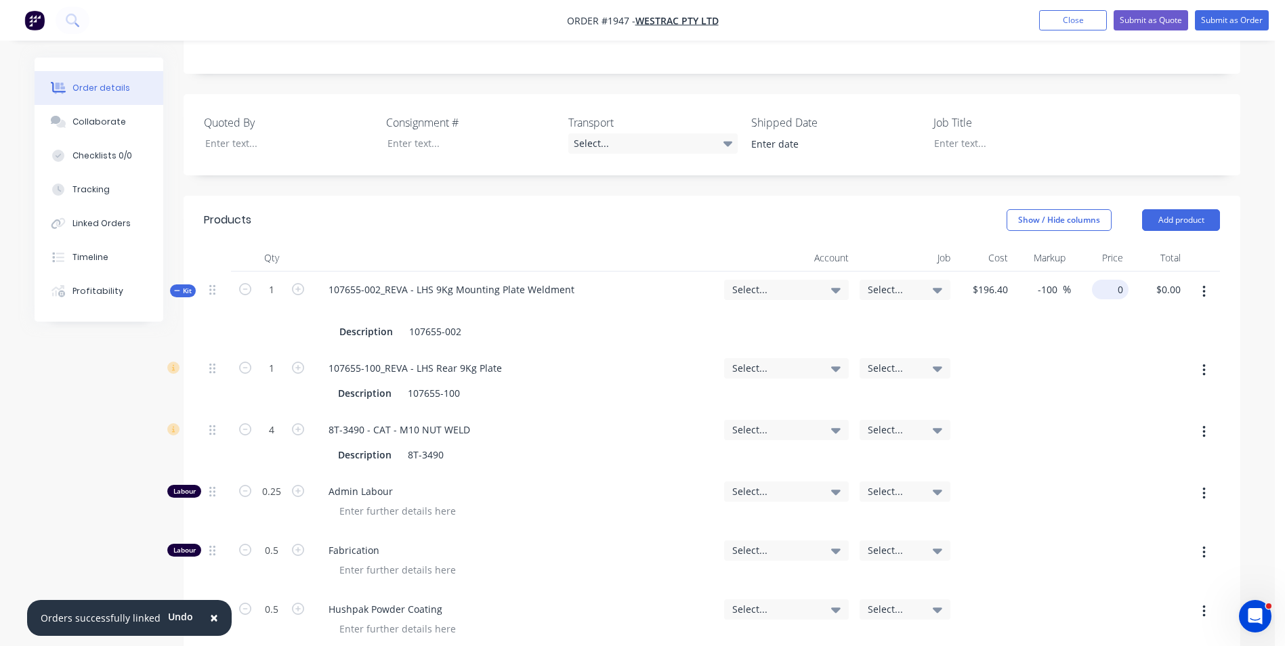
click at [1119, 280] on input "0" at bounding box center [1113, 290] width 31 height 20
type input "244.30"
type input "24.39"
type input "$244.30"
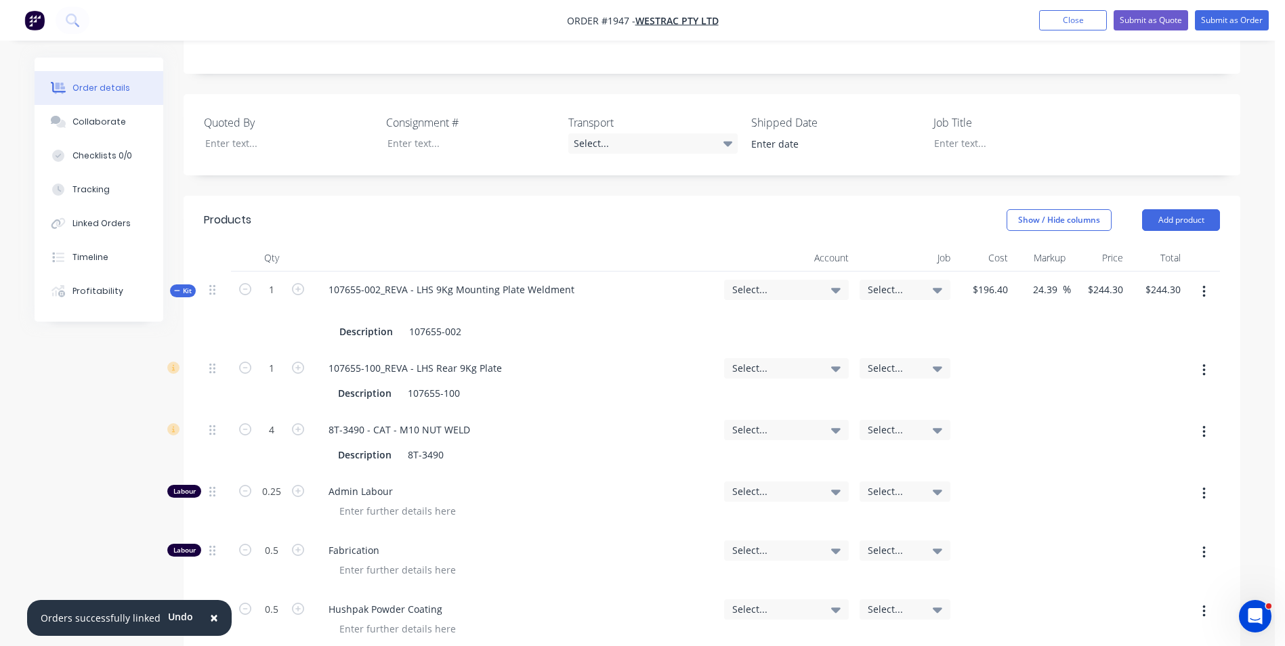
click at [1133, 272] on div "$244.30 $244.30" at bounding box center [1158, 311] width 58 height 79
click at [745, 283] on span "Select..." at bounding box center [774, 290] width 85 height 14
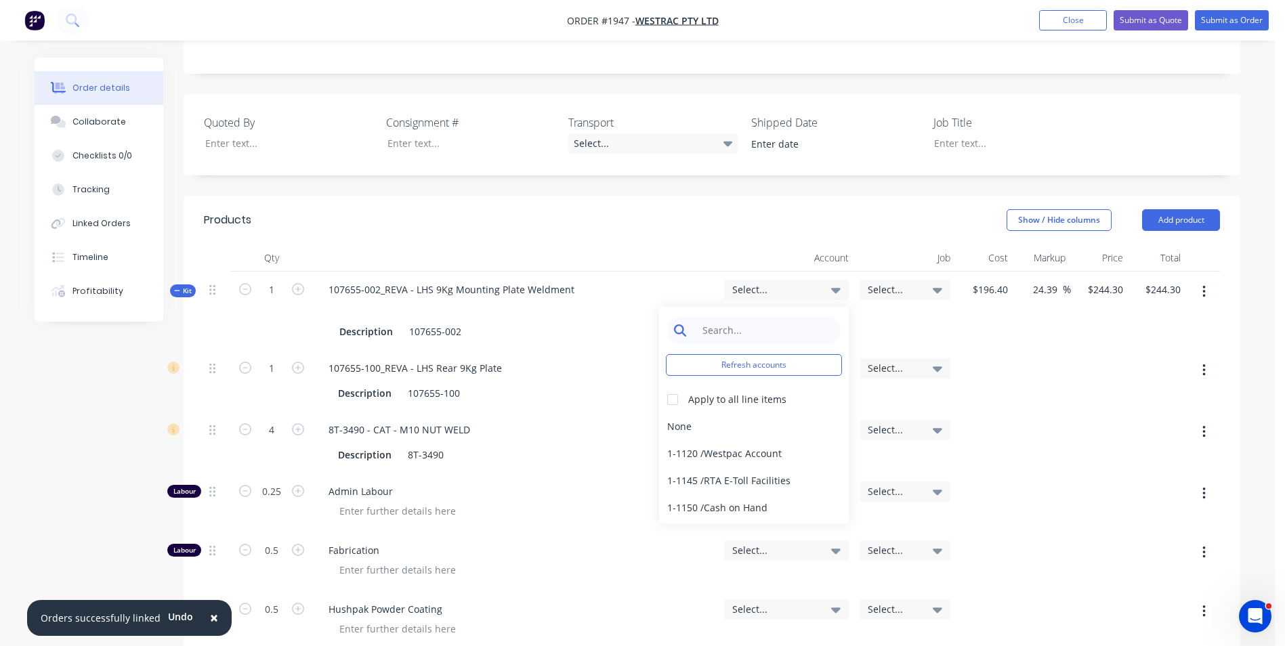
click at [714, 317] on input at bounding box center [764, 330] width 139 height 27
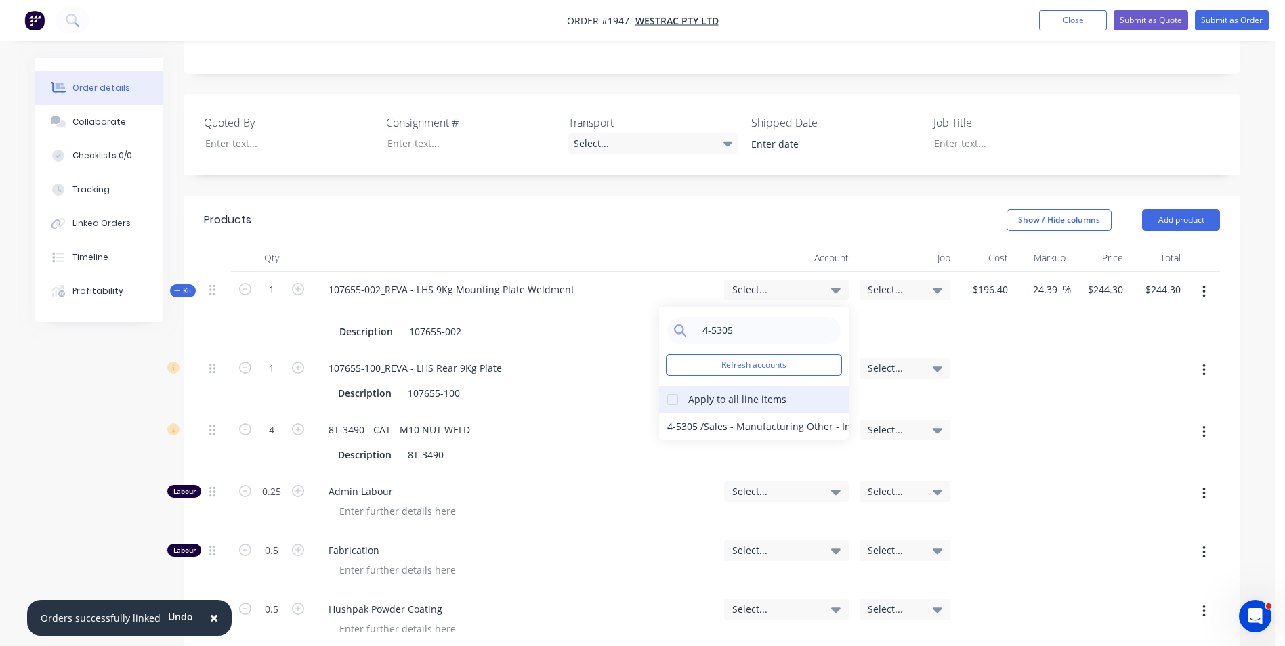
type input "4-5305"
click at [676, 386] on div at bounding box center [672, 399] width 27 height 27
click at [681, 413] on div "4-5305 / Sales - Manufacturing Other - Interco" at bounding box center [754, 426] width 190 height 27
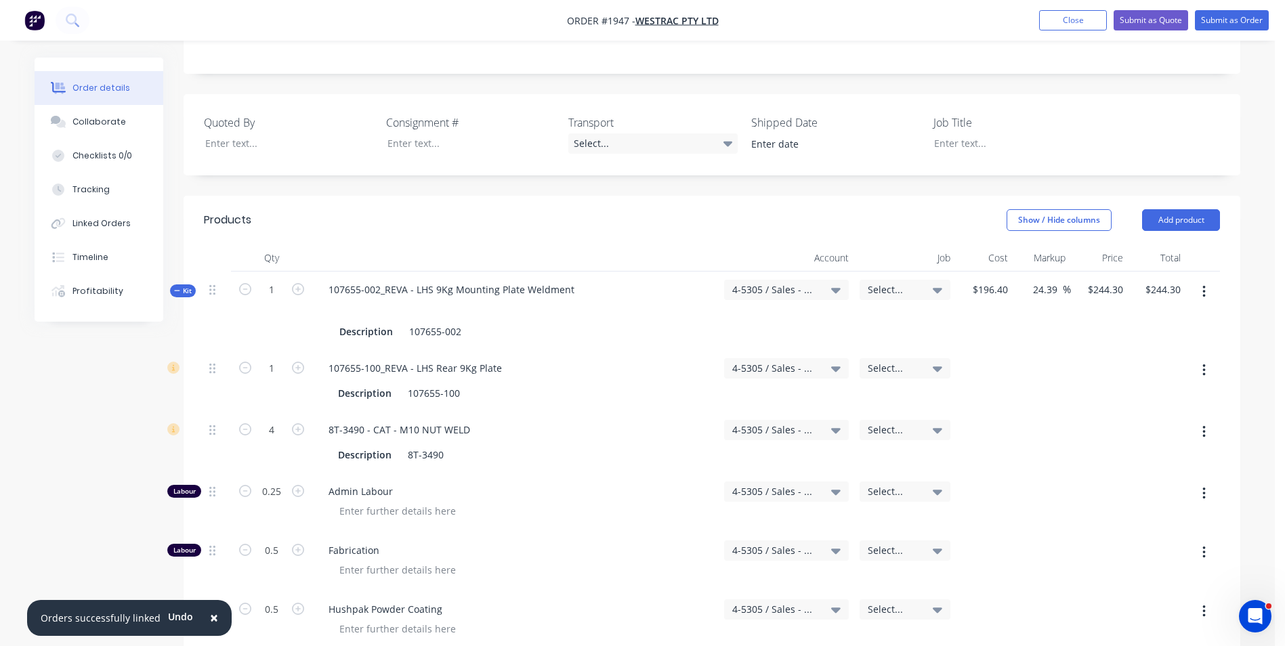
click at [884, 283] on span "Select..." at bounding box center [893, 290] width 51 height 14
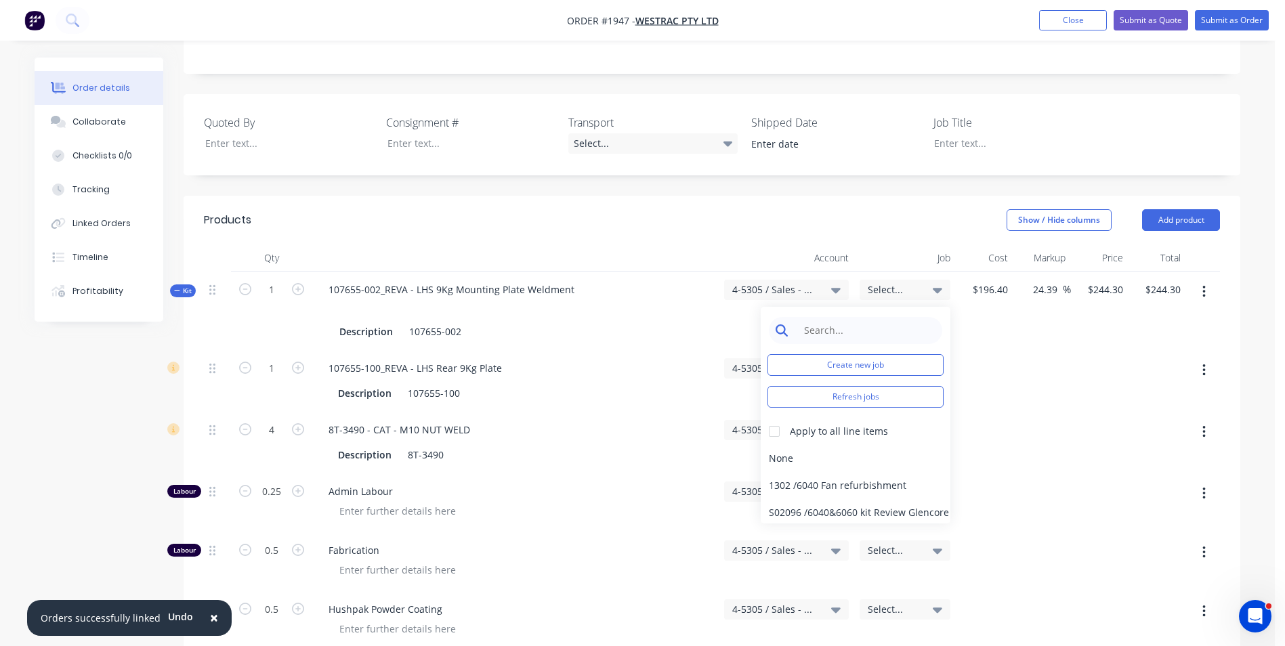
click at [831, 317] on input at bounding box center [866, 330] width 139 height 27
click at [850, 354] on button "Create new job" at bounding box center [856, 365] width 176 height 22
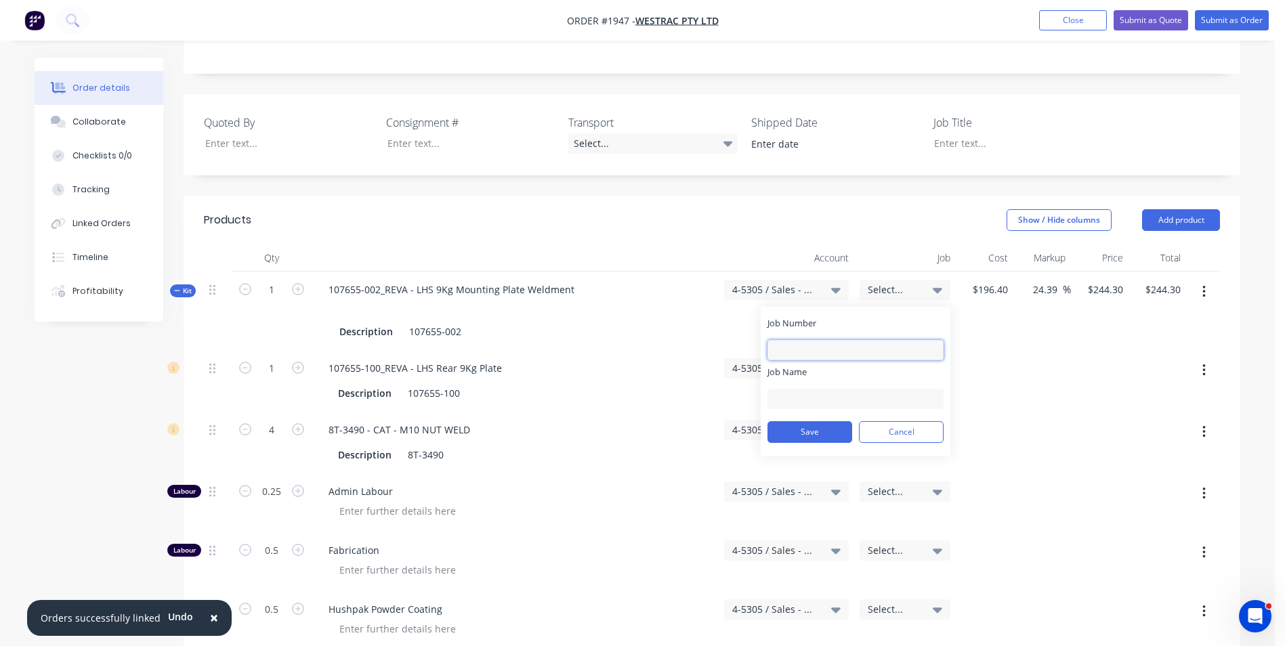
click at [798, 340] on input "Job Number" at bounding box center [856, 350] width 176 height 20
type input "1947"
click at [791, 389] on input "Job Name" at bounding box center [856, 399] width 176 height 20
type input "W/Trac-Fire Ext, DPO"
click at [817, 421] on button "Save" at bounding box center [810, 432] width 85 height 22
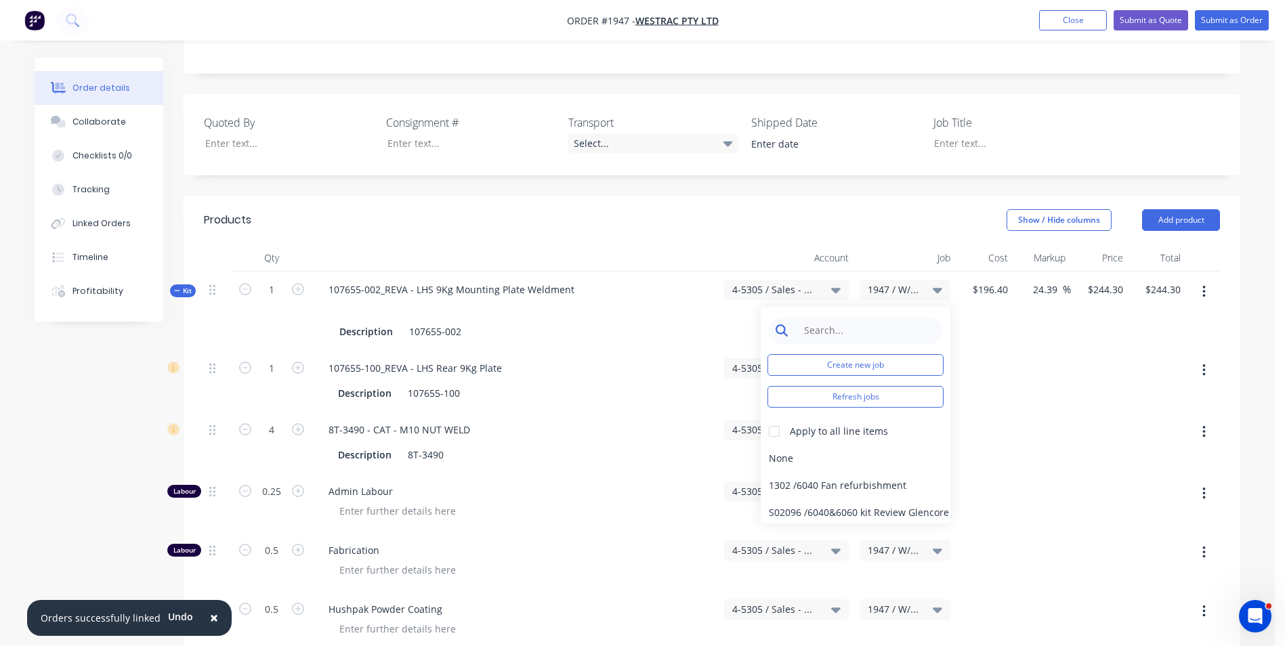
click at [827, 317] on input at bounding box center [866, 330] width 139 height 27
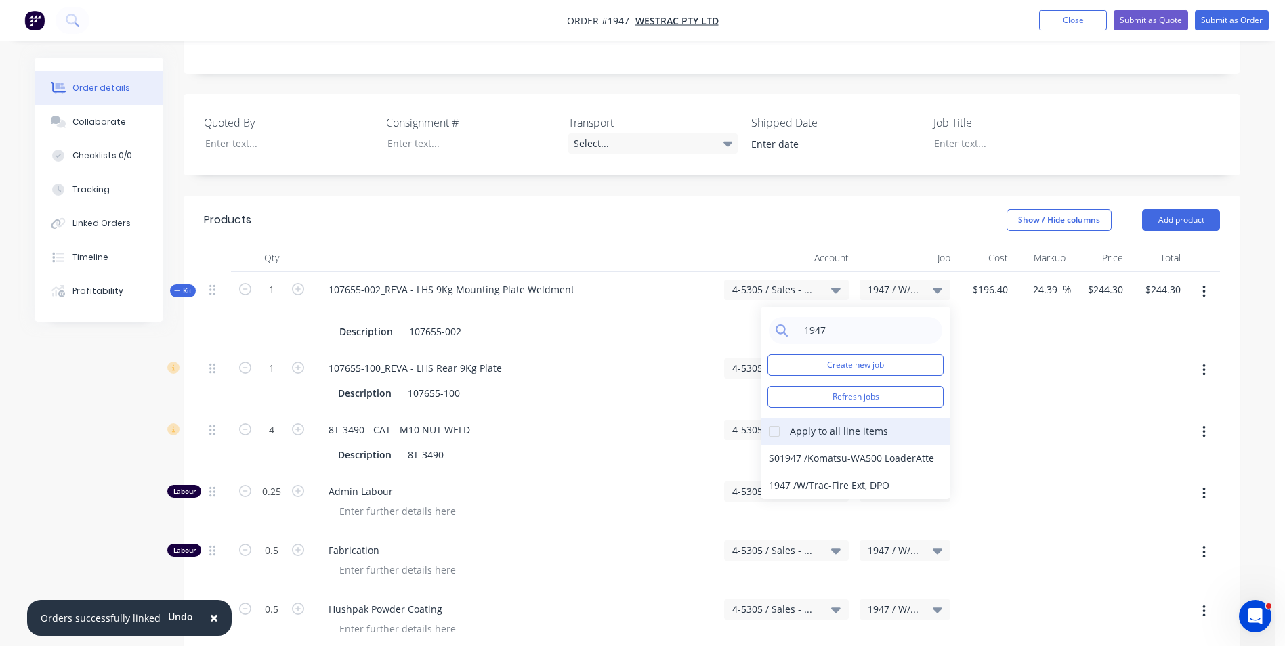
type input "1947"
click at [776, 418] on div at bounding box center [774, 431] width 27 height 27
click at [787, 472] on div "1947 / W/Trac-Fire Ext, DPO" at bounding box center [856, 485] width 190 height 27
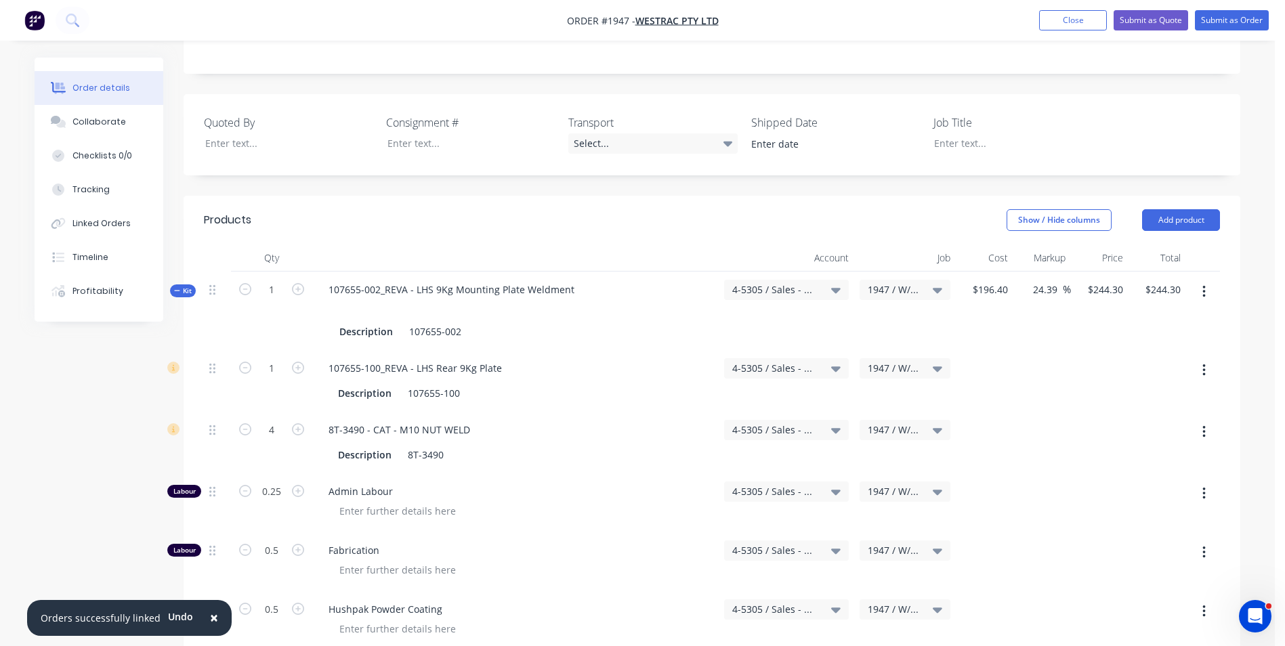
click at [179, 287] on icon "button" at bounding box center [177, 290] width 6 height 7
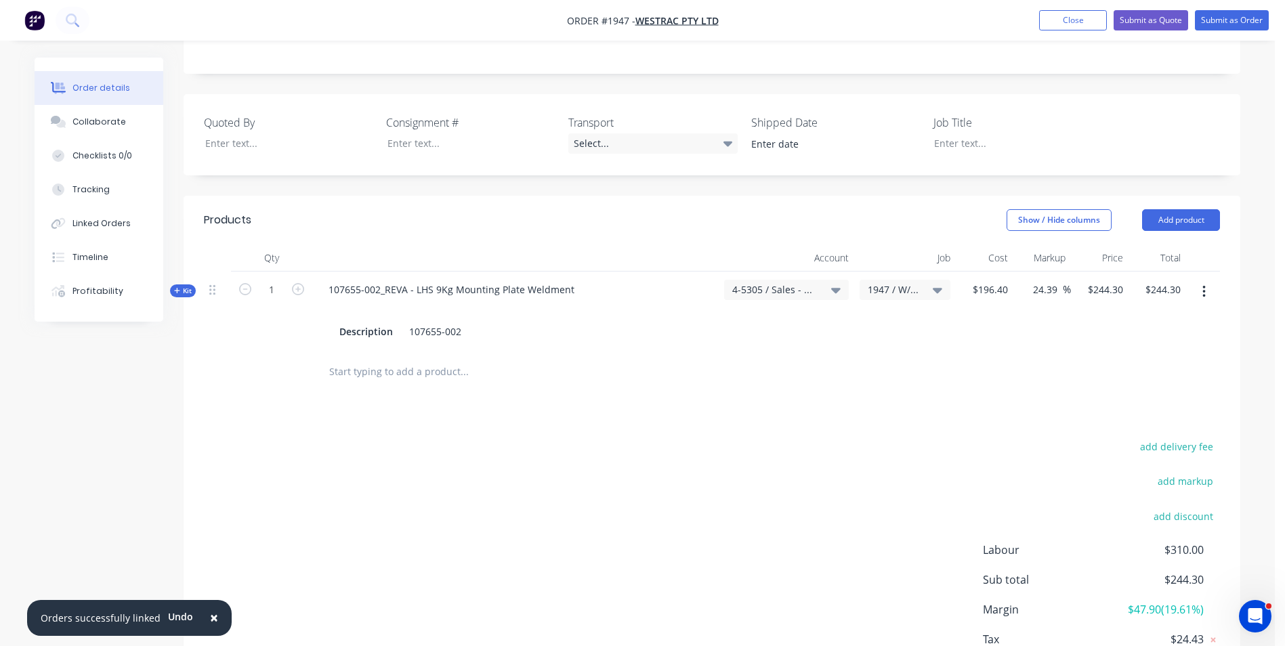
click at [182, 286] on span "Kit" at bounding box center [183, 291] width 18 height 10
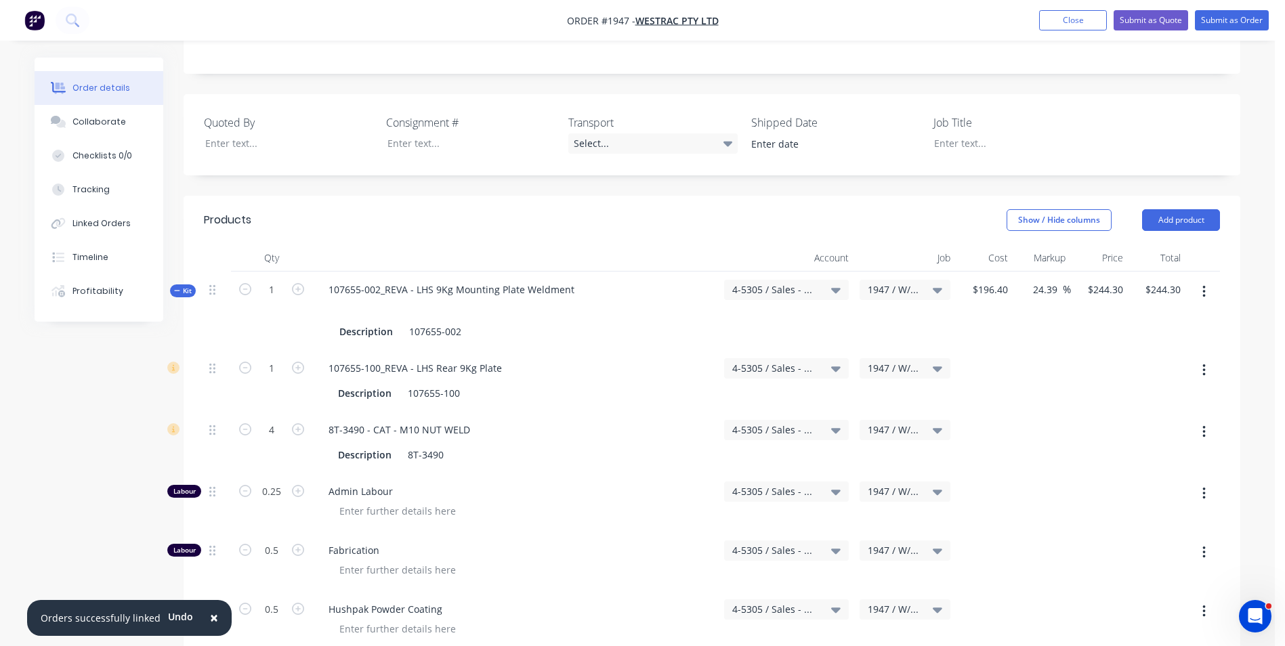
click at [179, 286] on span "Kit" at bounding box center [183, 291] width 18 height 10
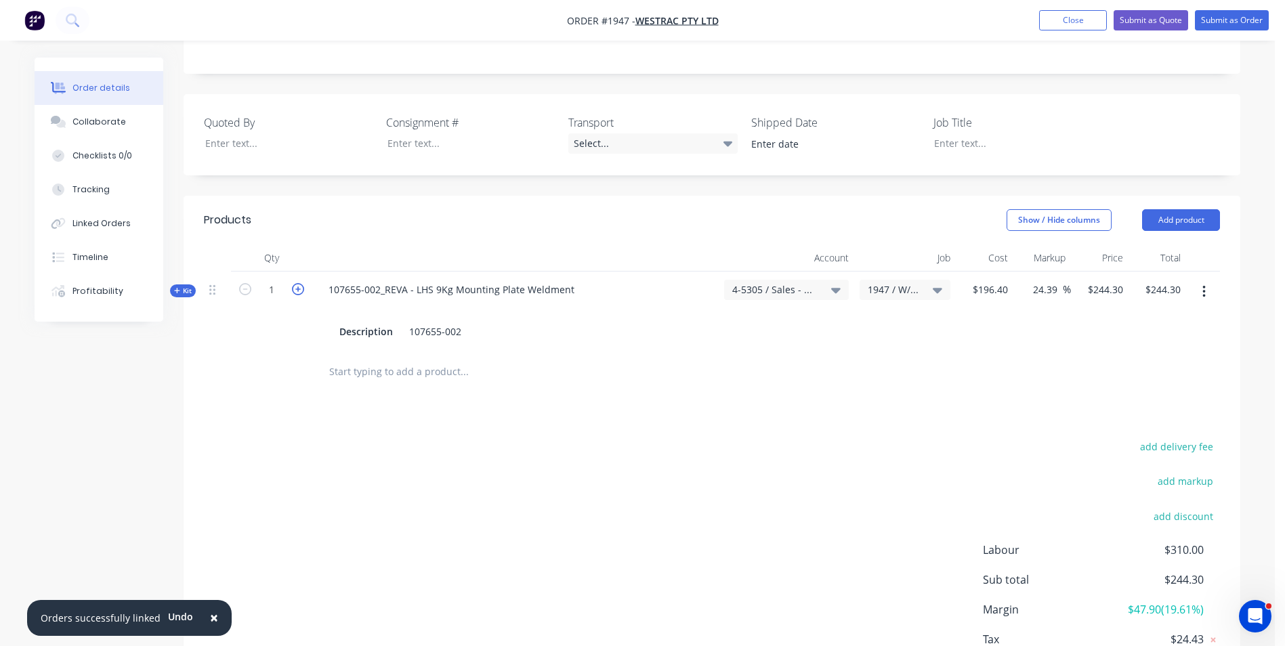
click at [297, 283] on icon "button" at bounding box center [298, 289] width 12 height 12
type input "2"
type input "$488.60"
click at [297, 283] on icon "button" at bounding box center [298, 289] width 12 height 12
type input "3"
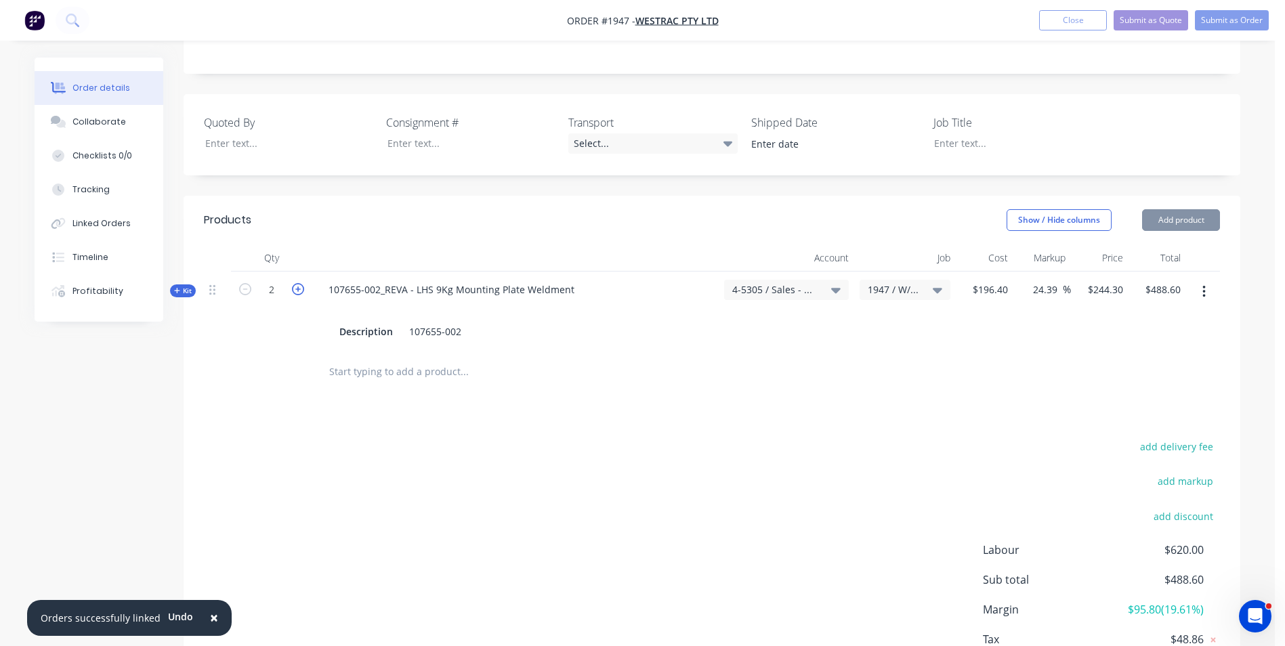
type input "$732.90"
click at [297, 283] on icon "button" at bounding box center [298, 289] width 12 height 12
type input "4"
type input "$977.20"
click at [1205, 285] on icon "button" at bounding box center [1204, 292] width 3 height 15
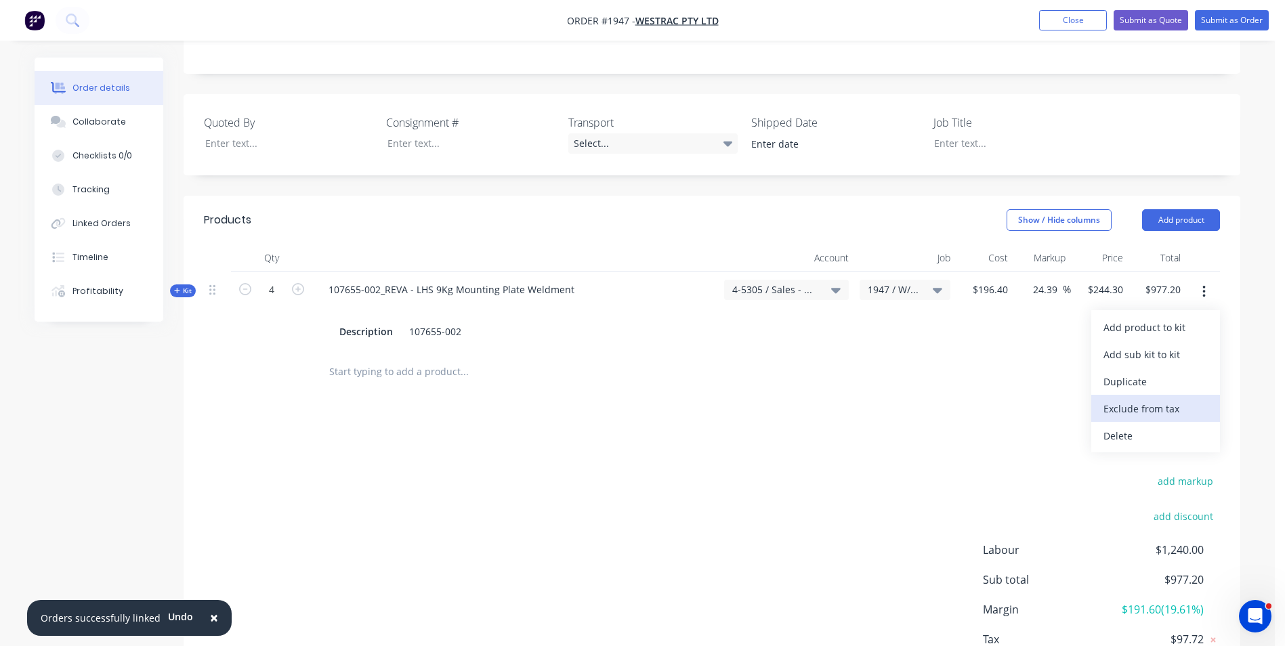
click at [1129, 399] on div "Exclude from tax" at bounding box center [1156, 409] width 104 height 20
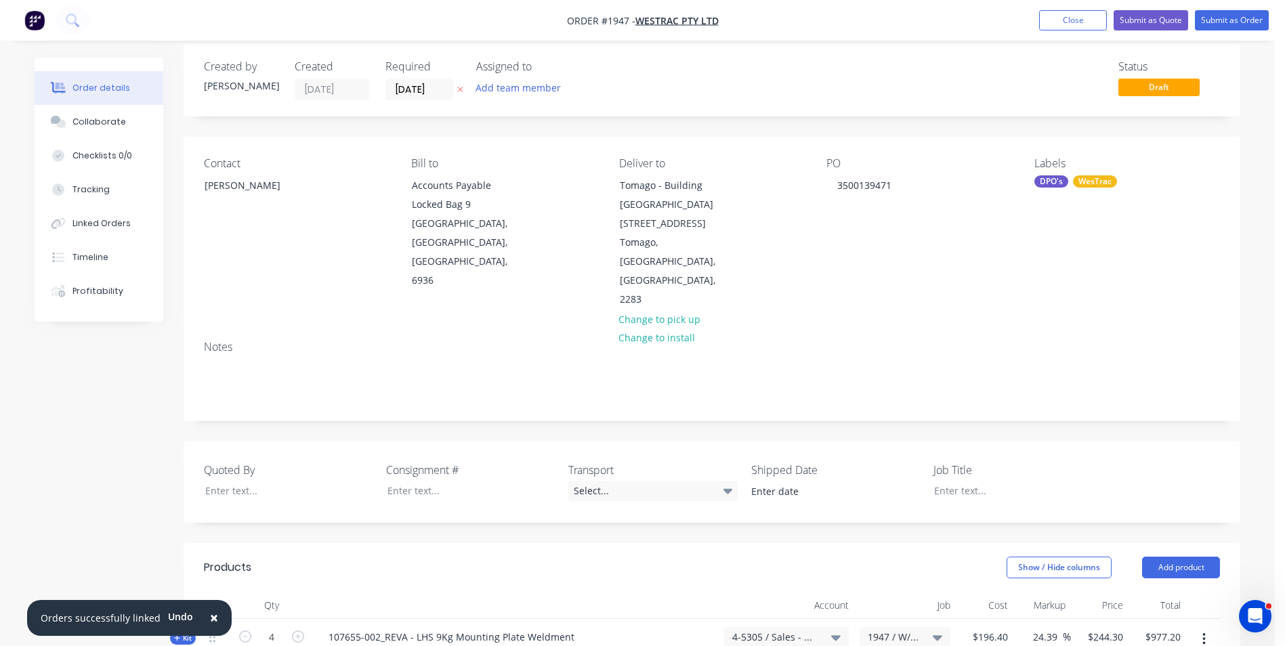
scroll to position [0, 0]
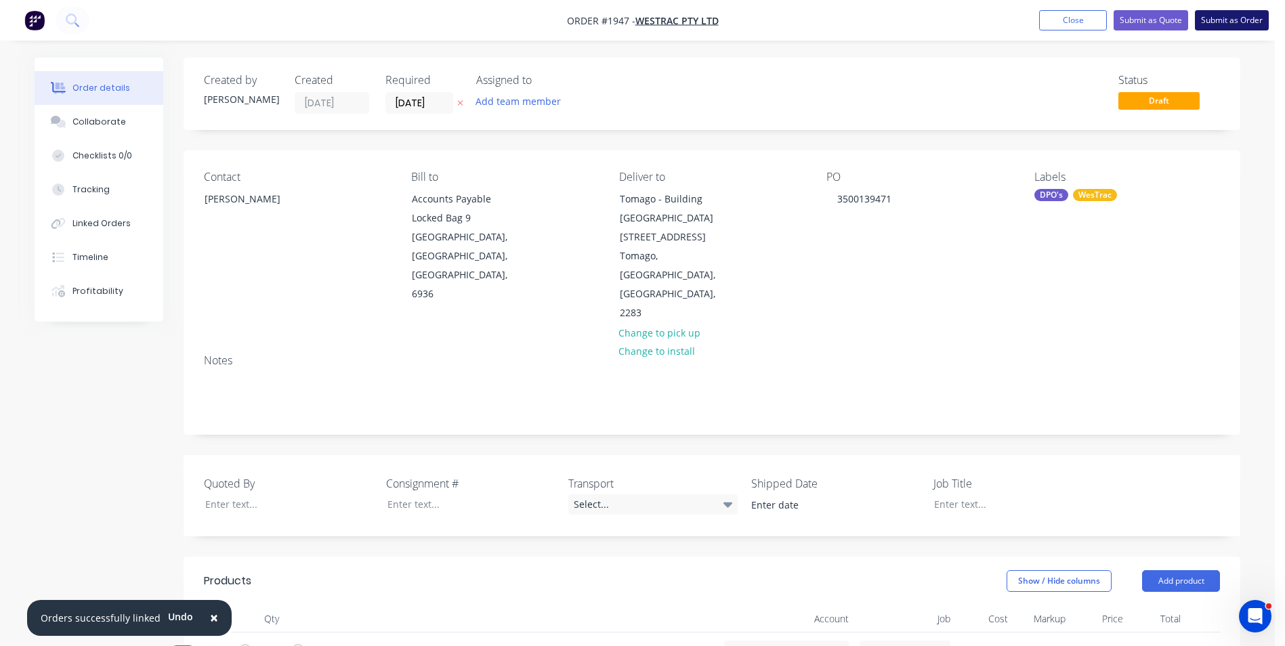
click at [1247, 21] on button "Submit as Order" at bounding box center [1232, 20] width 74 height 20
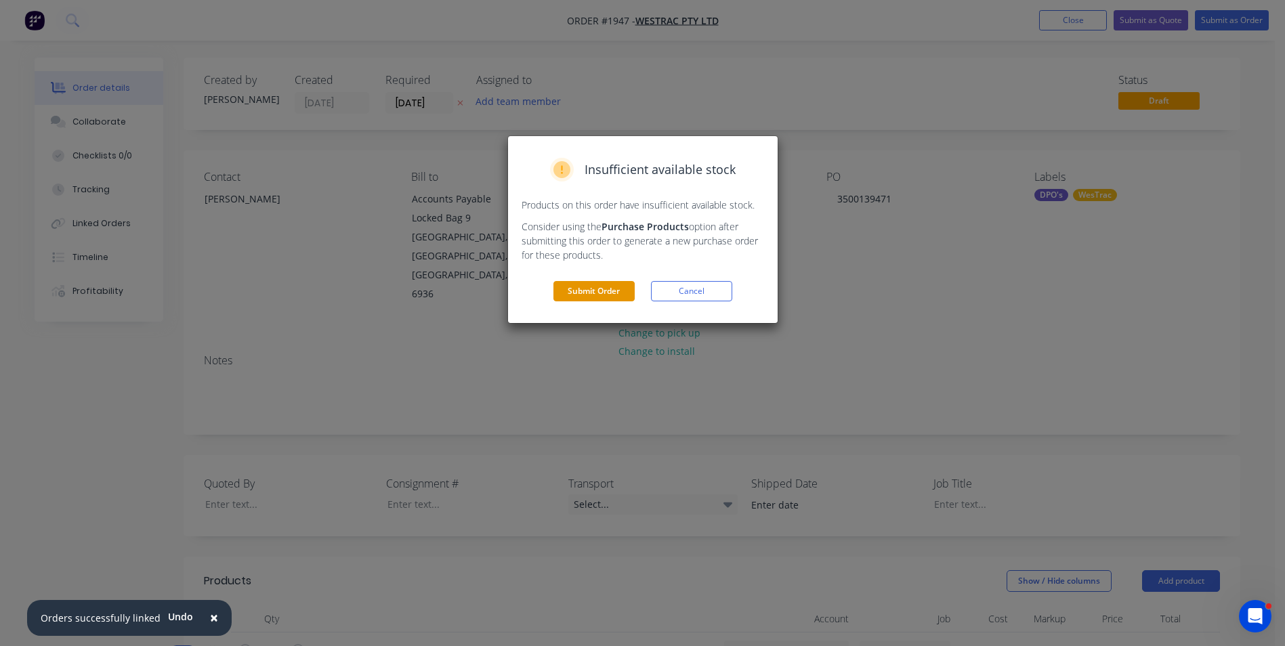
click at [585, 290] on button "Submit Order" at bounding box center [594, 291] width 81 height 20
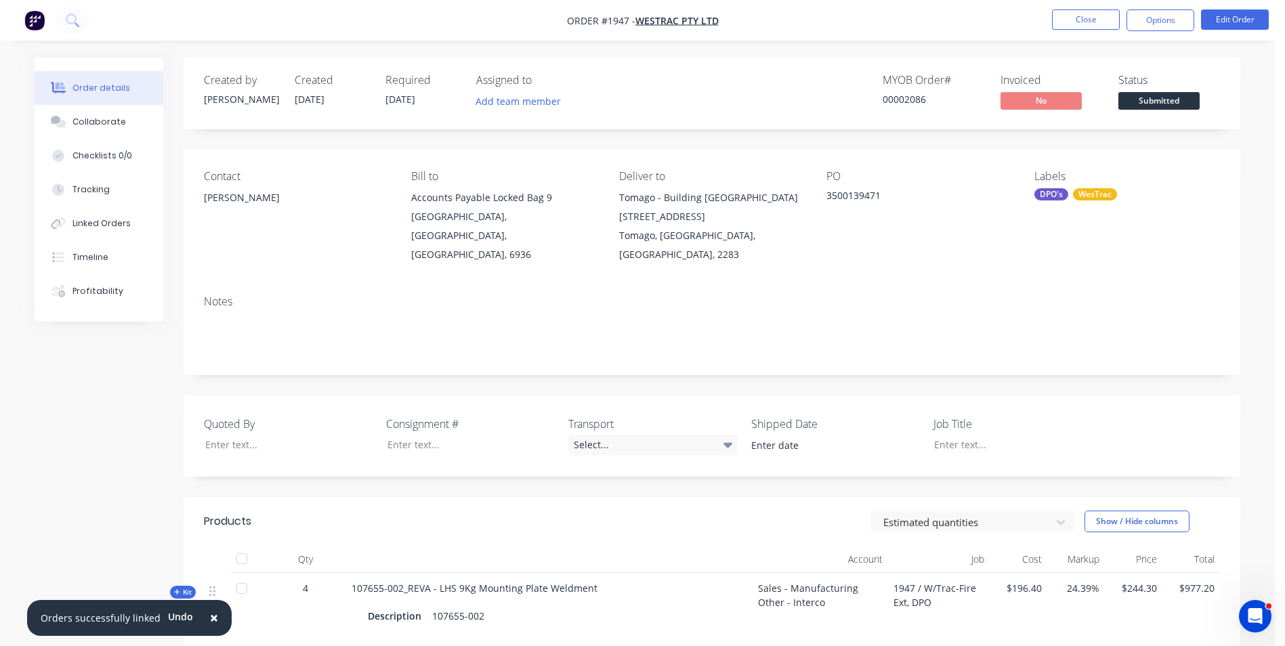
click at [210, 620] on span "×" at bounding box center [214, 617] width 8 height 19
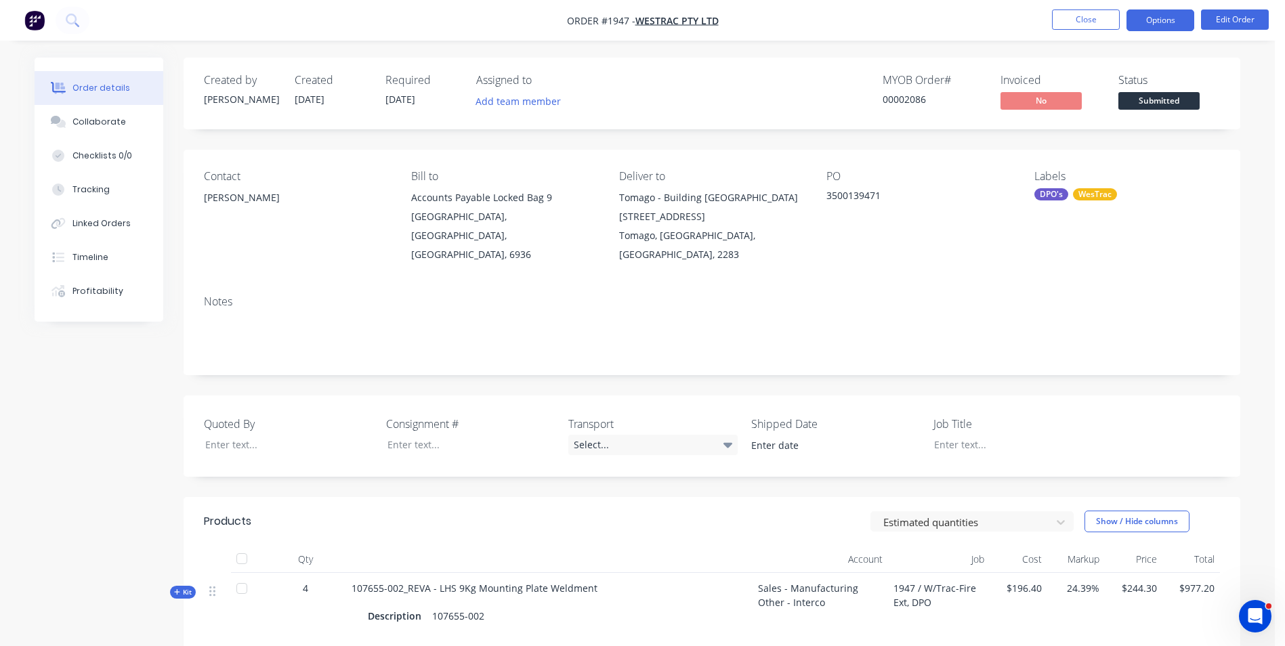
click at [1170, 22] on button "Options" at bounding box center [1161, 20] width 68 height 22
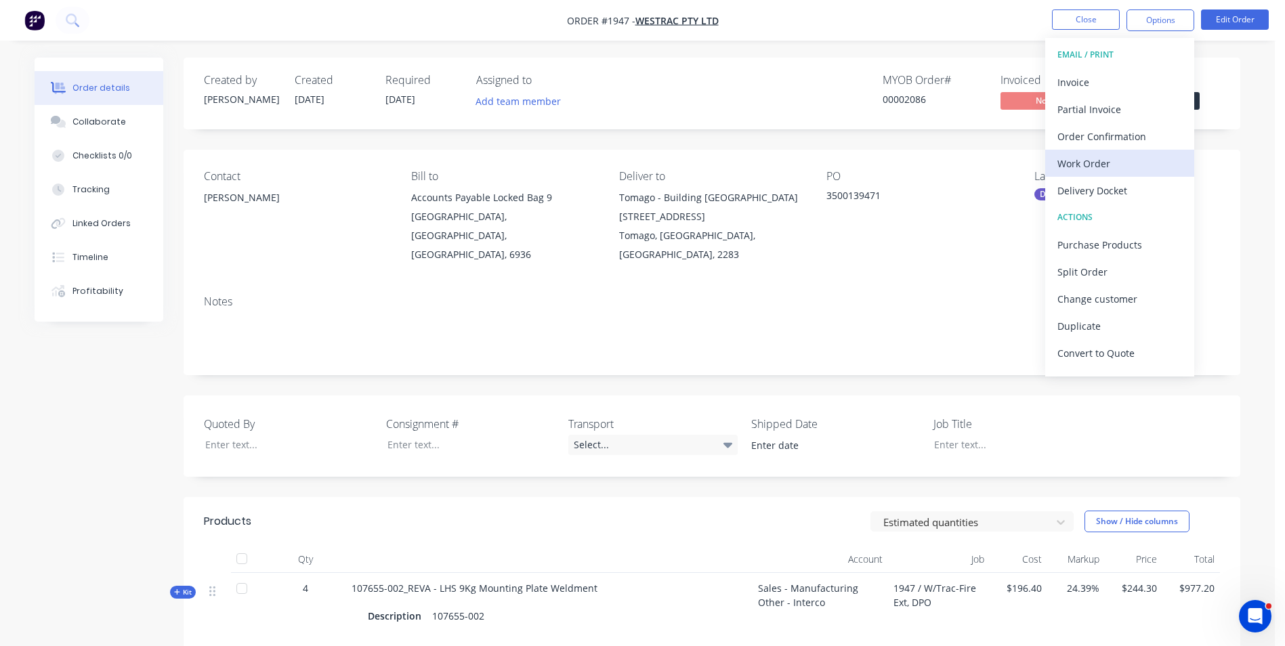
click at [1090, 164] on div "Work Order" at bounding box center [1120, 164] width 125 height 20
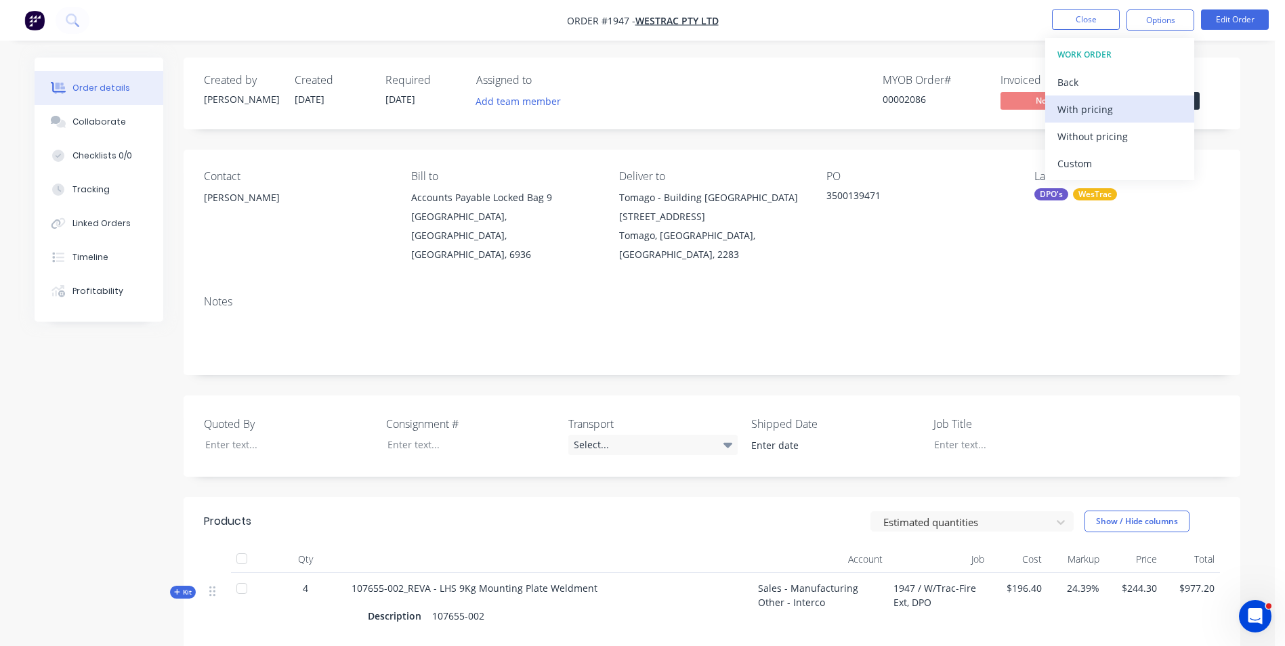
click at [1092, 110] on div "With pricing" at bounding box center [1120, 110] width 125 height 20
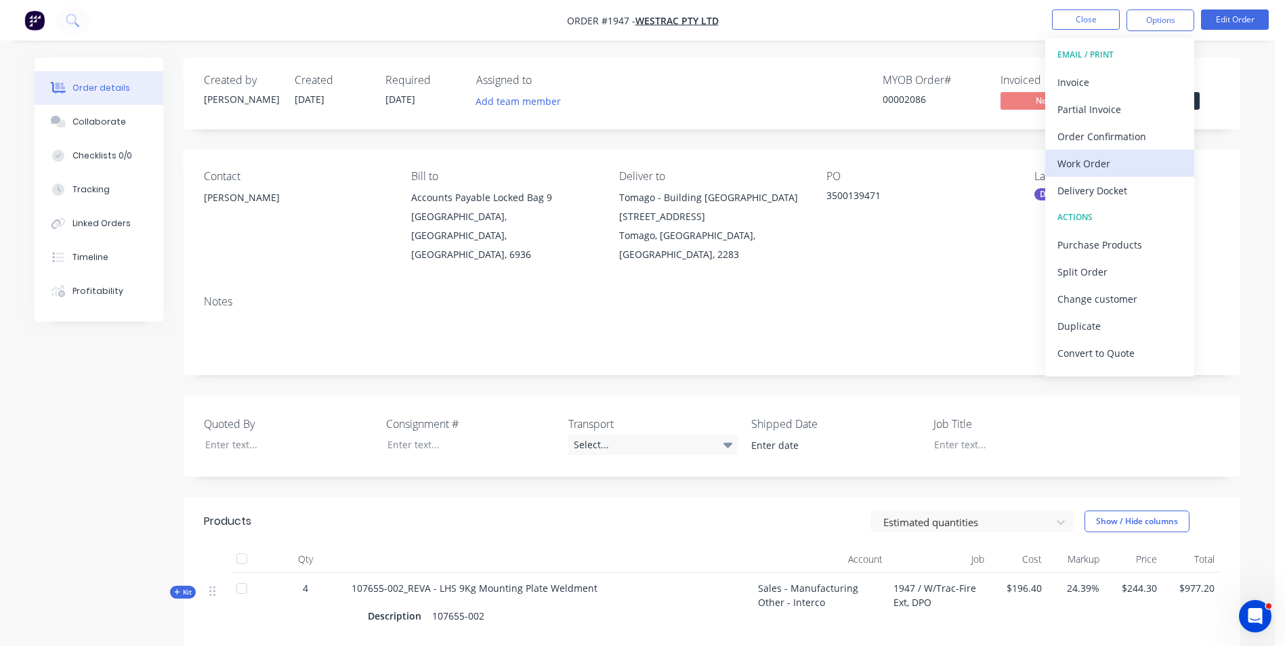
click at [1091, 165] on div "Work Order" at bounding box center [1120, 164] width 125 height 20
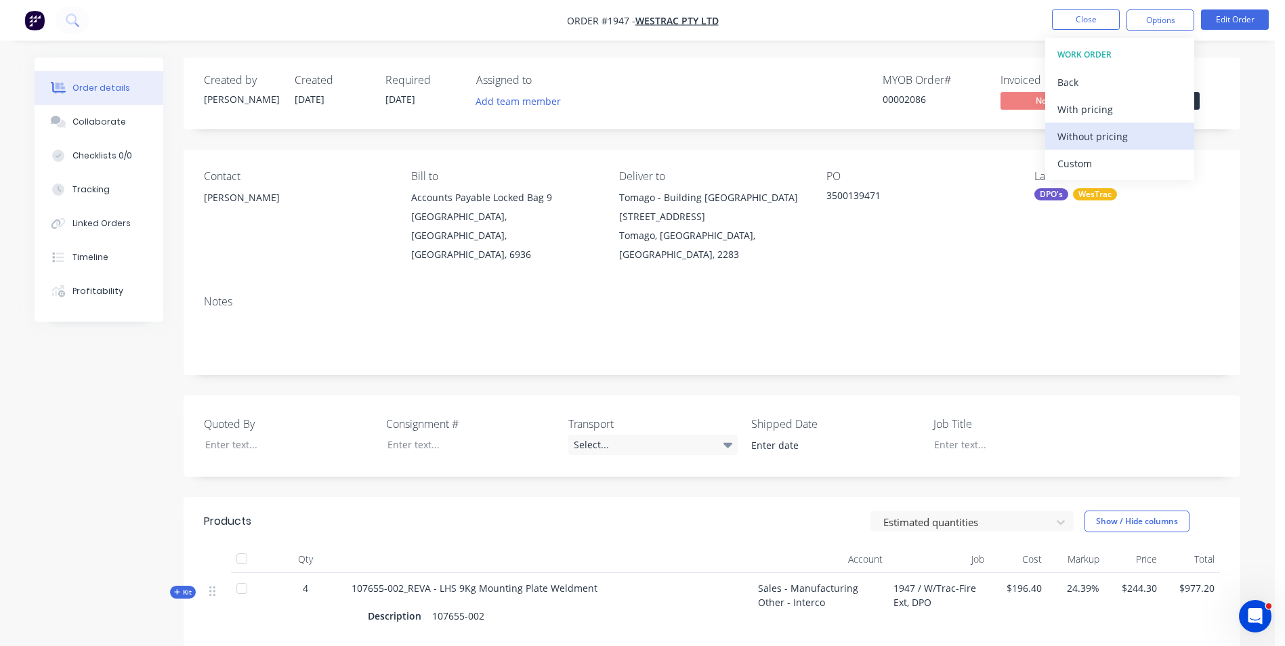
click at [1088, 136] on div "Without pricing" at bounding box center [1120, 137] width 125 height 20
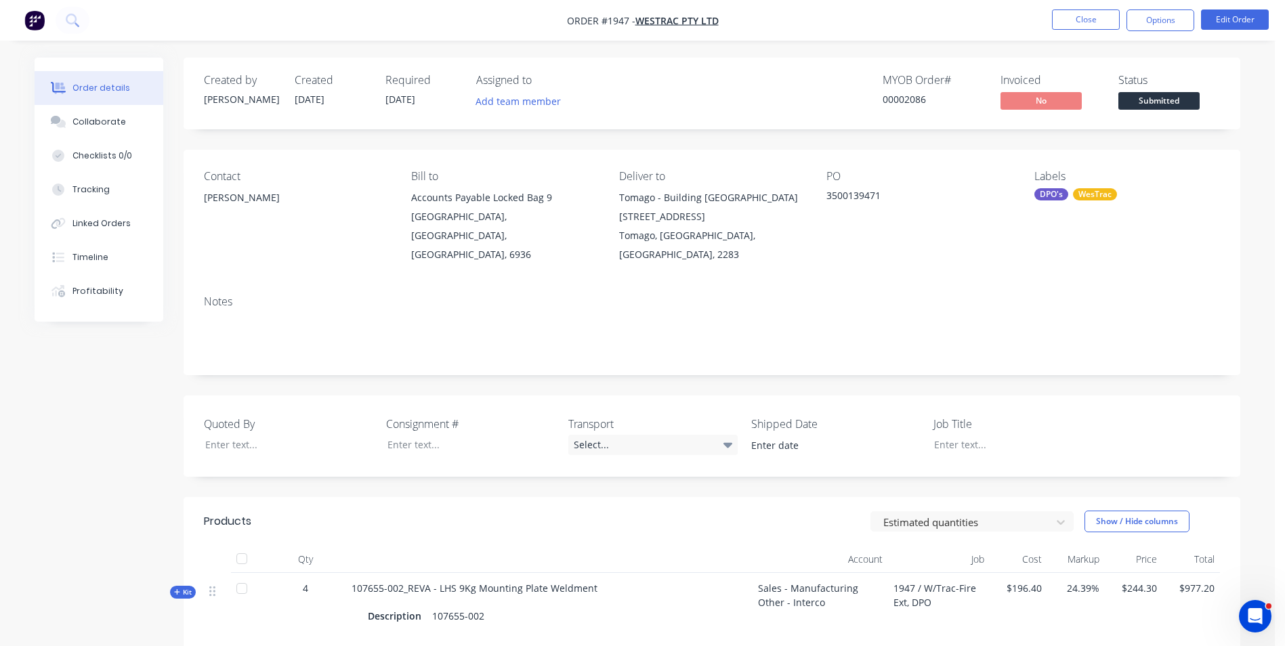
click at [982, 26] on nav "Order #1947 - WesTrac Pty Ltd Close Options Edit Order" at bounding box center [642, 20] width 1285 height 41
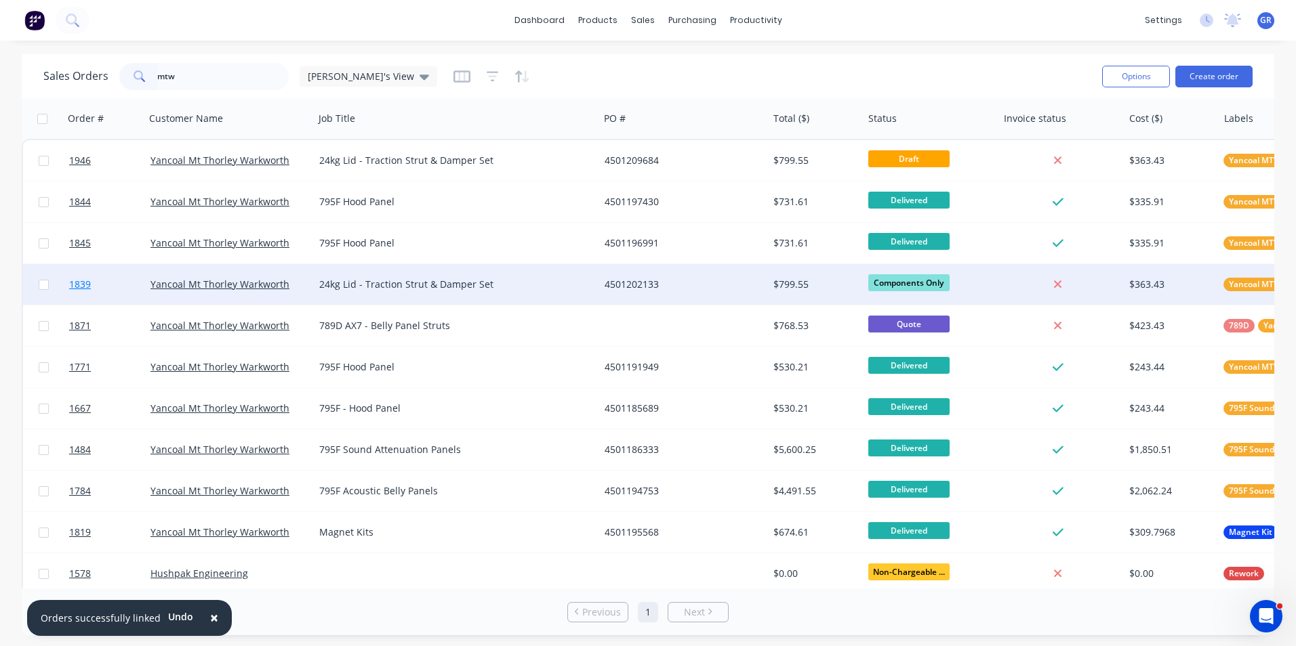
type input "mtw"
click at [78, 283] on span "1839" at bounding box center [80, 285] width 22 height 14
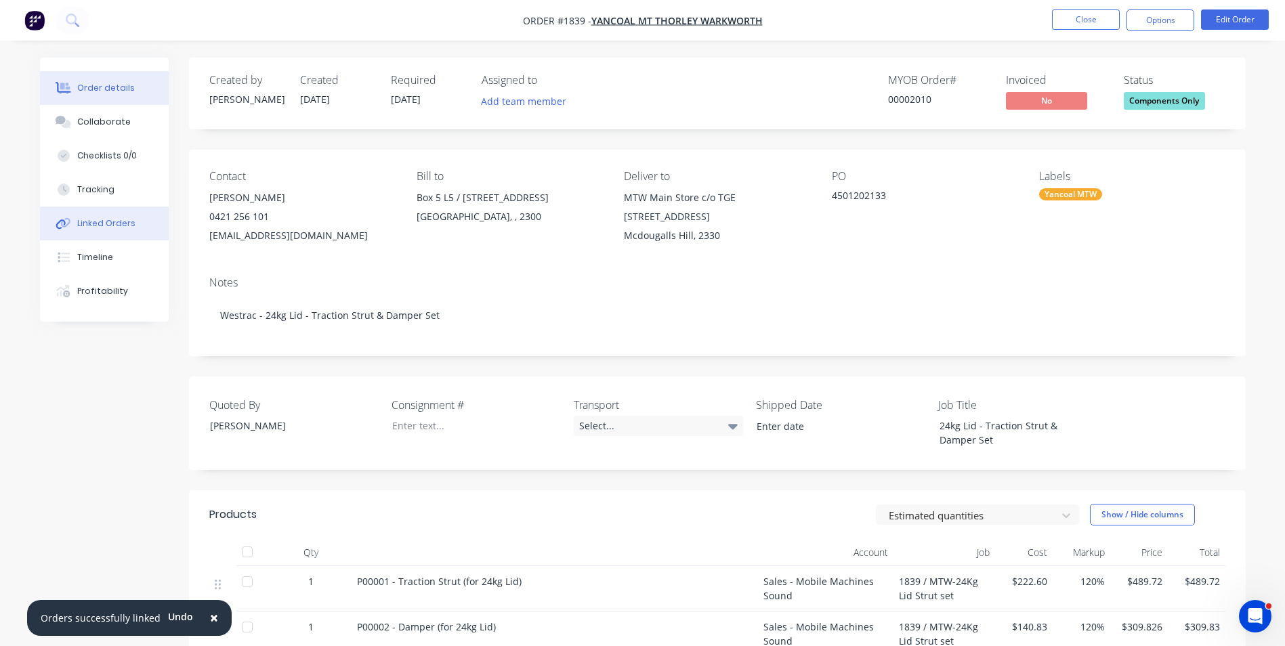
click at [102, 221] on div "Linked Orders" at bounding box center [106, 224] width 58 height 12
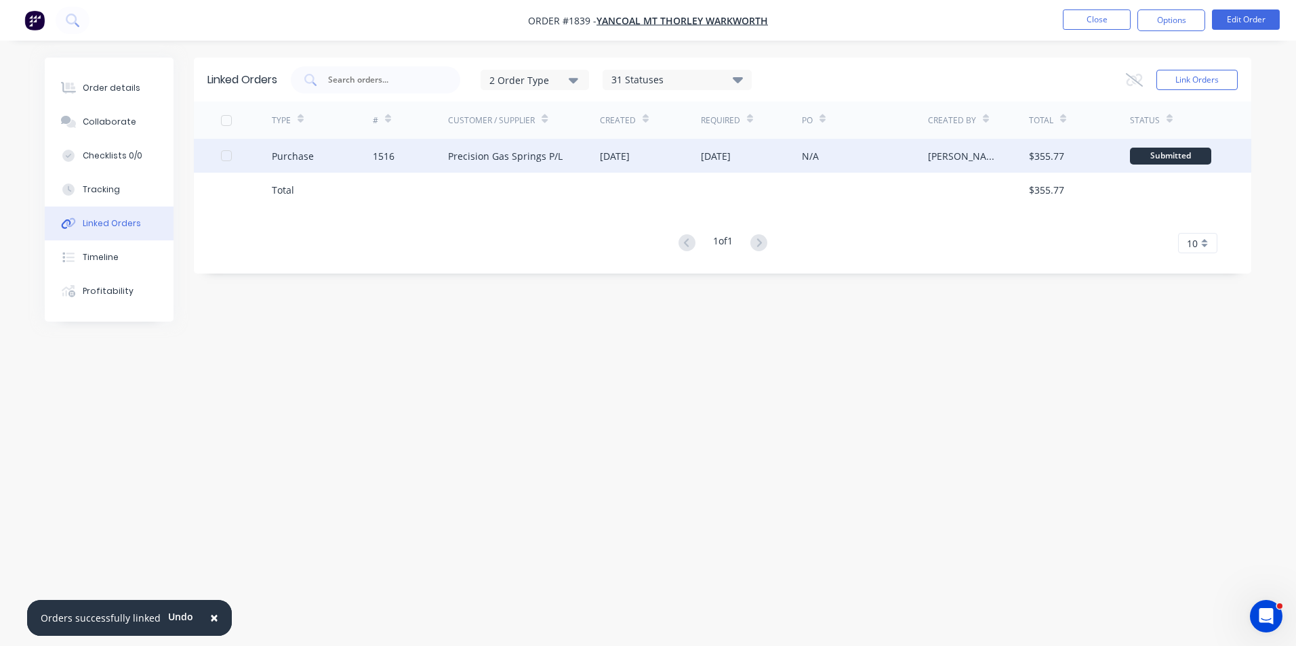
click at [289, 152] on div "Purchase" at bounding box center [293, 156] width 42 height 14
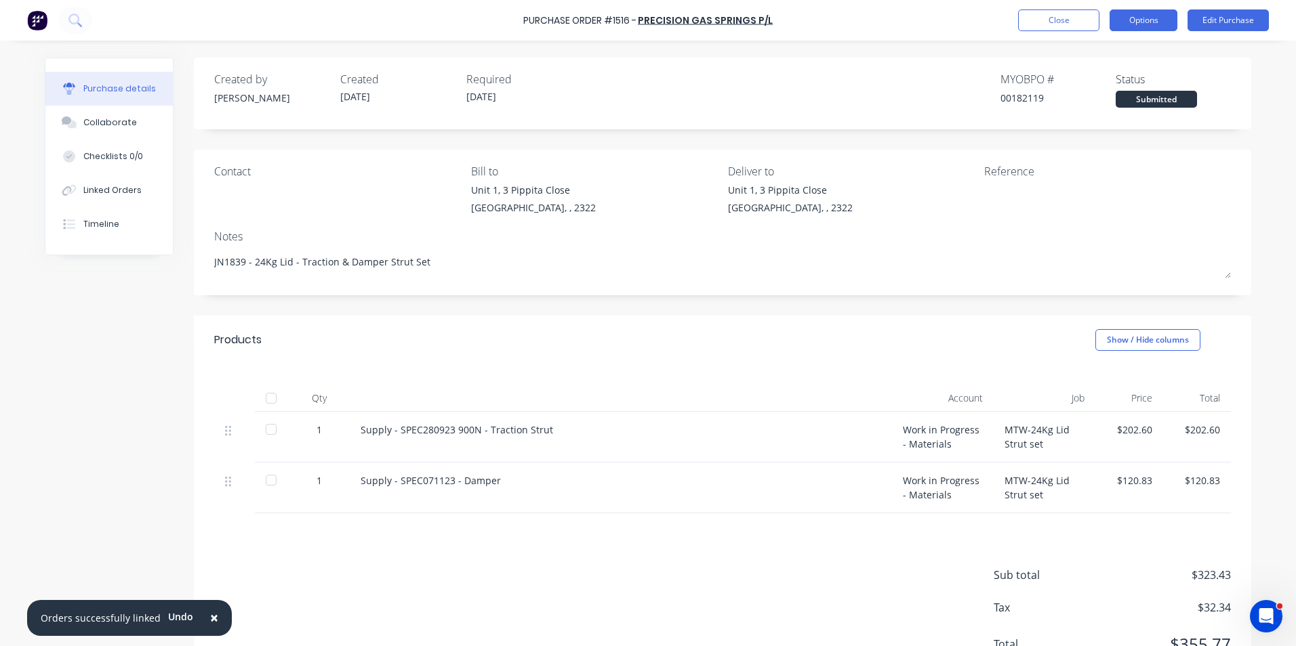
click at [1146, 22] on button "Options" at bounding box center [1143, 20] width 68 height 22
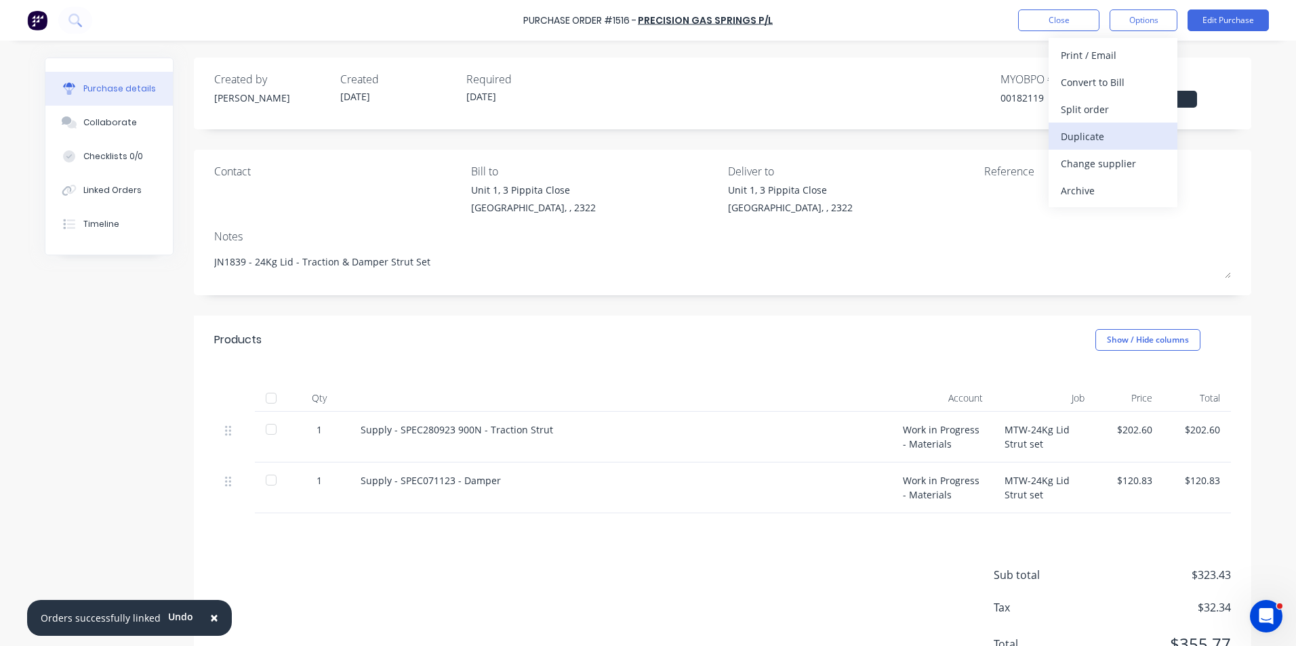
click at [1080, 137] on div "Duplicate" at bounding box center [1112, 137] width 104 height 20
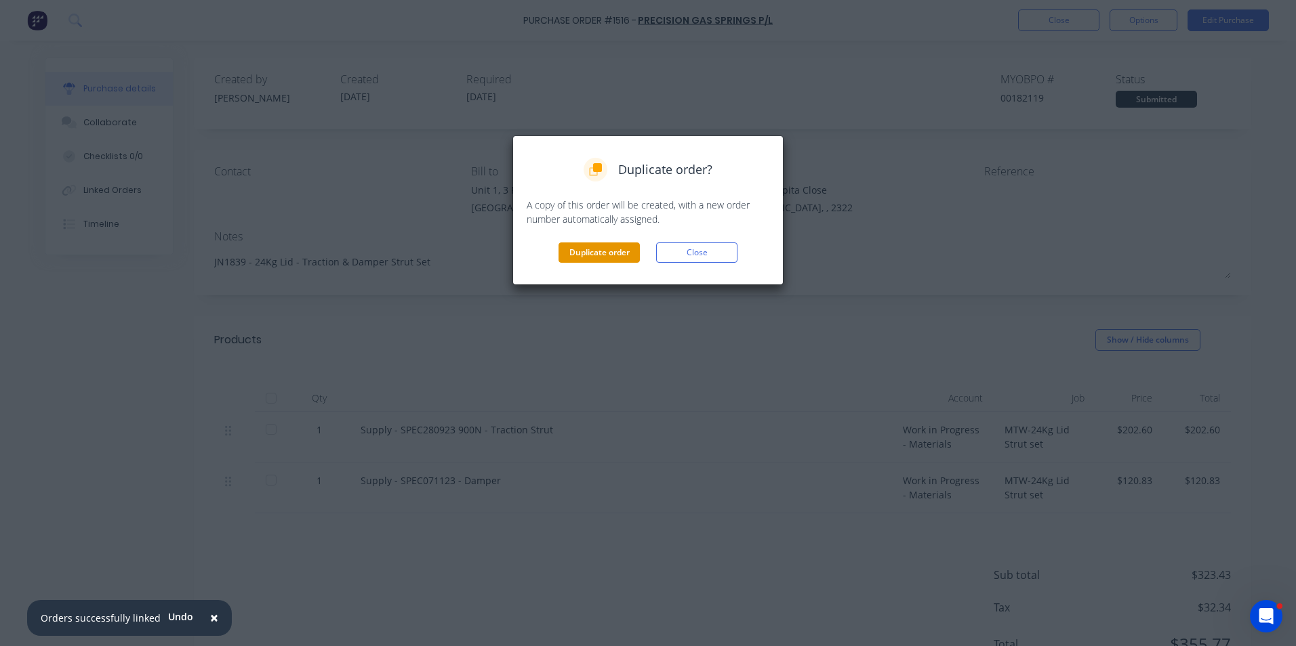
click at [614, 258] on button "Duplicate order" at bounding box center [598, 253] width 81 height 20
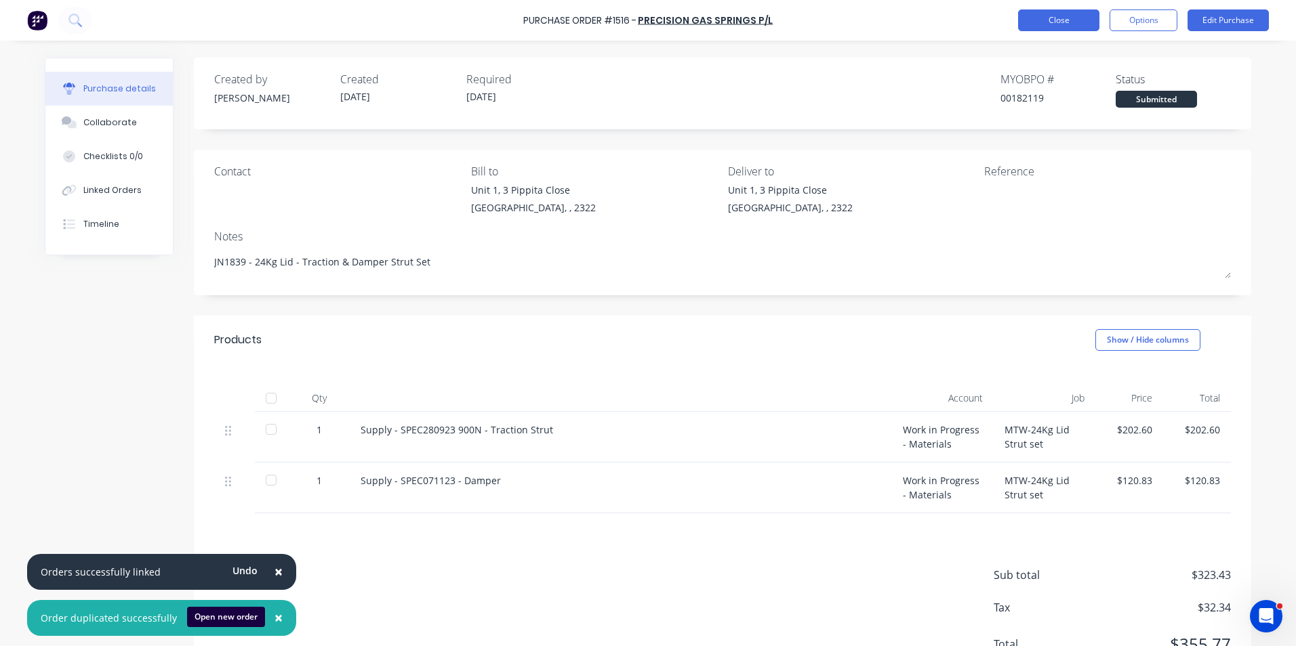
click at [1062, 19] on button "Close" at bounding box center [1058, 20] width 81 height 22
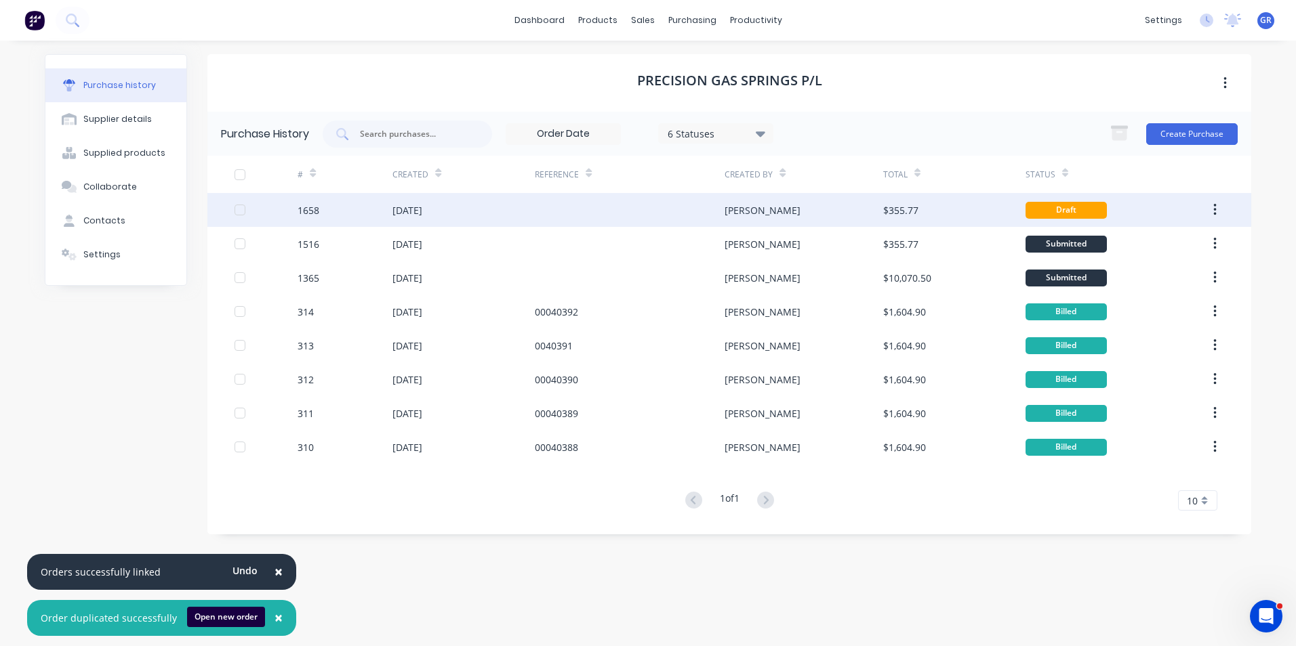
click at [311, 209] on div "1658" at bounding box center [308, 210] width 22 height 14
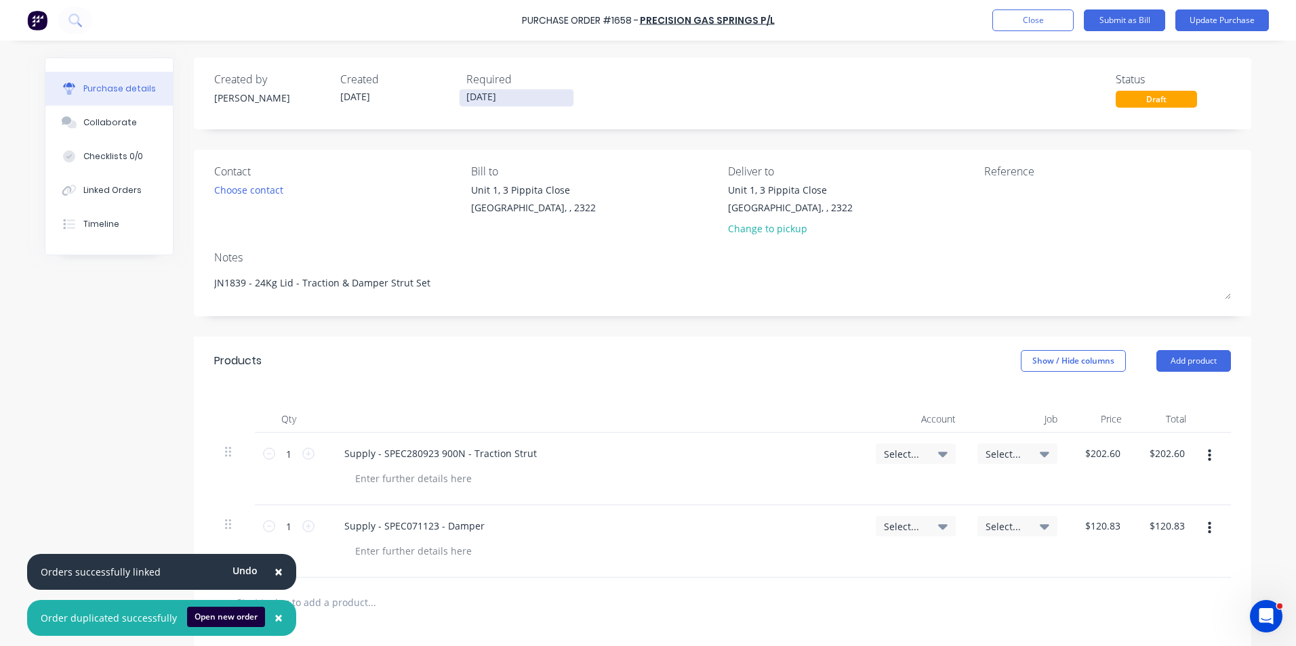
click at [491, 97] on input "[DATE]" at bounding box center [516, 97] width 114 height 17
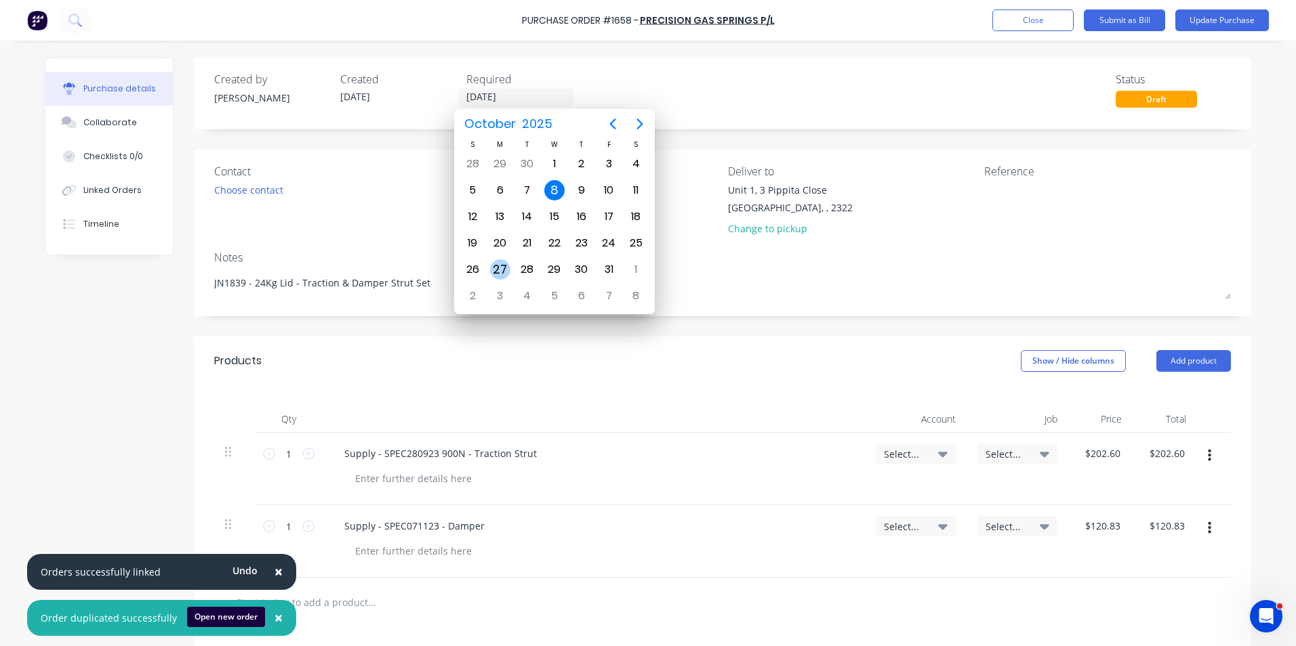
click at [500, 266] on div "27" at bounding box center [500, 270] width 20 height 20
type textarea "x"
type input "[DATE]"
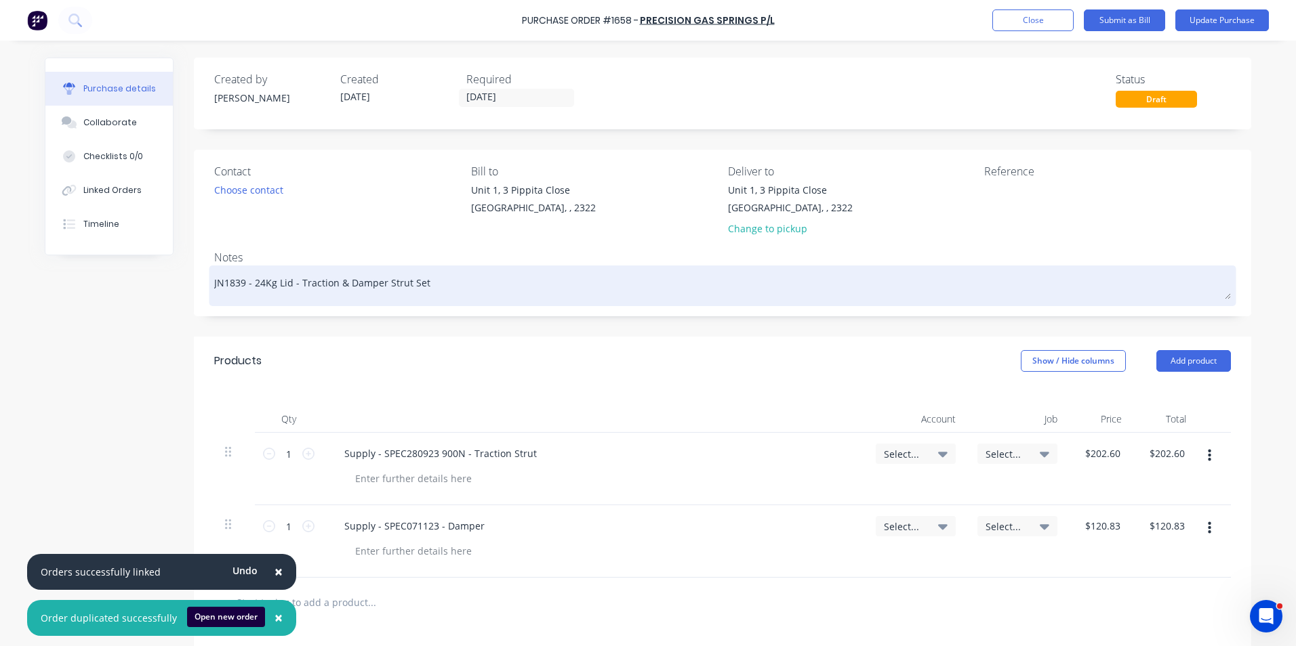
drag, startPoint x: 239, startPoint y: 283, endPoint x: 225, endPoint y: 286, distance: 14.5
click at [225, 286] on textarea "JN1839 - 24Kg Lid - Traction & Damper Strut Set" at bounding box center [722, 284] width 1016 height 30
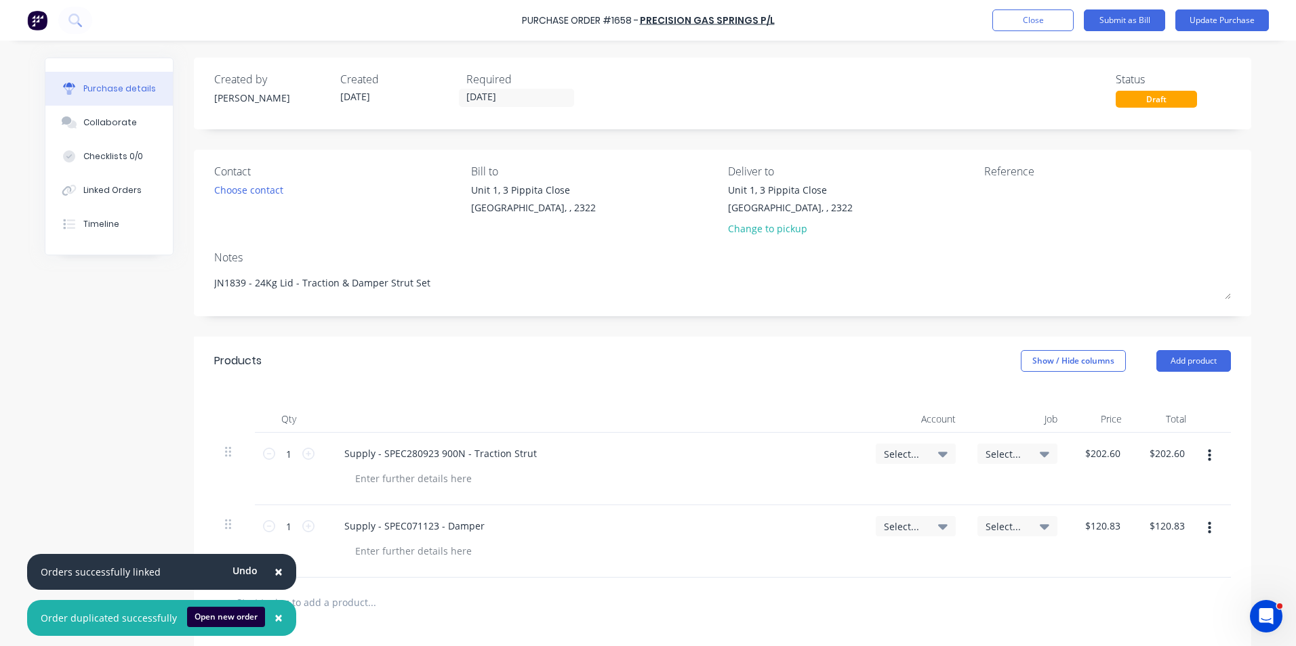
type textarea "x"
type textarea "JN19 - 24Kg Lid - Traction & Damper Strut Set"
type textarea "x"
type textarea "JN194 - 24Kg Lid - Traction & Damper Strut Set"
type textarea "x"
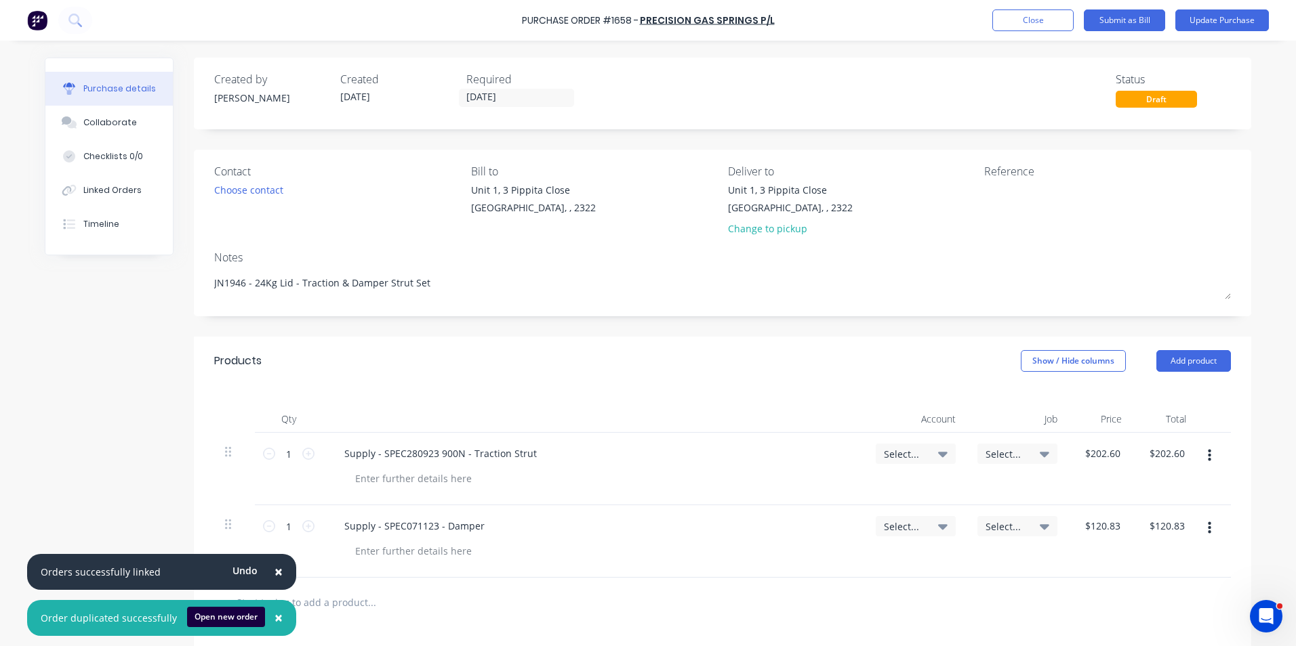
type textarea "JN1946 - 24Kg Lid - Traction & Damper Strut Set"
type textarea "x"
type textarea "JN1946 - 24Kg Lid - Traction & Damper Strut Set"
click at [274, 569] on span "×" at bounding box center [278, 571] width 8 height 19
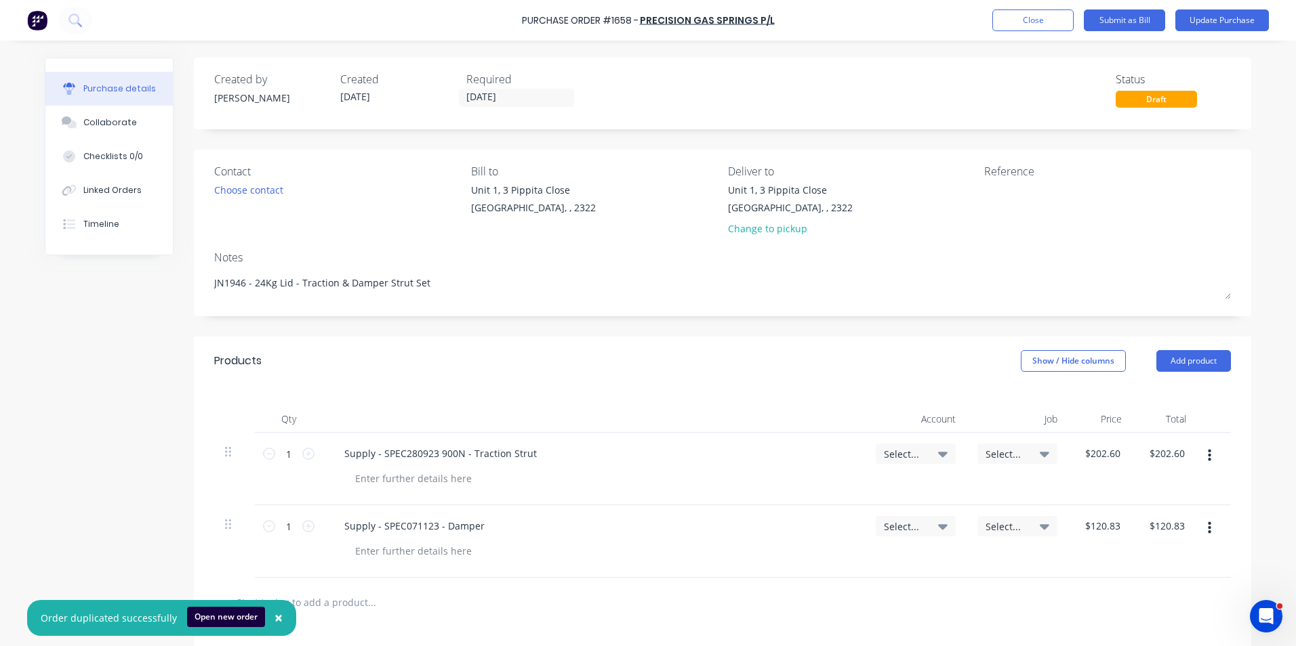
click at [276, 619] on span "×" at bounding box center [278, 617] width 8 height 19
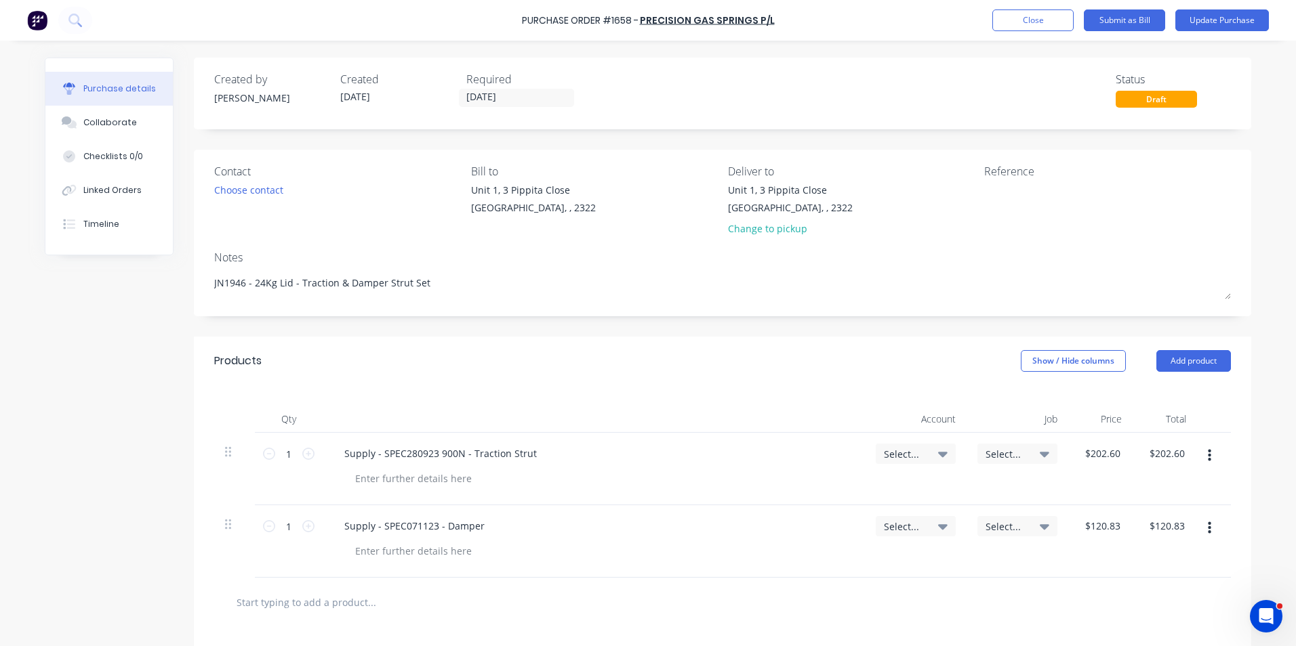
scroll to position [68, 0]
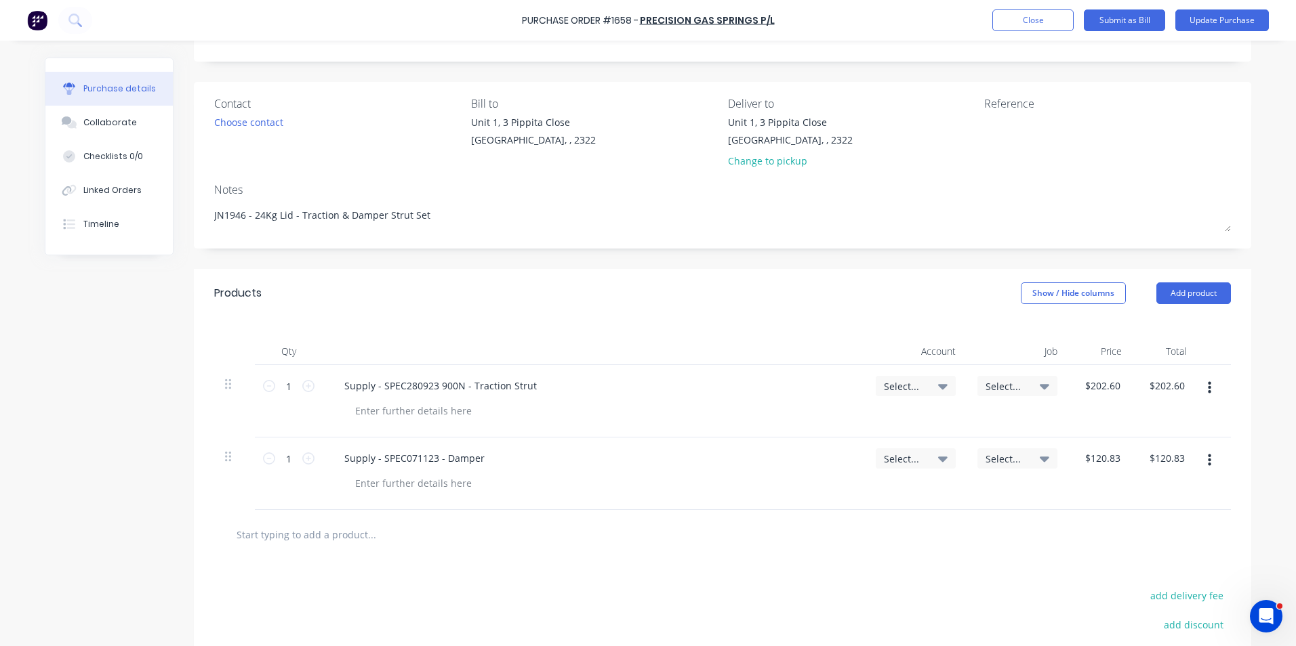
click at [897, 384] on span "Select..." at bounding box center [904, 386] width 41 height 14
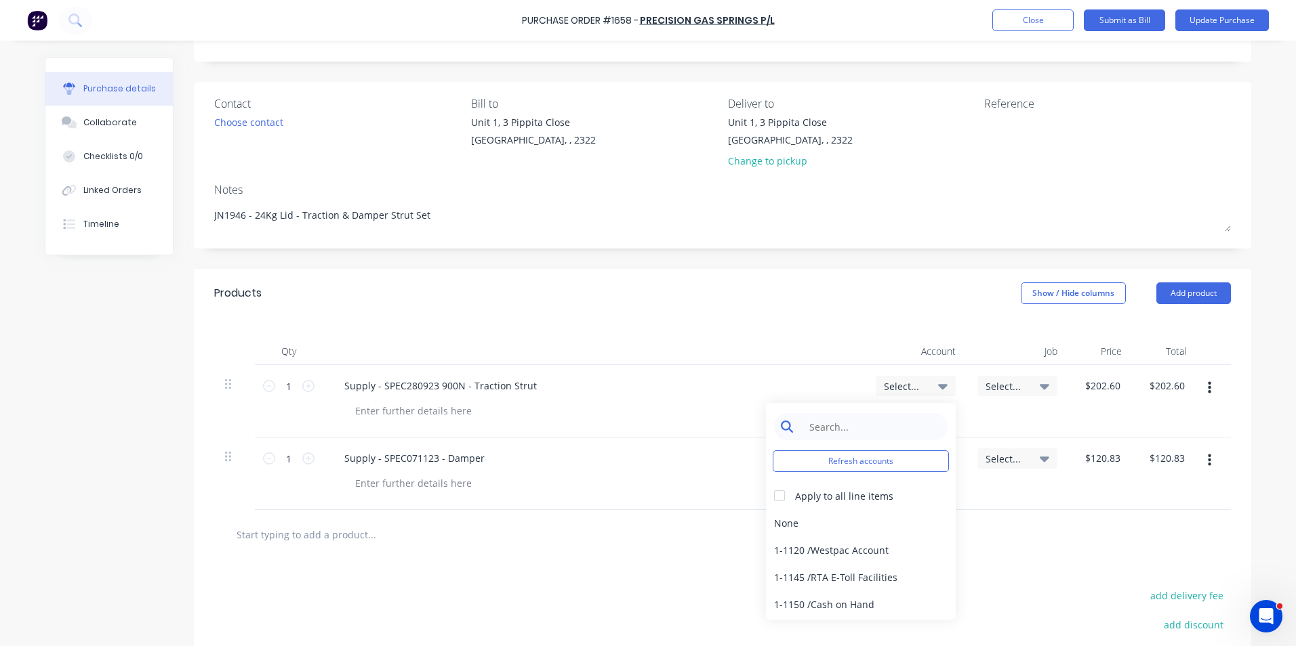
type textarea "x"
click at [850, 428] on input at bounding box center [871, 426] width 139 height 27
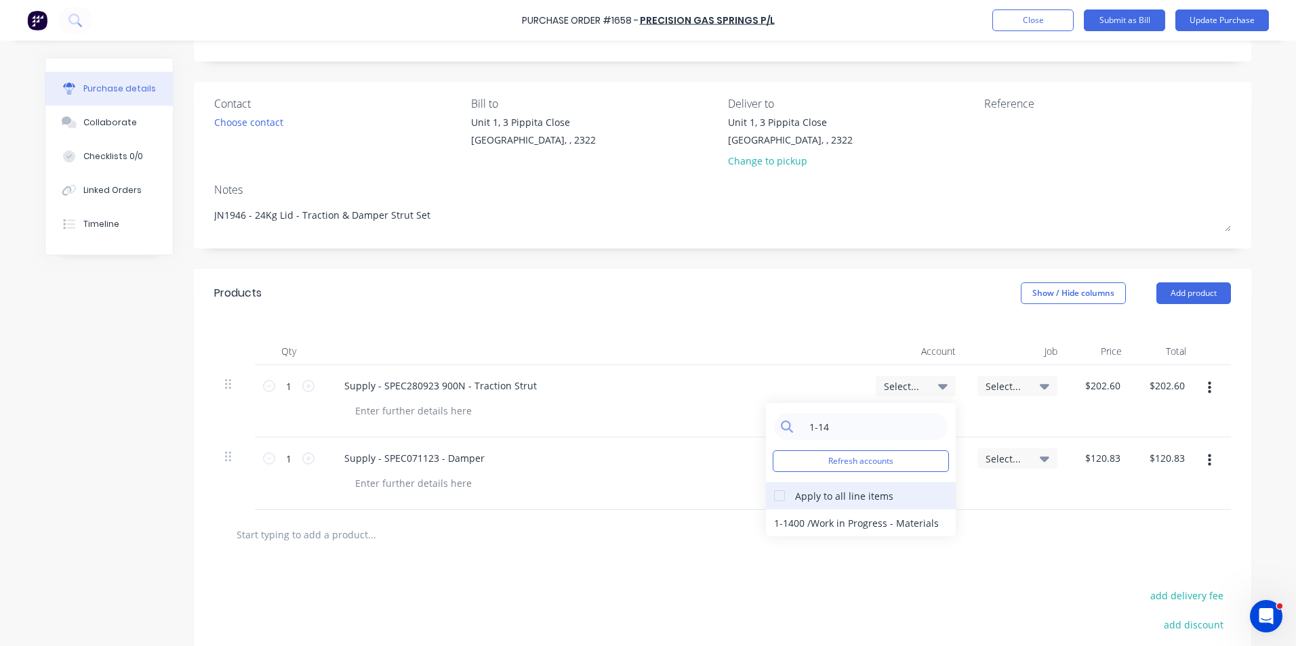
type input "1-14"
click at [773, 495] on div at bounding box center [779, 495] width 27 height 27
click at [787, 522] on div "1-1400 / Work in Progress - Materials" at bounding box center [861, 523] width 190 height 27
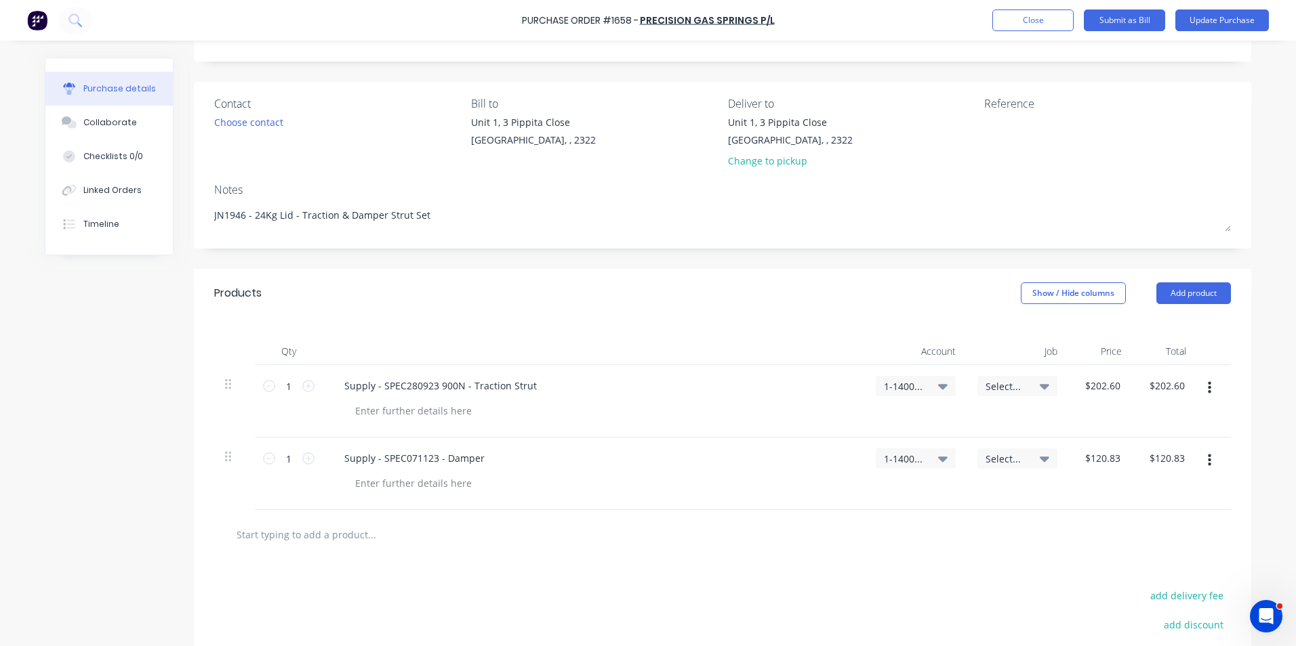
click at [996, 382] on span "Select..." at bounding box center [1005, 386] width 41 height 14
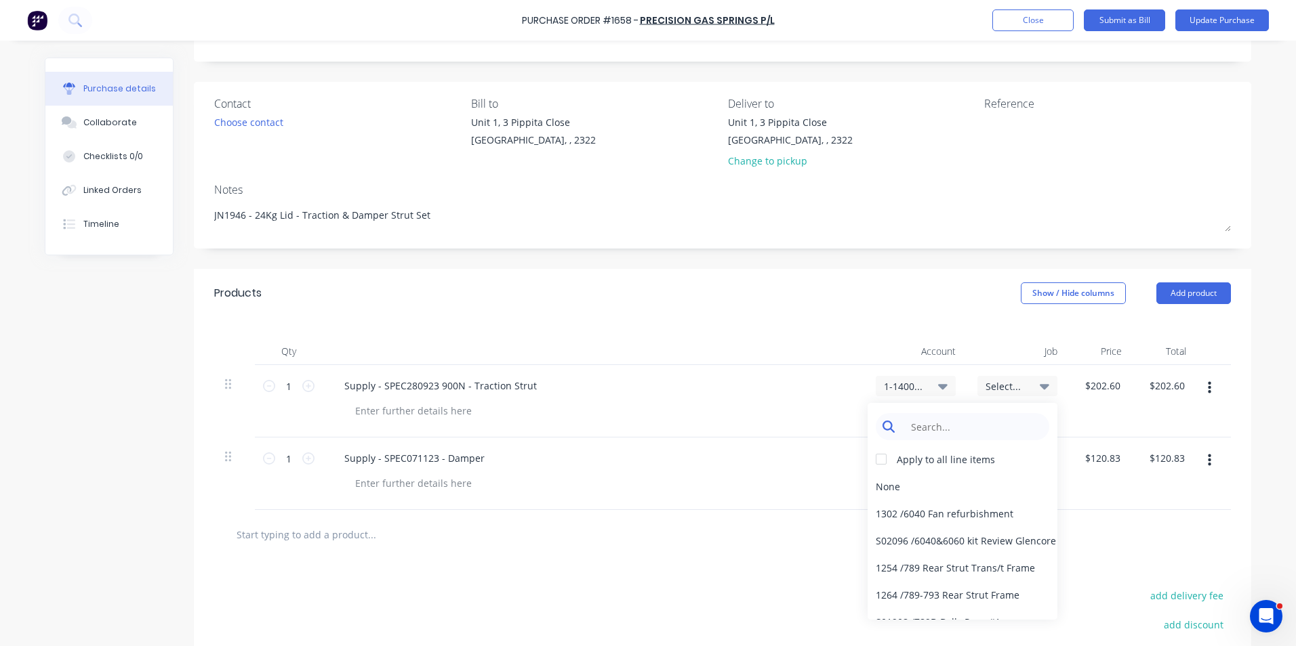
type textarea "x"
click at [967, 424] on input at bounding box center [972, 426] width 139 height 27
type input "1946"
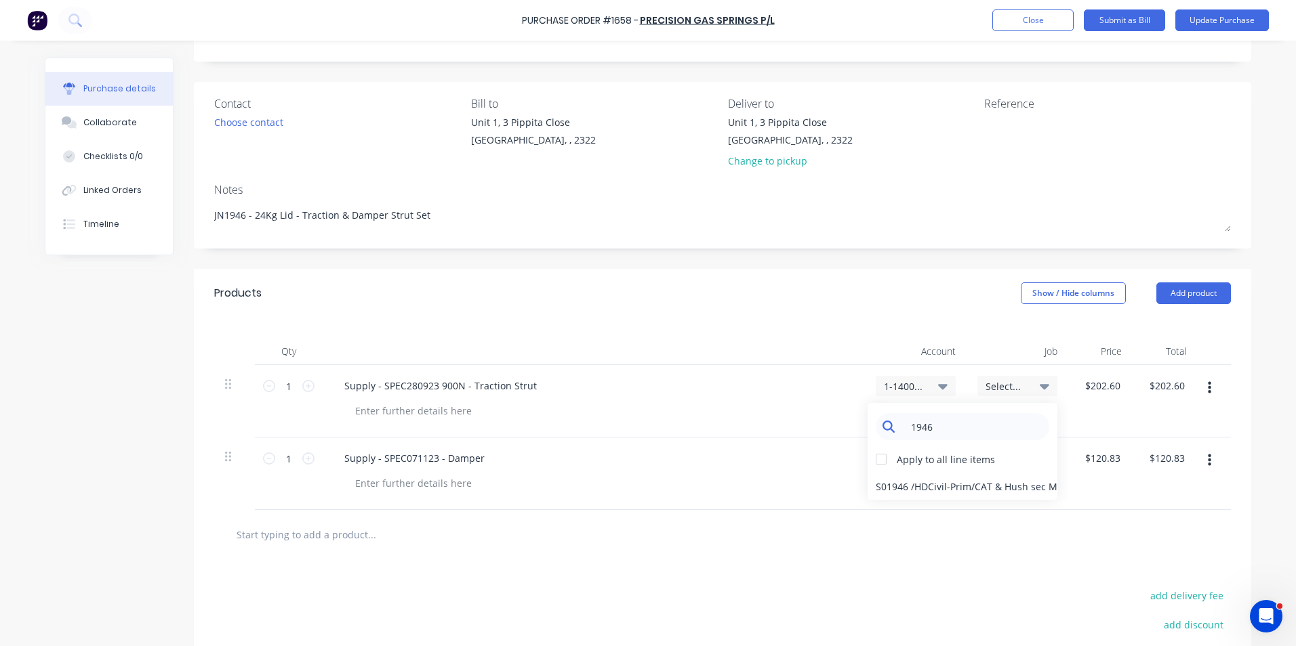
click at [938, 425] on input "1946" at bounding box center [972, 426] width 139 height 27
click at [825, 431] on div "Supply - SPEC280923 900N - Traction Strut" at bounding box center [594, 401] width 542 height 73
click at [1223, 22] on button "Update Purchase" at bounding box center [1222, 20] width 94 height 22
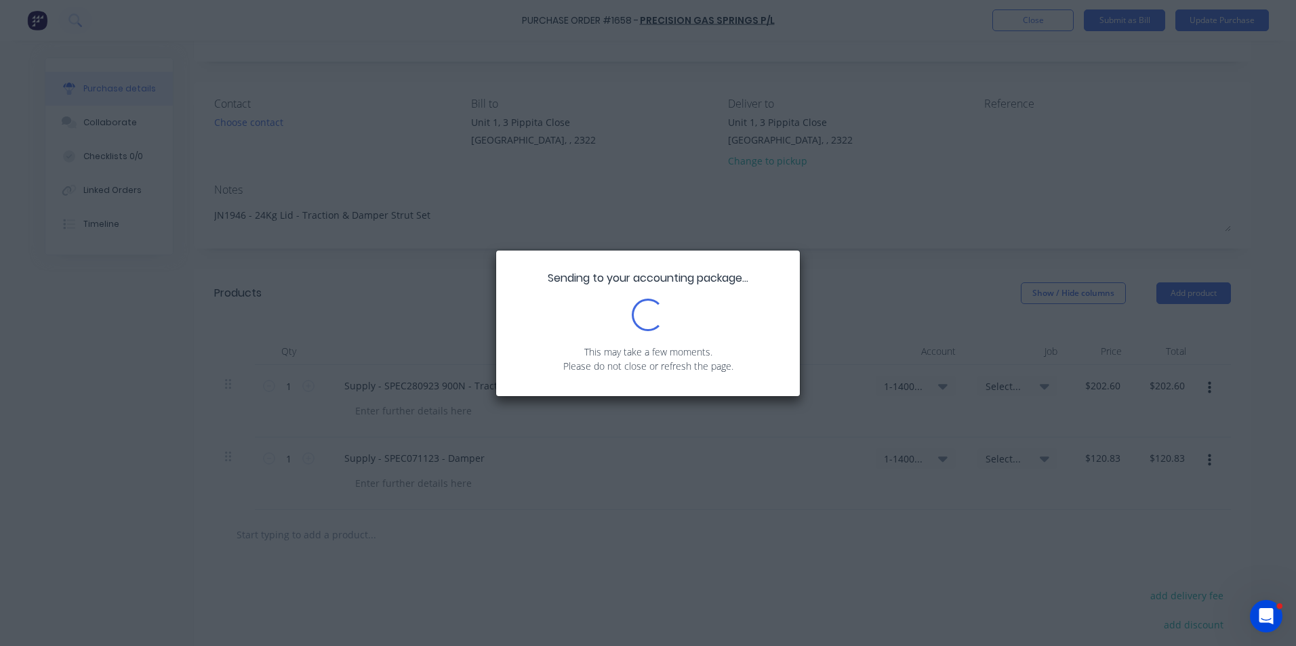
scroll to position [0, 0]
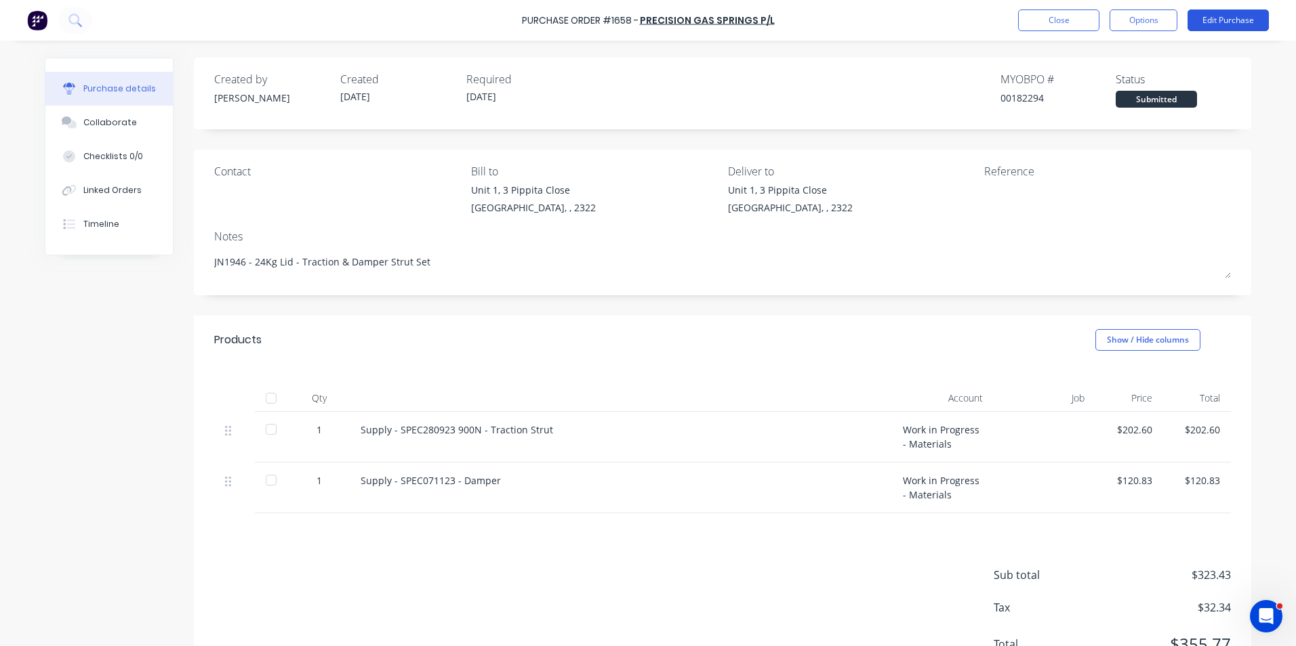
click at [1221, 20] on button "Edit Purchase" at bounding box center [1227, 20] width 81 height 22
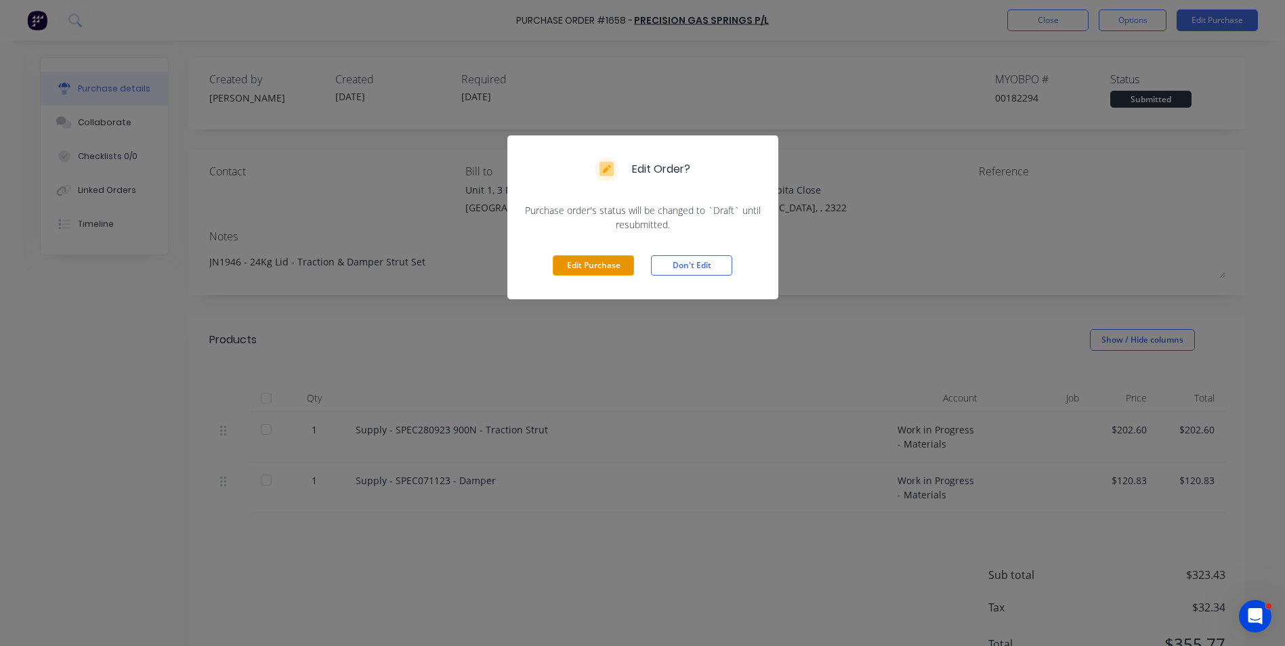
click at [592, 262] on button "Edit Purchase" at bounding box center [593, 265] width 81 height 20
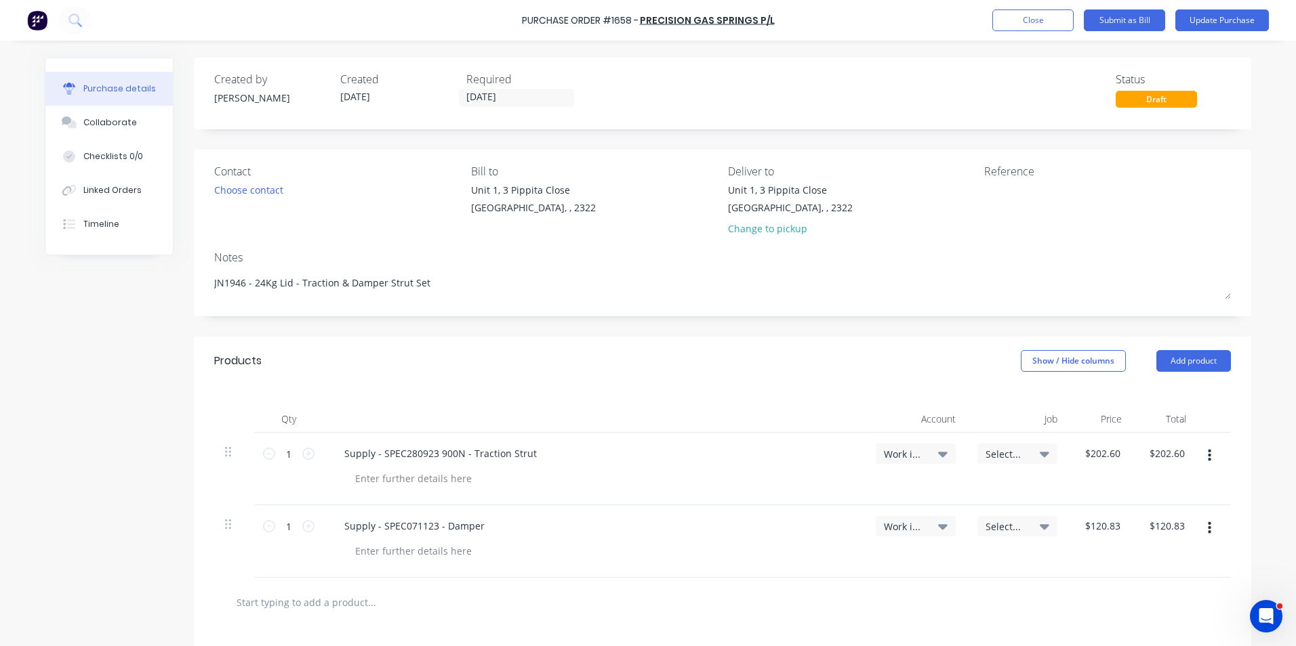
click at [991, 453] on span "Select..." at bounding box center [1005, 454] width 41 height 14
type textarea "x"
click at [931, 495] on input at bounding box center [972, 494] width 139 height 27
type input "1946"
click at [878, 347] on div "Products Show / Hide columns Add product" at bounding box center [722, 361] width 1057 height 49
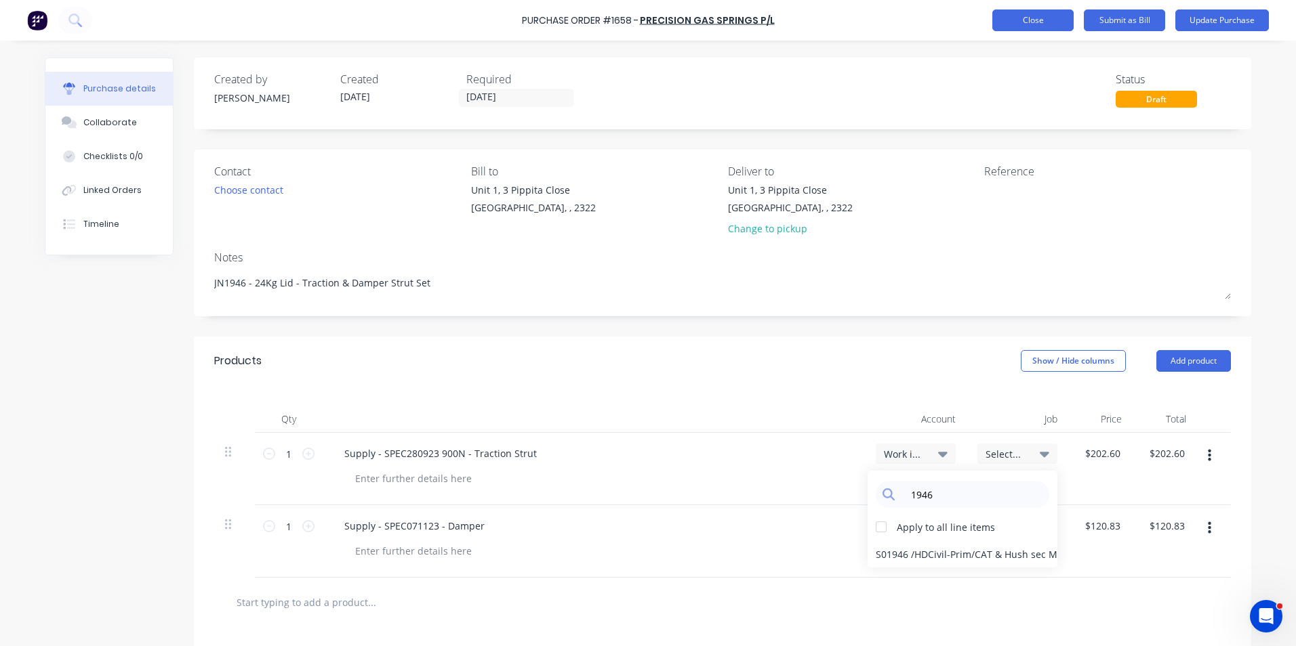
type textarea "x"
click at [1044, 26] on button "Close" at bounding box center [1032, 20] width 81 height 22
click at [1004, 455] on span "Select..." at bounding box center [1005, 454] width 41 height 14
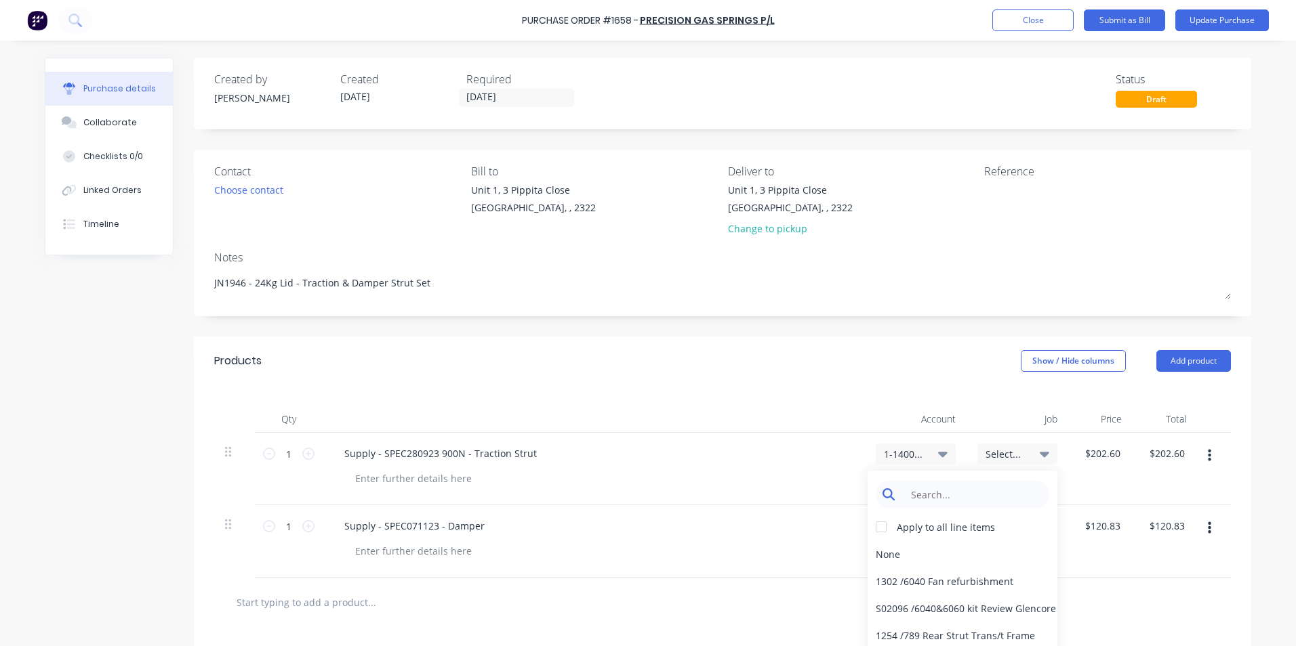
type textarea "x"
click at [918, 493] on input at bounding box center [972, 494] width 139 height 27
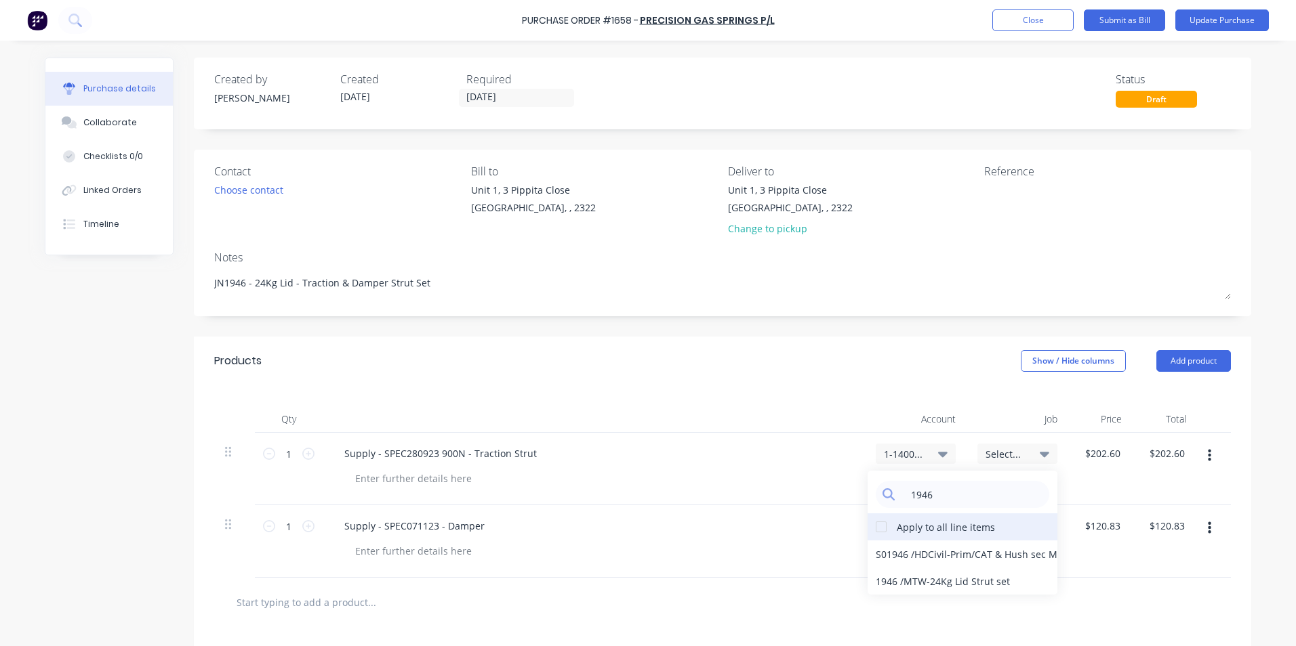
type input "1946"
click at [877, 527] on div at bounding box center [880, 527] width 27 height 27
click at [901, 582] on div "1946 / MTW-24Kg Lid Strut set" at bounding box center [962, 581] width 190 height 27
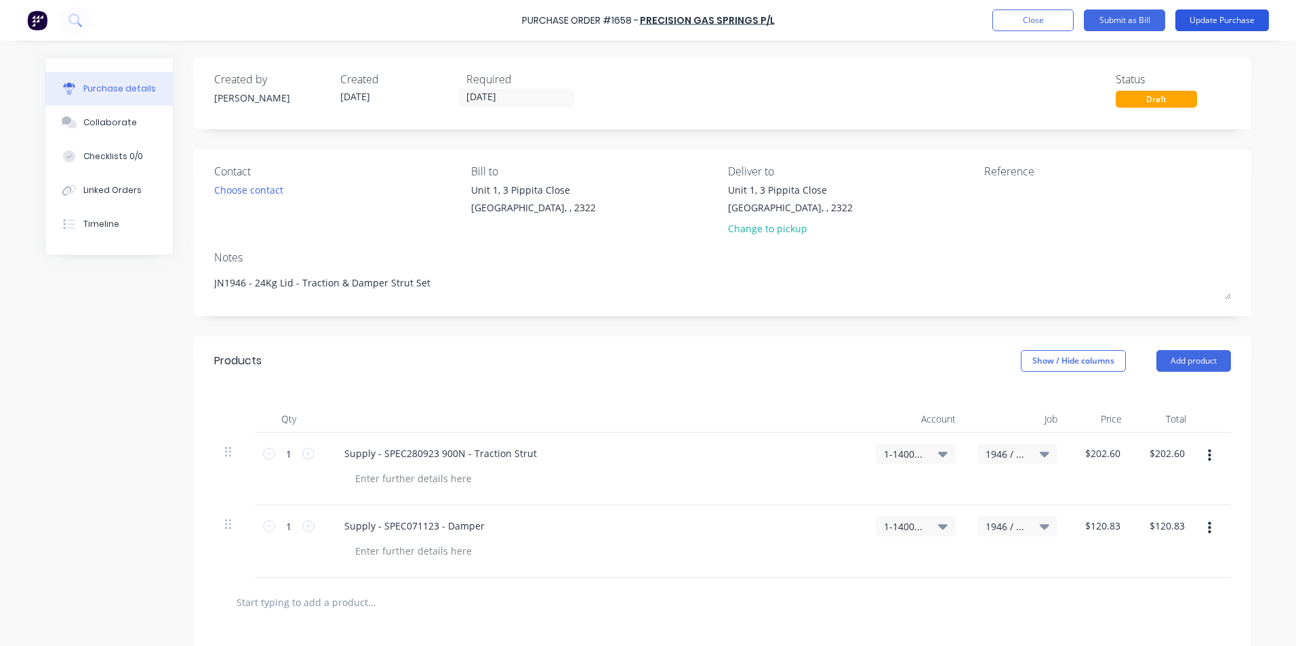
click at [1218, 15] on button "Update Purchase" at bounding box center [1222, 20] width 94 height 22
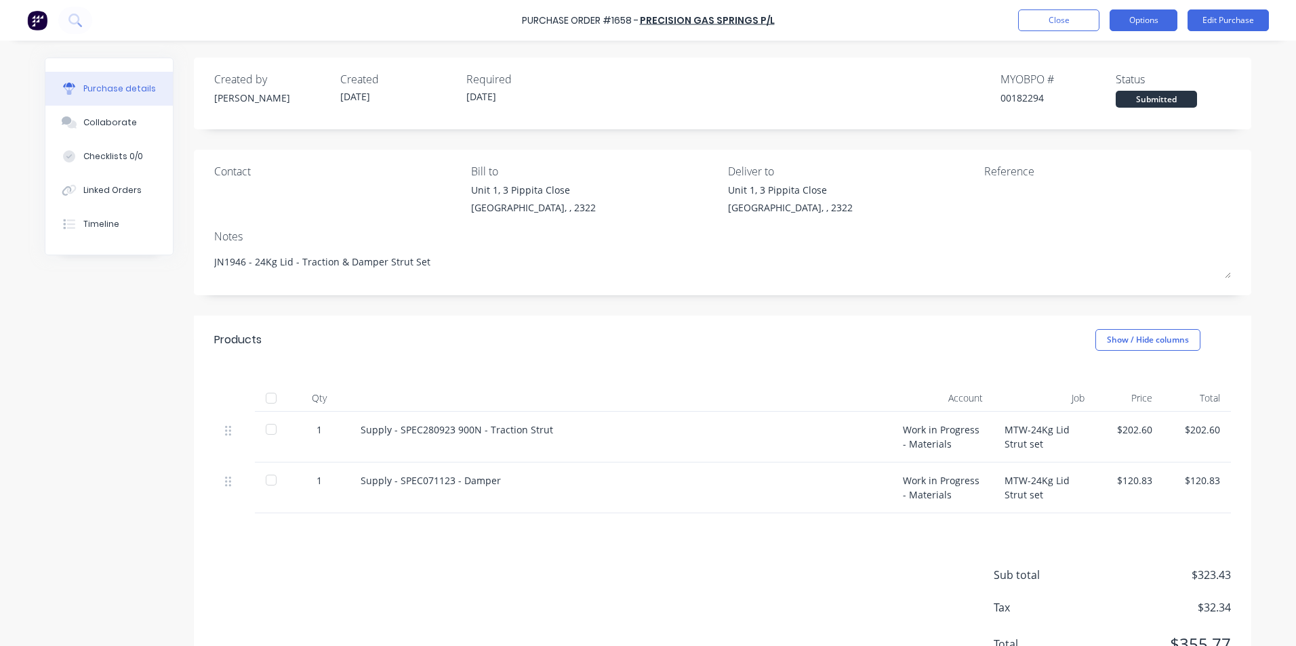
click at [1136, 22] on button "Options" at bounding box center [1143, 20] width 68 height 22
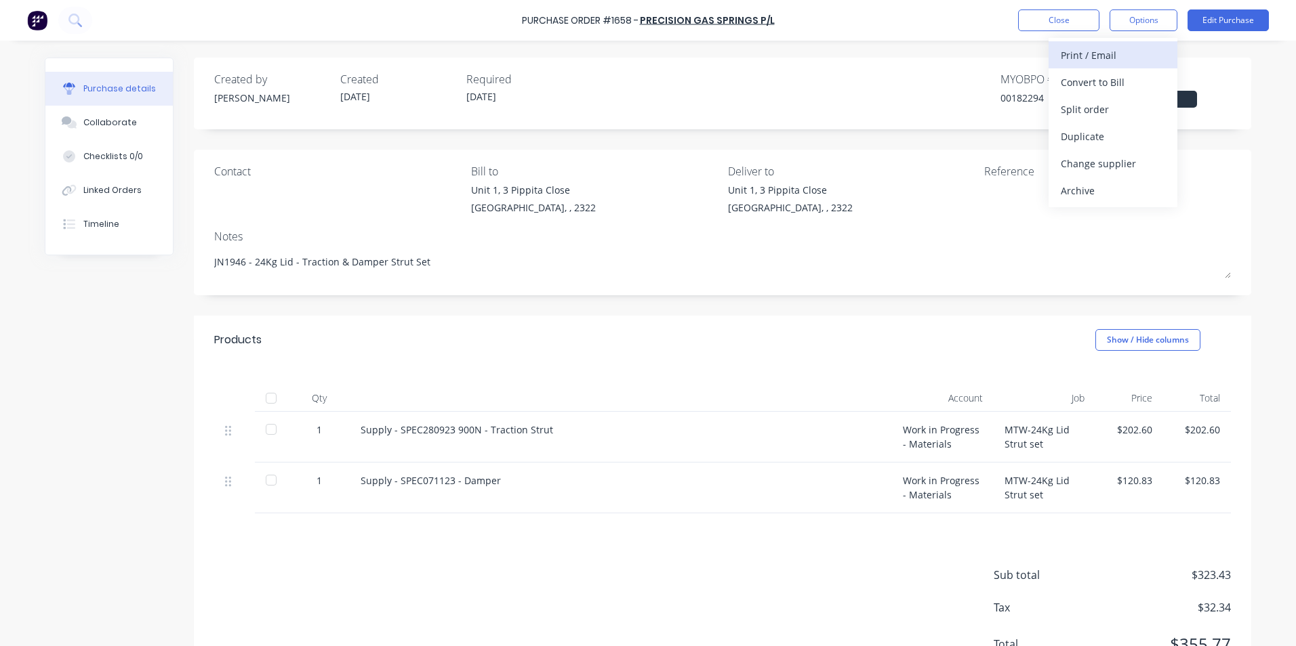
click at [1085, 53] on div "Print / Email" at bounding box center [1112, 55] width 104 height 20
click at [1095, 81] on div "With pricing" at bounding box center [1112, 83] width 104 height 20
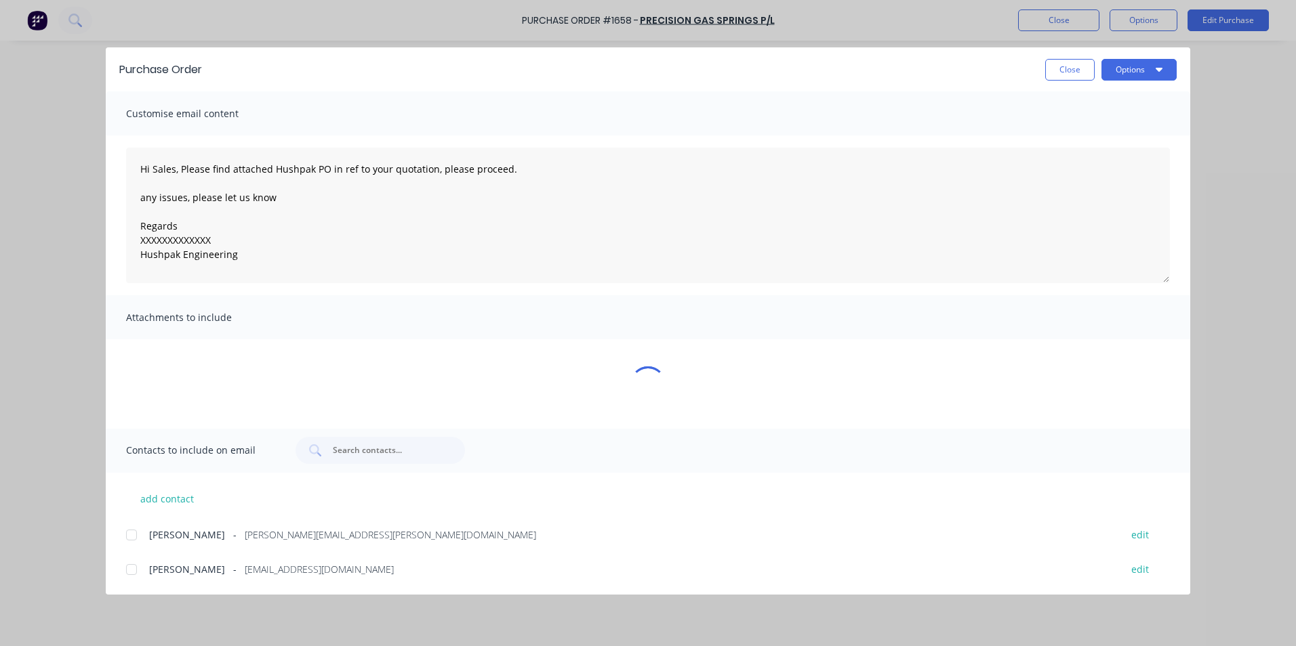
type textarea "x"
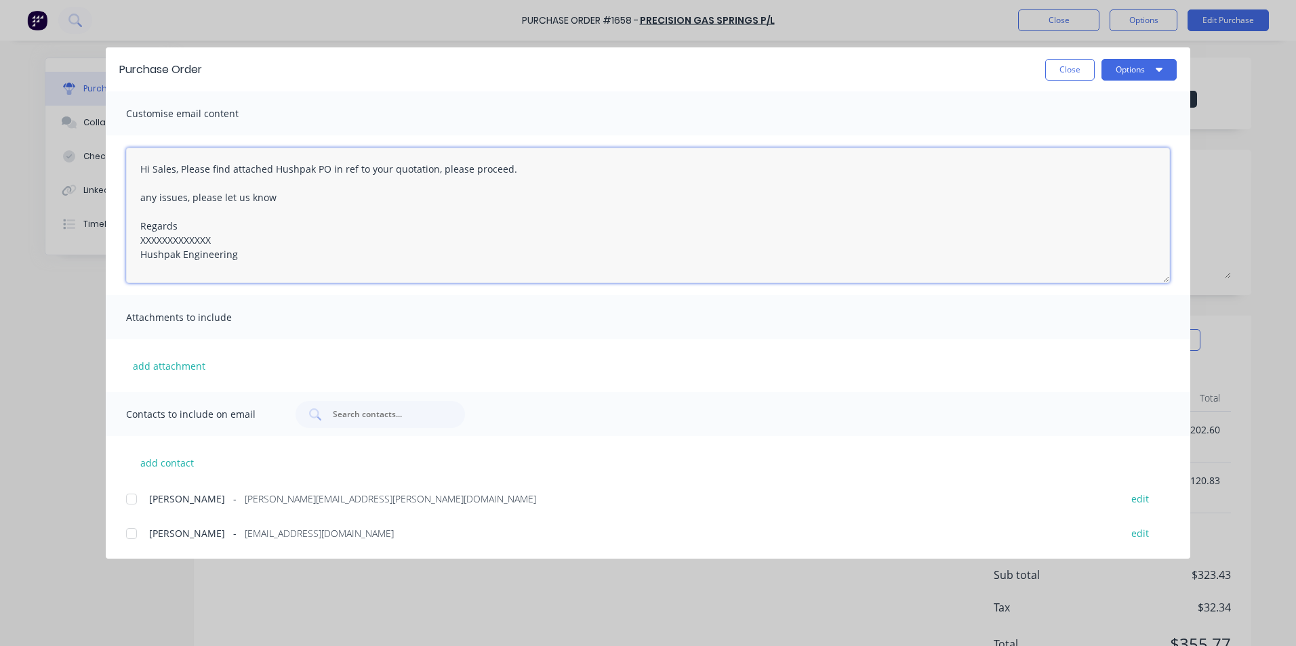
drag, startPoint x: 215, startPoint y: 240, endPoint x: 127, endPoint y: 238, distance: 88.1
click at [127, 238] on textarea "Hi Sales, Please find attached Hushpak PO in ref to your quotation, please proc…" at bounding box center [648, 216] width 1044 height 136
type textarea "Hi Sales, Please find attached Hushpak PO in ref to your quotation, please proc…"
click at [153, 364] on button "add attachment" at bounding box center [169, 366] width 86 height 20
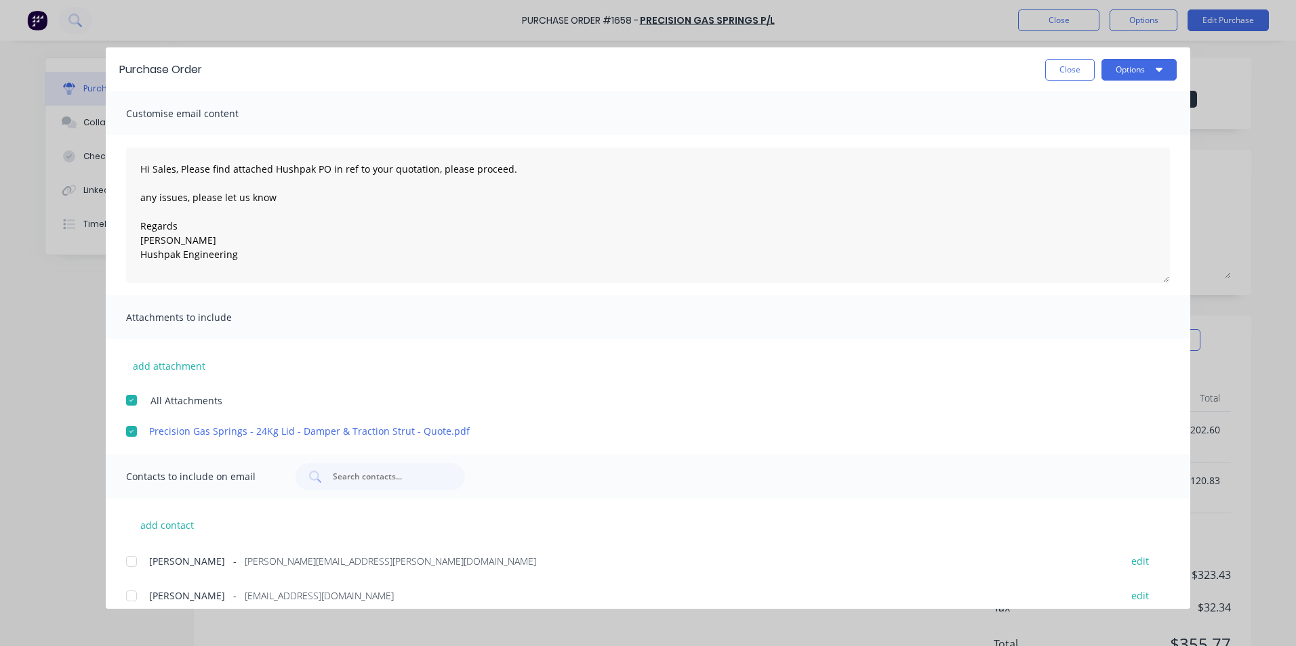
scroll to position [12, 0]
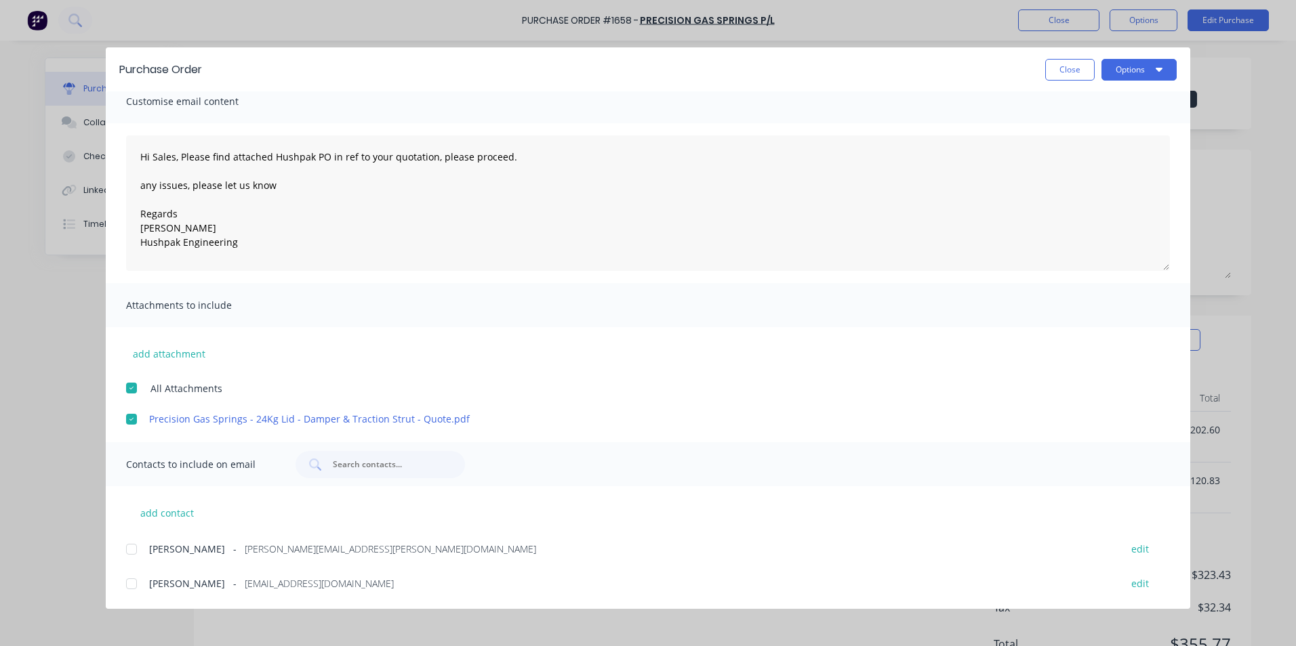
click at [132, 550] on div at bounding box center [131, 549] width 27 height 27
click at [131, 583] on div at bounding box center [131, 584] width 27 height 27
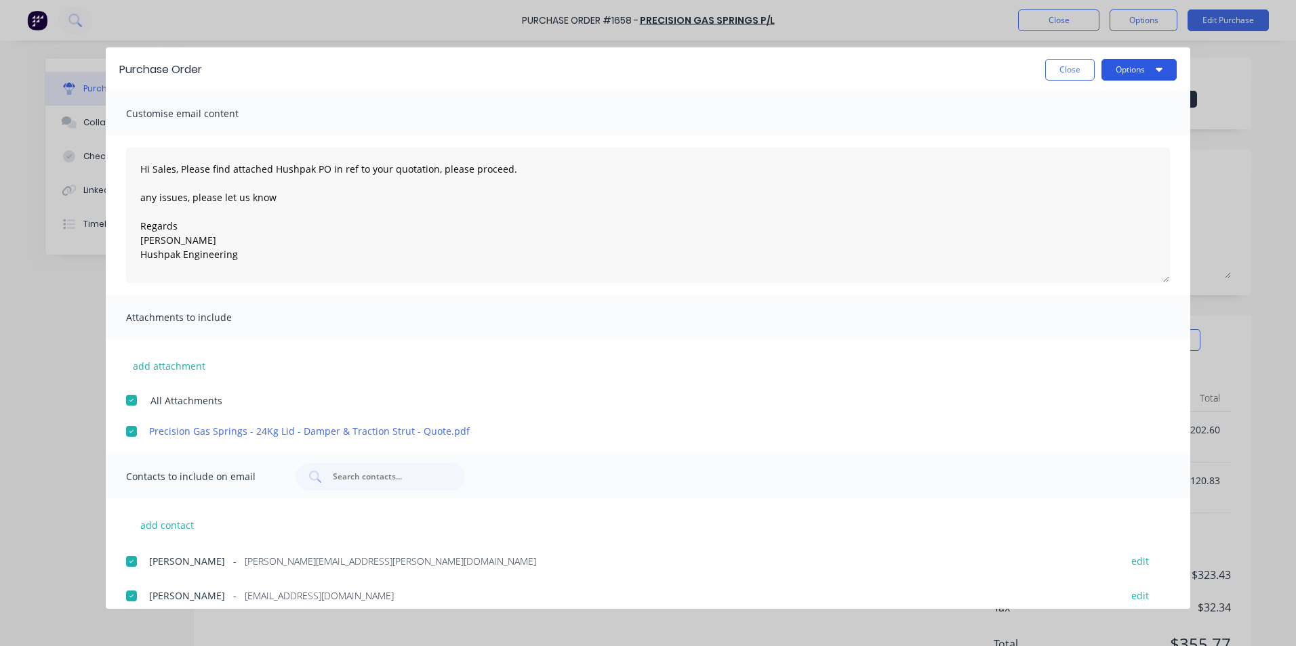
click at [1130, 72] on button "Options" at bounding box center [1138, 70] width 75 height 22
click at [1081, 156] on div "Email" at bounding box center [1112, 158] width 104 height 20
click at [1067, 70] on button "Close" at bounding box center [1069, 70] width 49 height 22
type textarea "x"
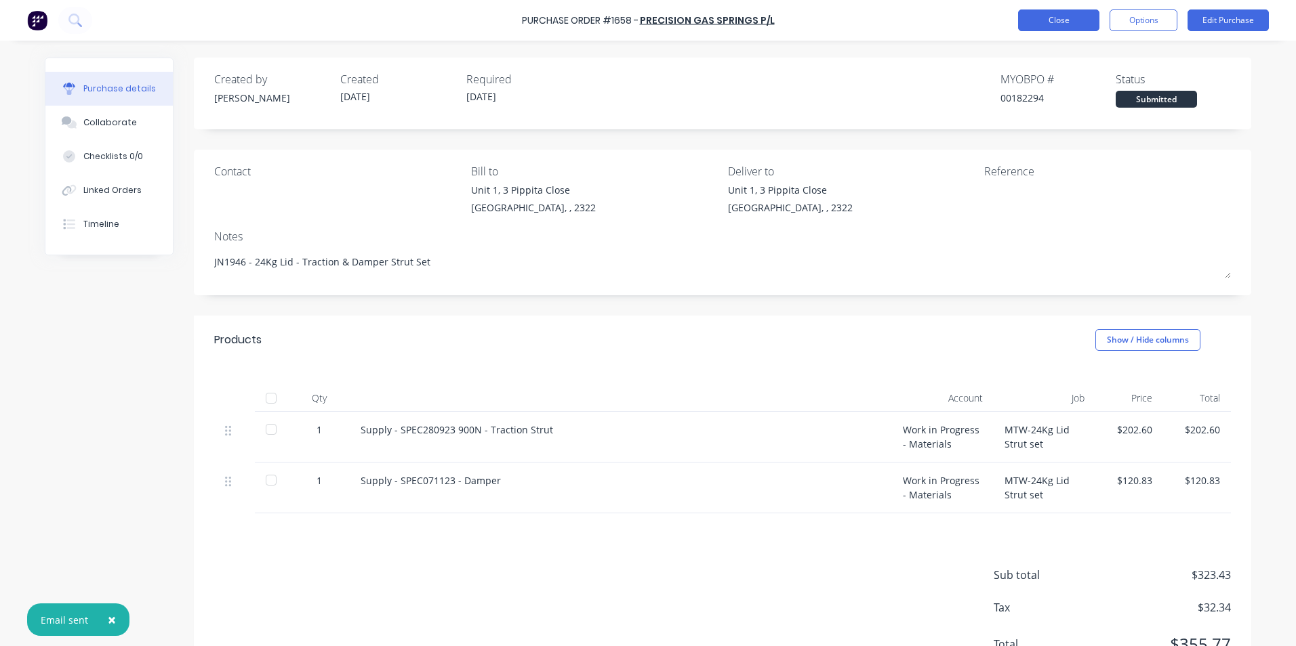
click at [1060, 22] on button "Close" at bounding box center [1058, 20] width 81 height 22
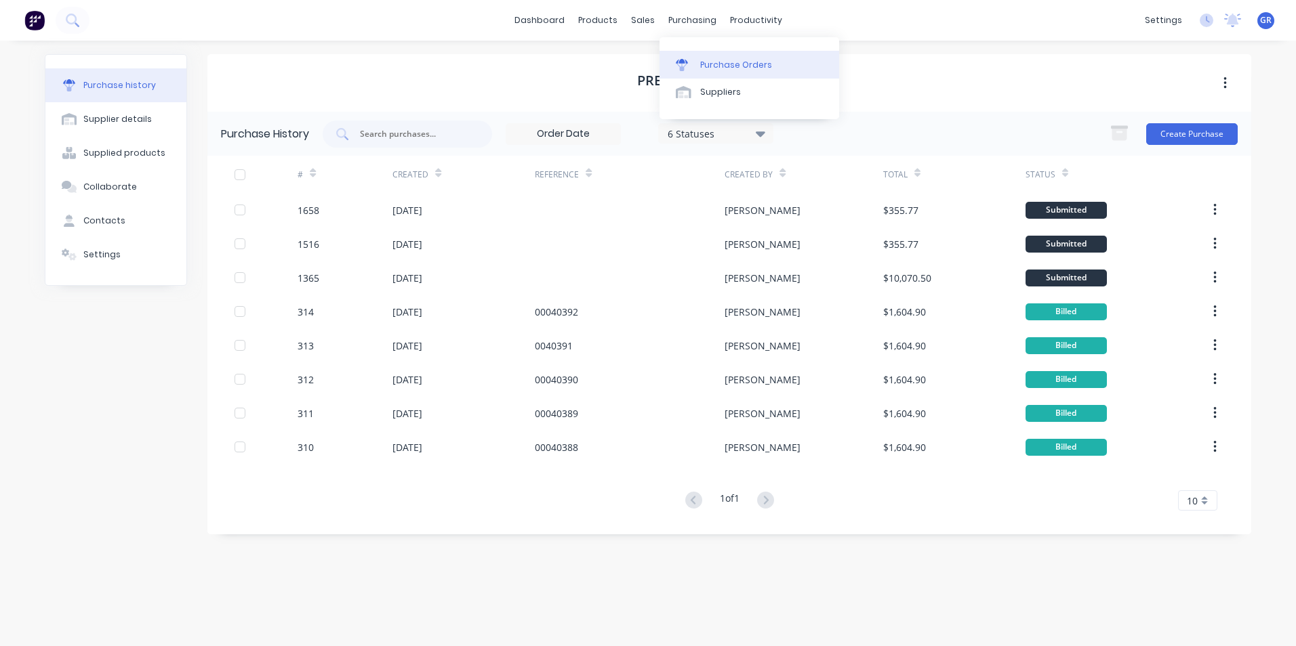
click at [721, 63] on div "Purchase Orders" at bounding box center [736, 65] width 72 height 12
